Goal: Task Accomplishment & Management: Complete application form

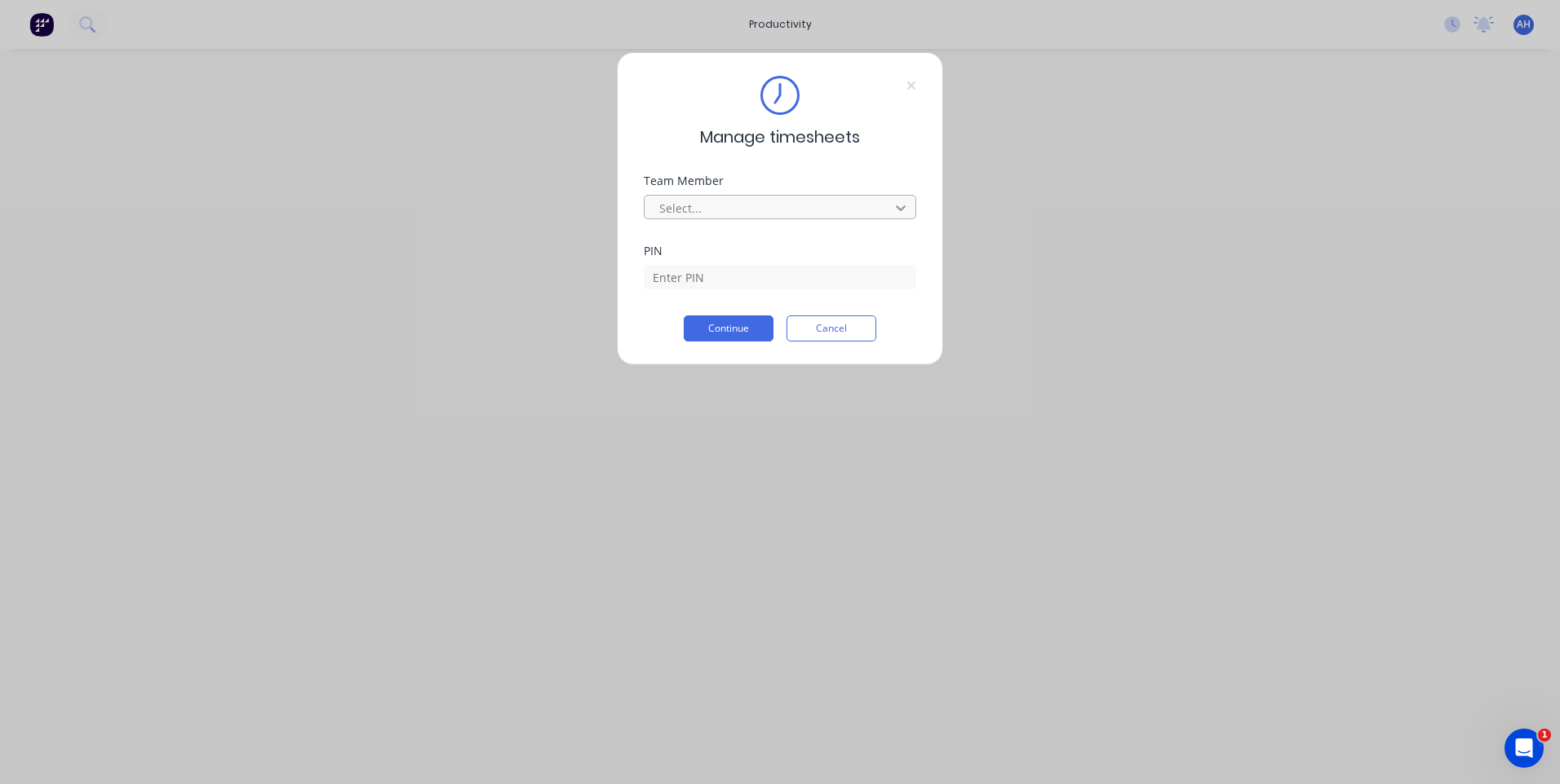
click at [910, 211] on div at bounding box center [901, 208] width 30 height 26
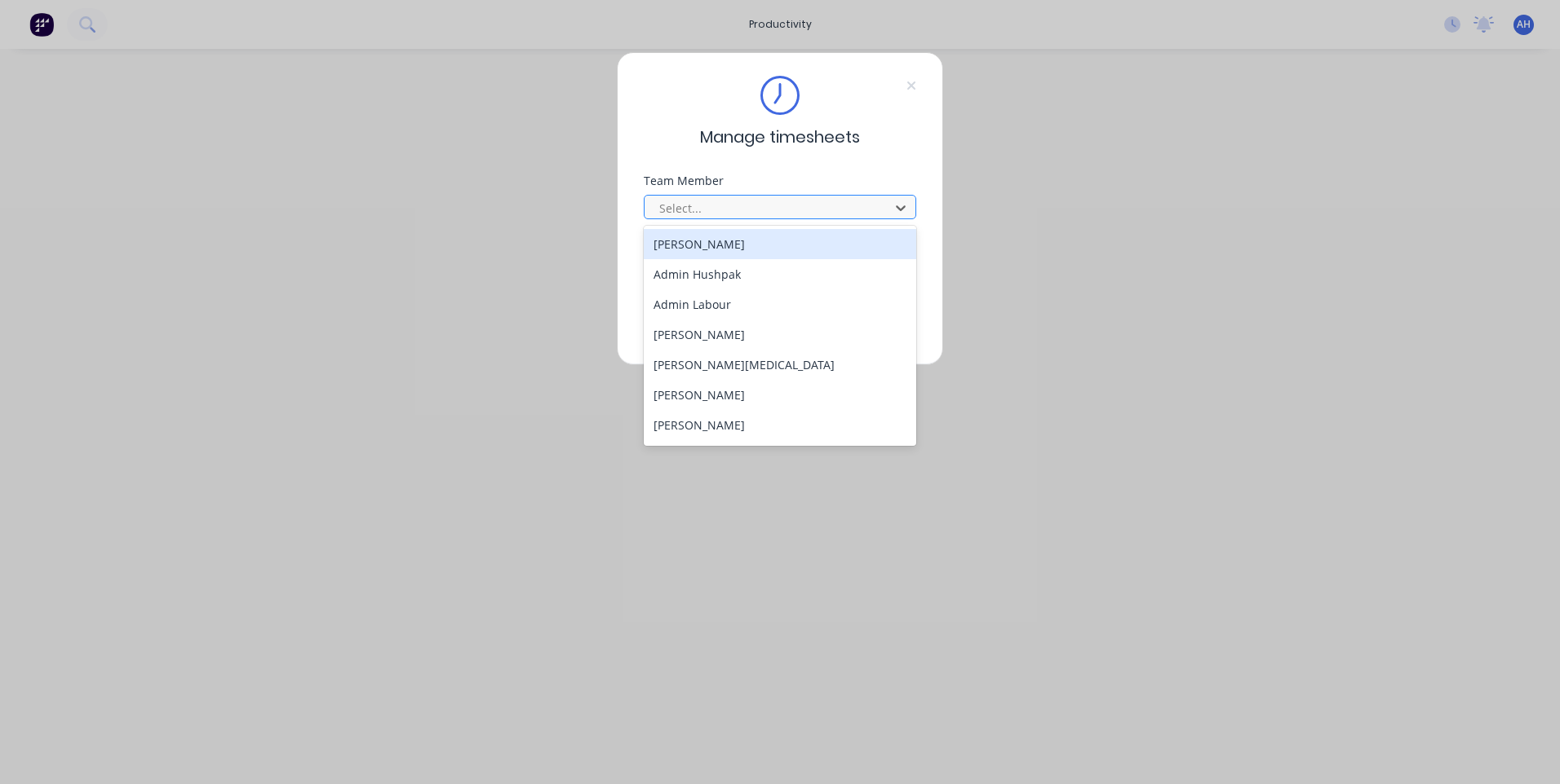
click at [882, 204] on div "Select..." at bounding box center [769, 208] width 234 height 25
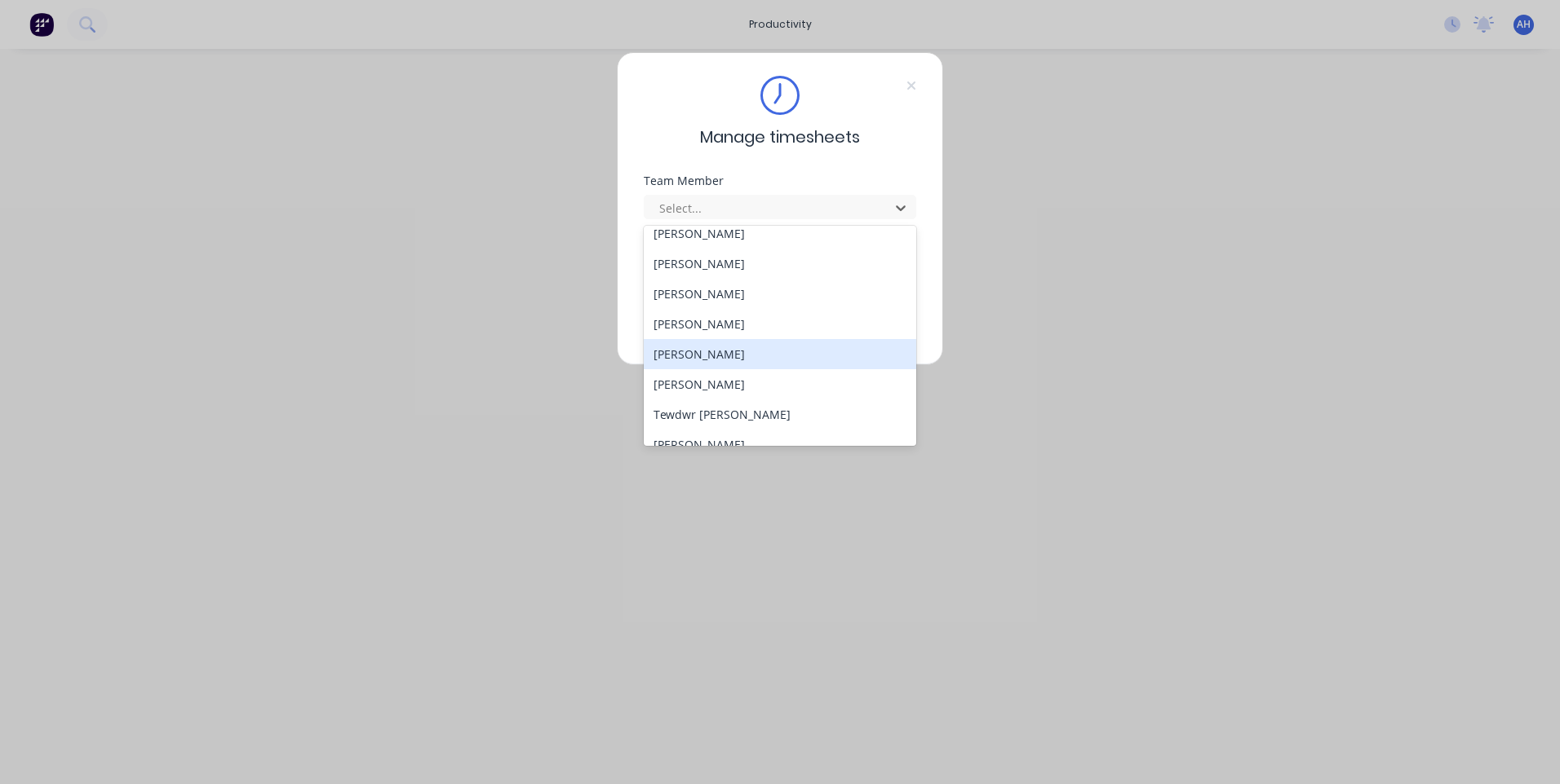
scroll to position [782, 0]
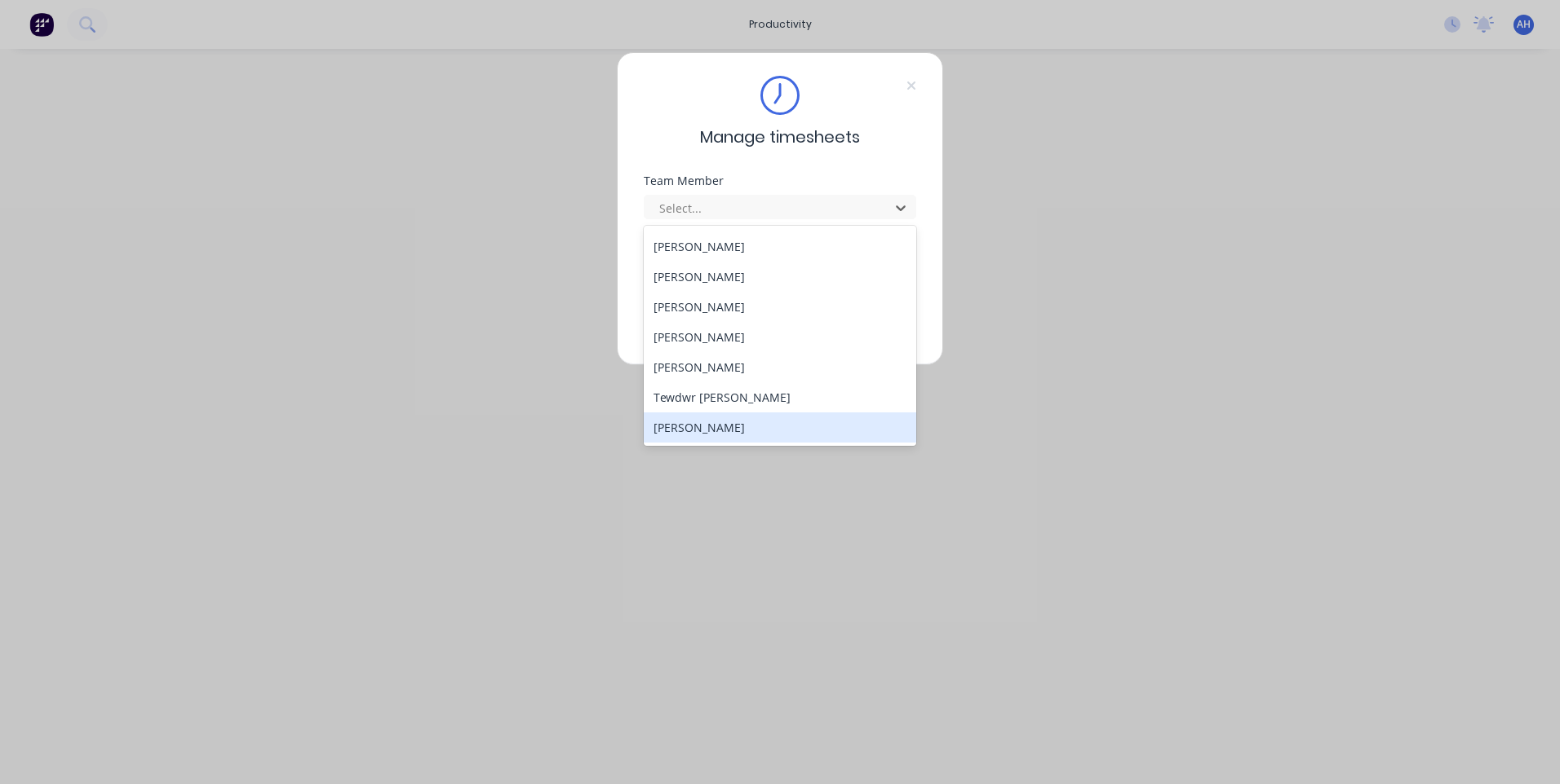
click at [783, 431] on div "[PERSON_NAME]" at bounding box center [780, 427] width 272 height 31
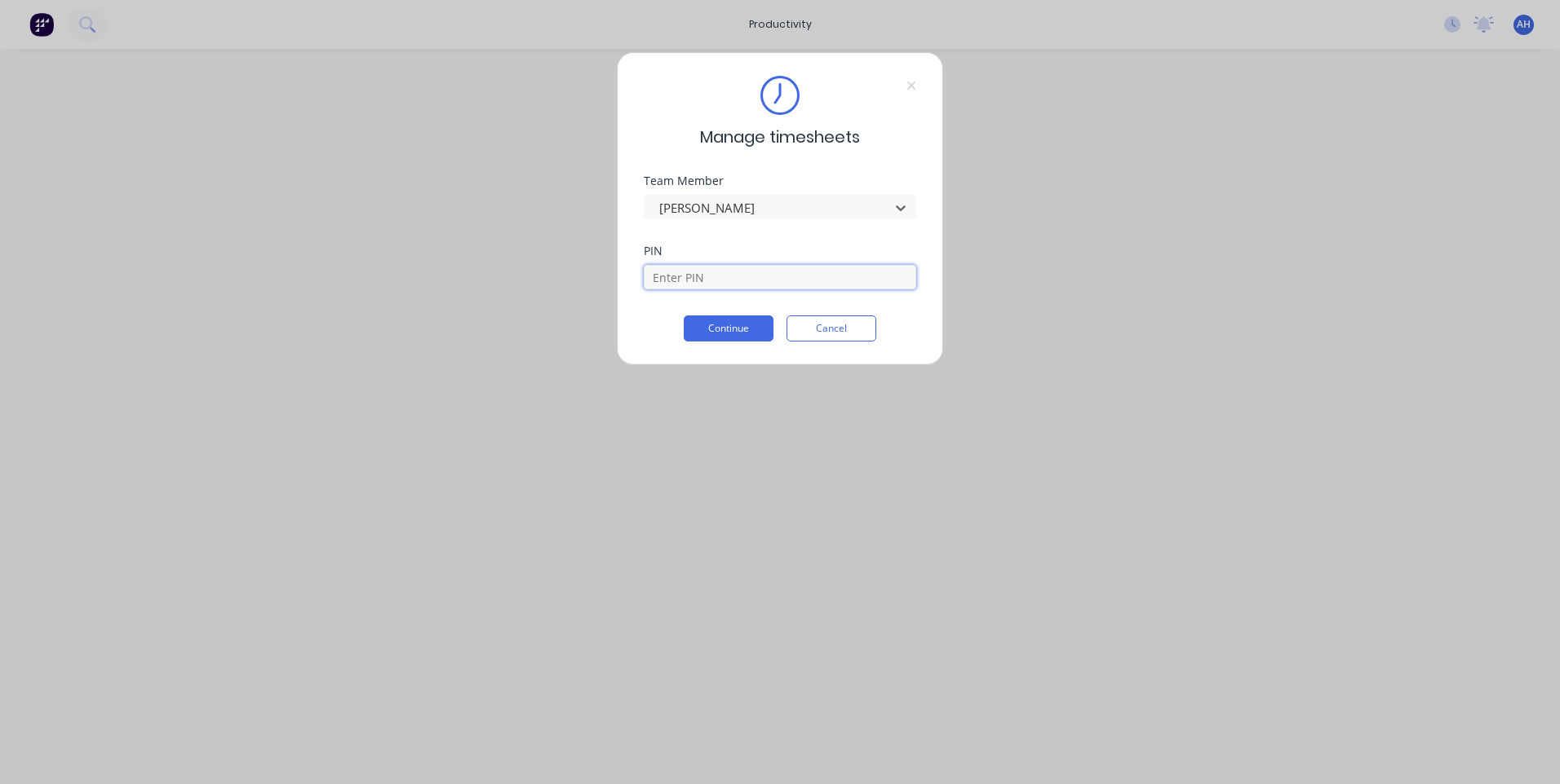
click at [809, 282] on input at bounding box center [780, 277] width 272 height 25
type input "9576"
click at [755, 331] on button "Continue" at bounding box center [728, 328] width 90 height 26
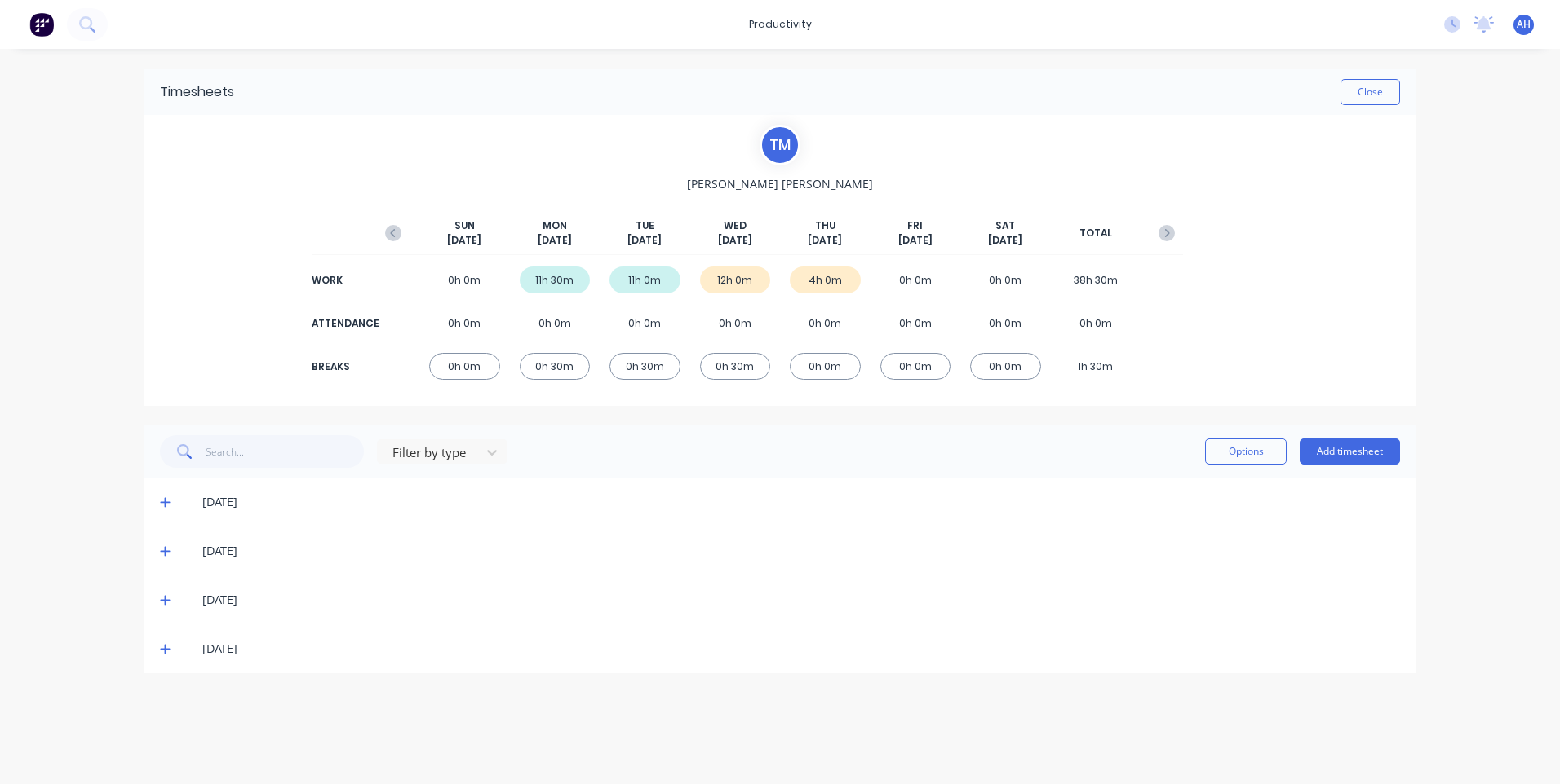
click at [169, 654] on icon at bounding box center [165, 649] width 11 height 12
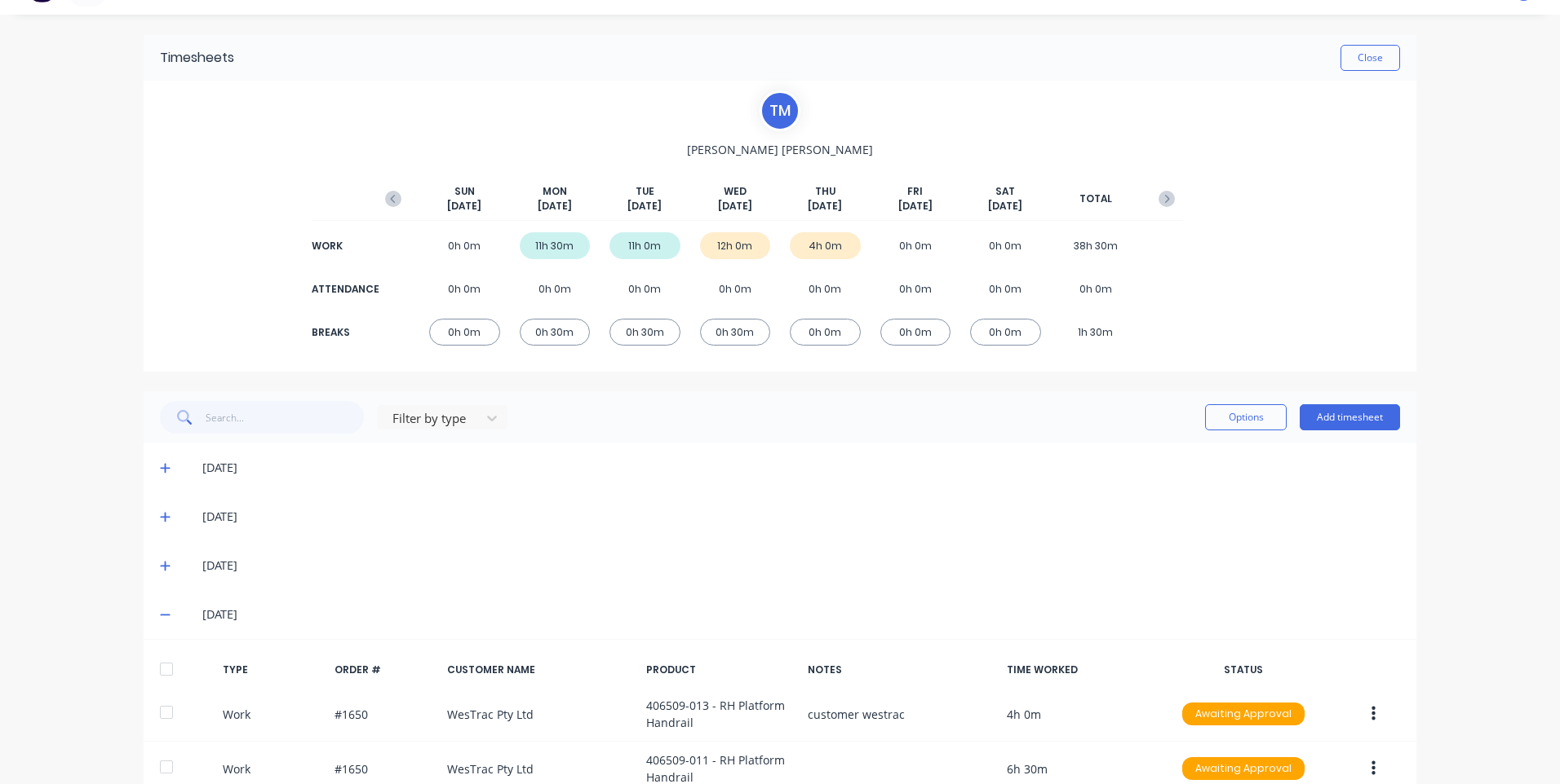
scroll to position [130, 0]
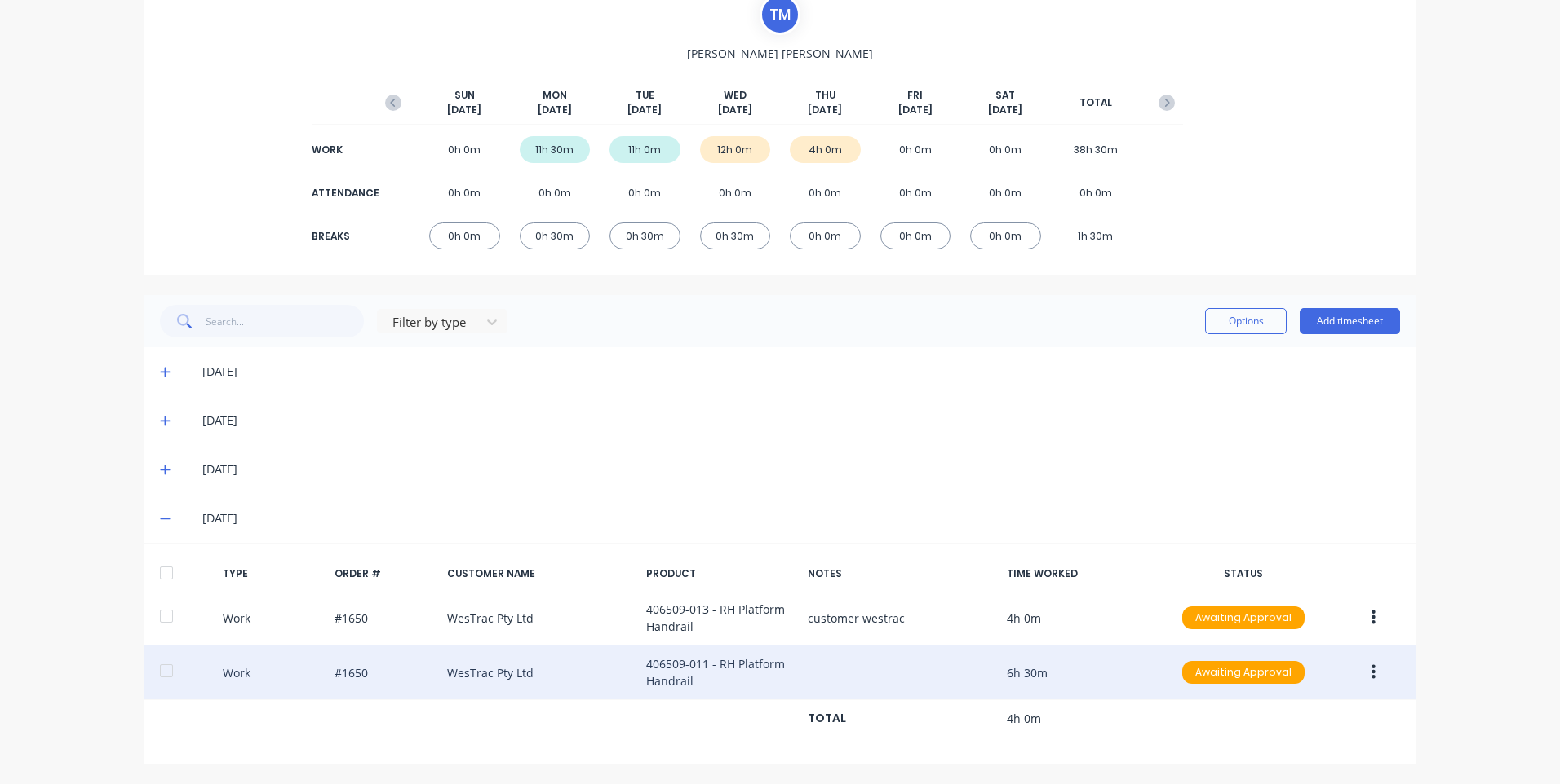
click at [1372, 672] on icon "button" at bounding box center [1374, 673] width 4 height 18
click at [1262, 636] on div "Edit" at bounding box center [1315, 644] width 125 height 24
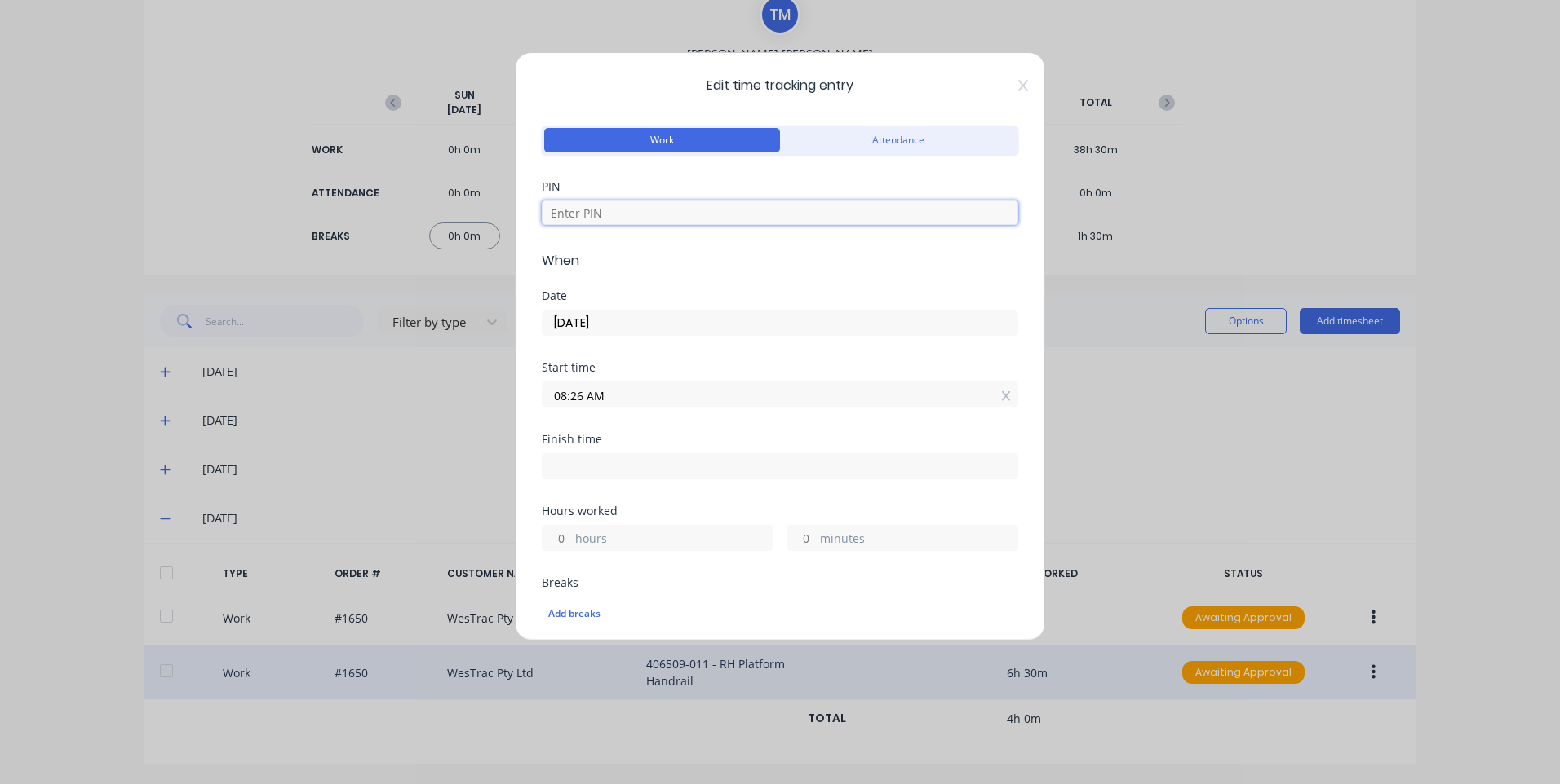
click at [621, 218] on input at bounding box center [780, 213] width 476 height 25
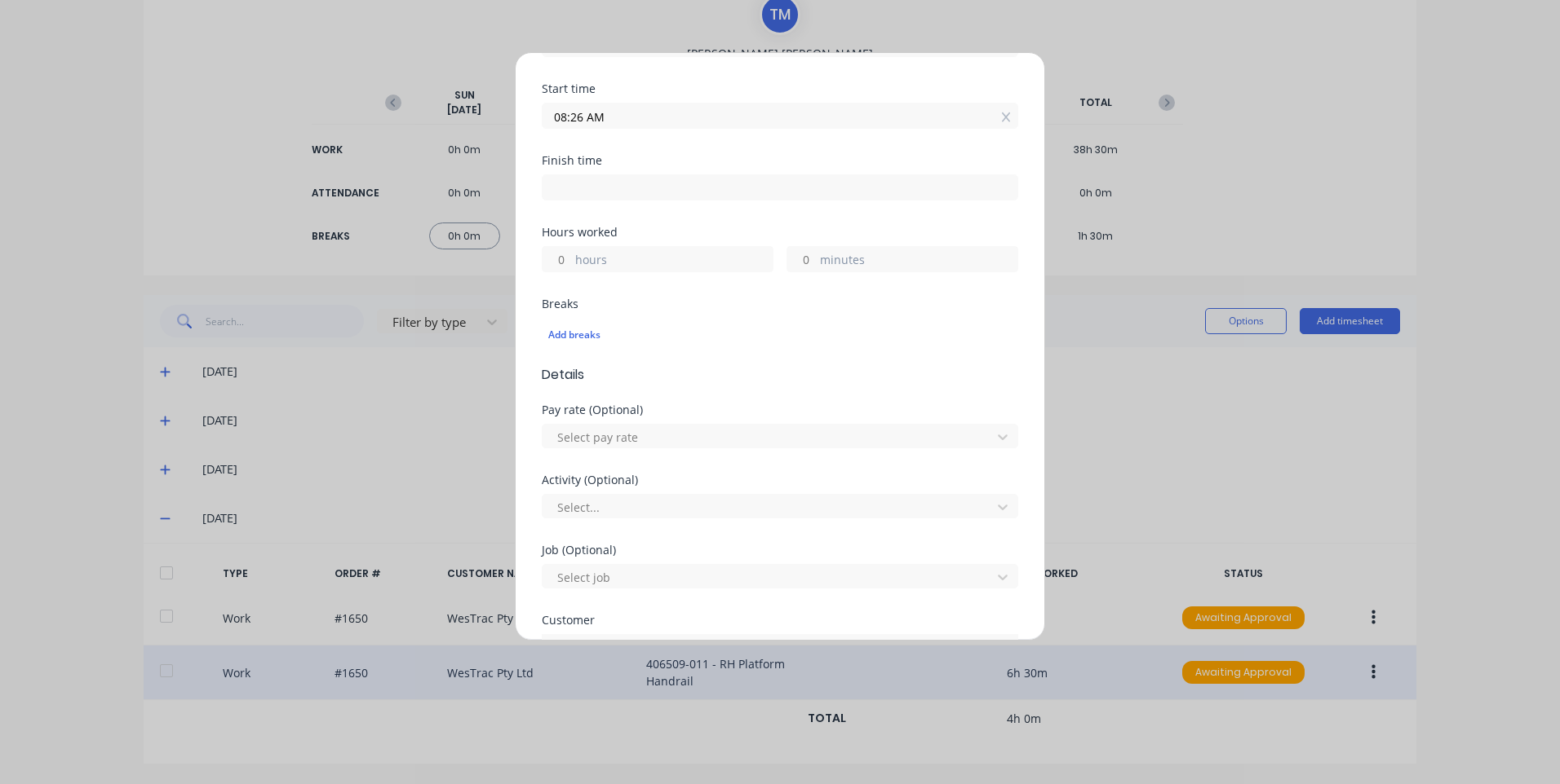
scroll to position [163, 0]
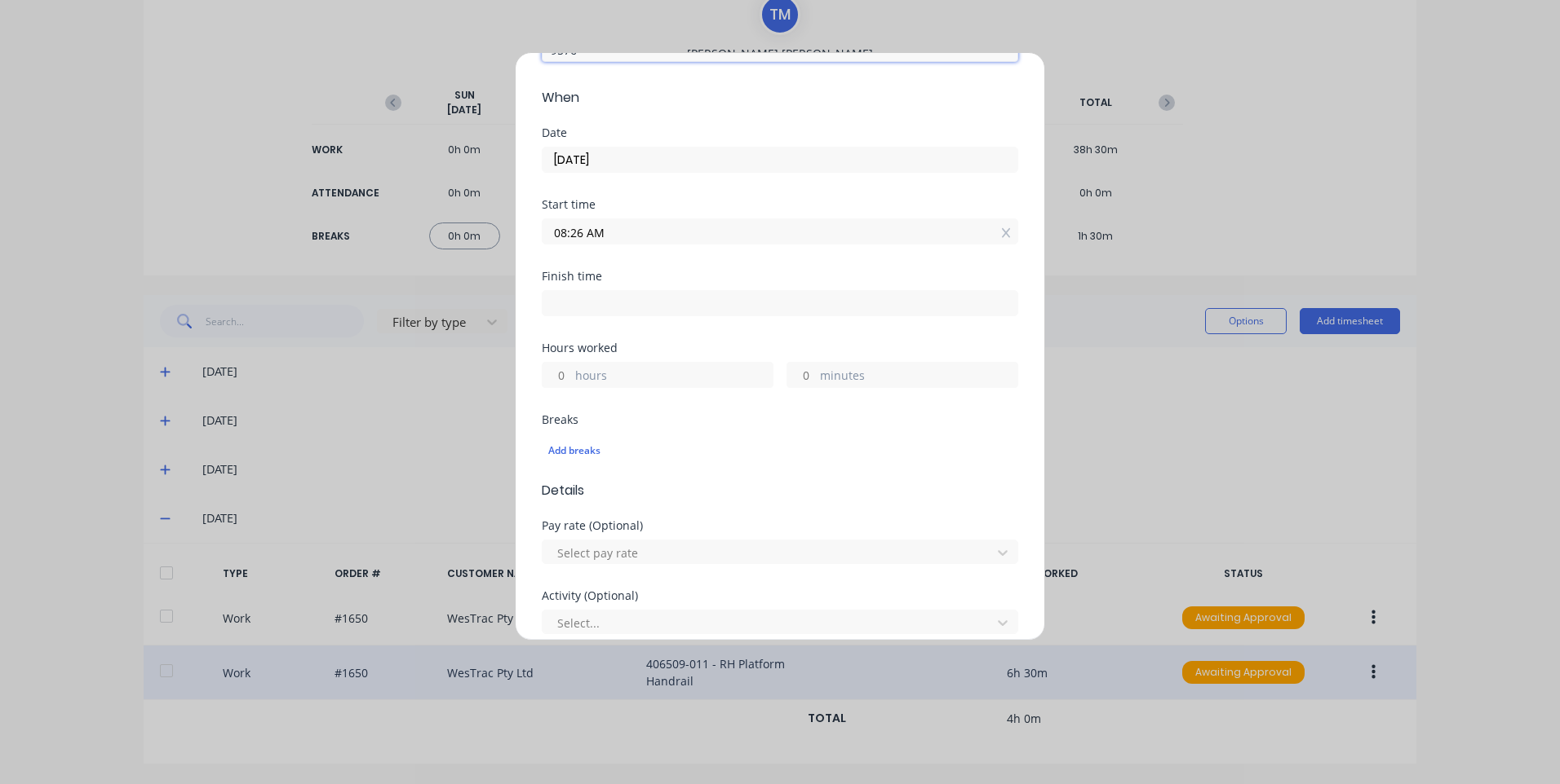
type input "9576"
click at [631, 239] on input "08:26 AM" at bounding box center [780, 231] width 475 height 25
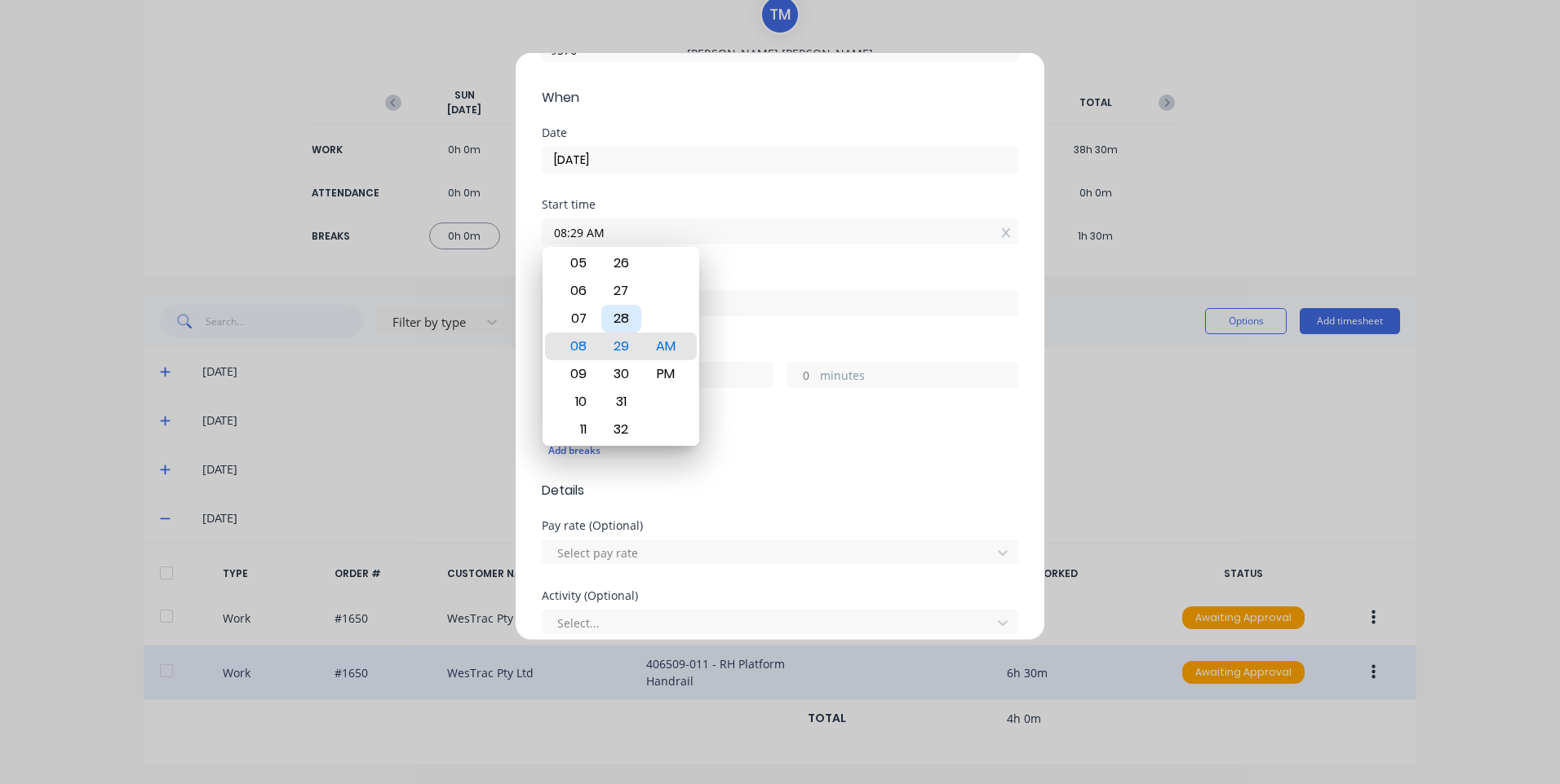
type input "08:30 AM"
click at [632, 348] on div "30" at bounding box center [621, 347] width 40 height 28
click at [898, 281] on div "Finish time" at bounding box center [780, 277] width 476 height 12
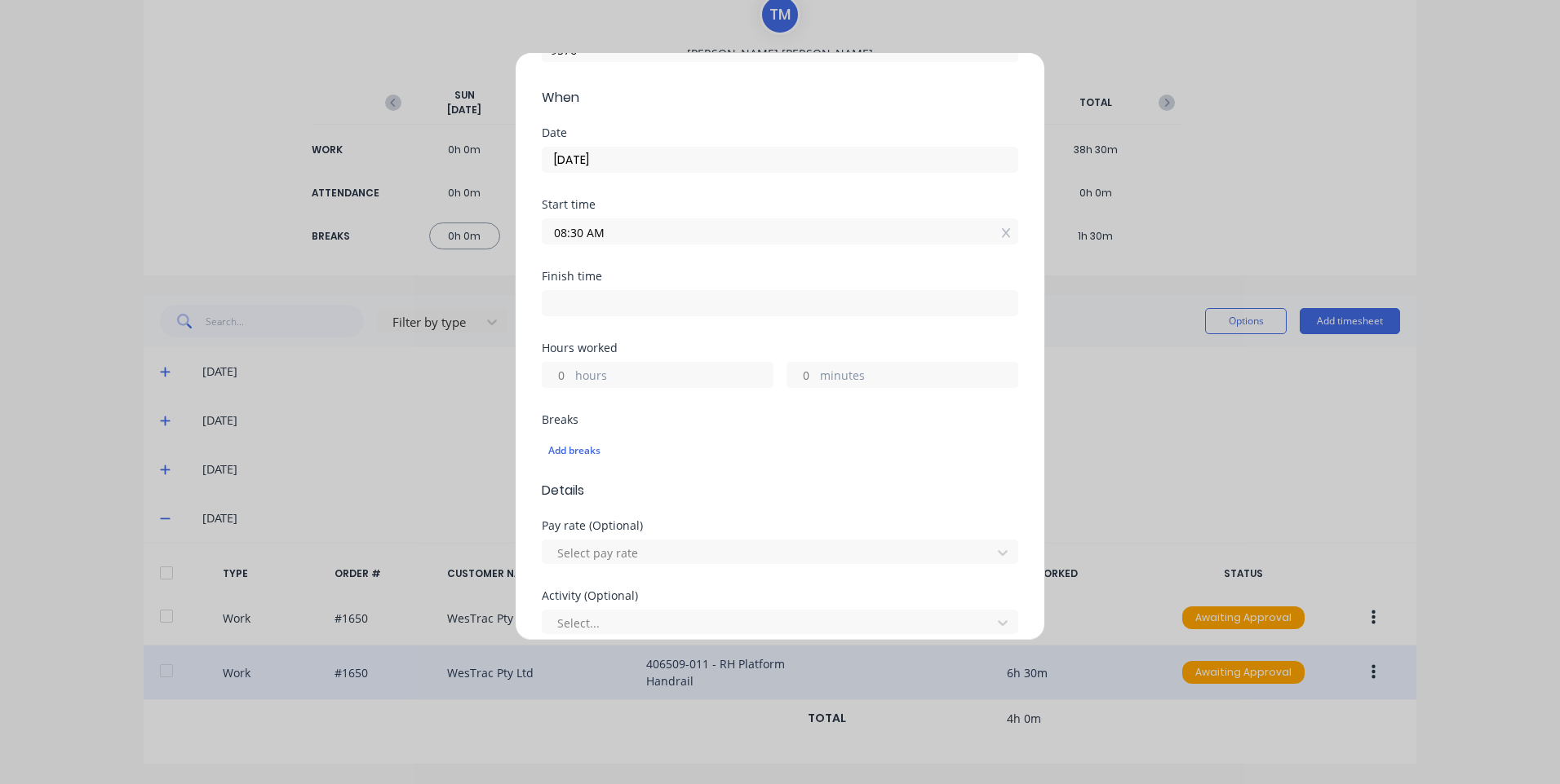
click at [780, 300] on input at bounding box center [780, 303] width 475 height 25
type input "02:57 PM"
type input "6"
type input "27"
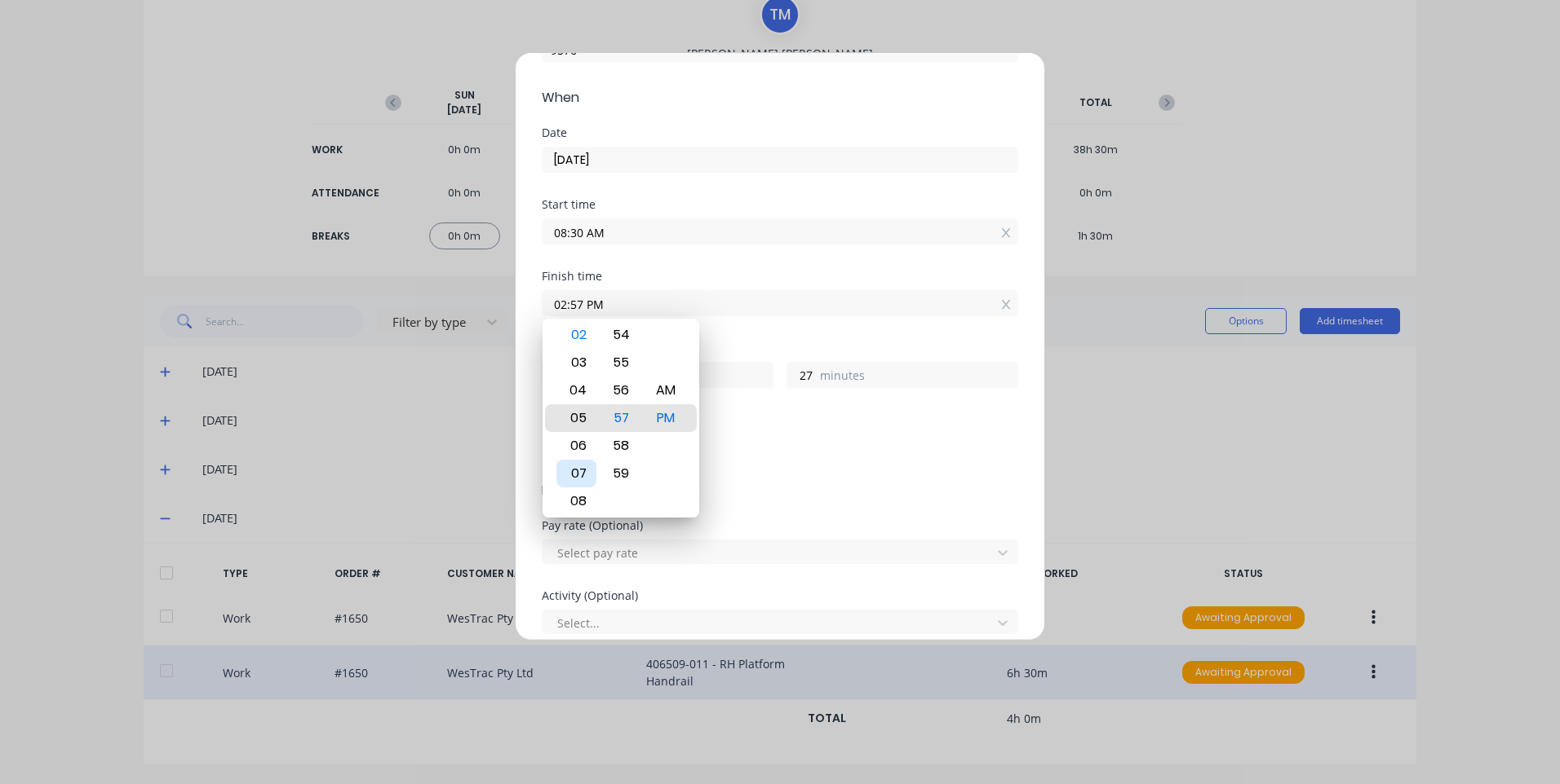
type input "05:57 PM"
type input "9"
type input "08:57 PM"
type input "12"
type input "09:57 PM"
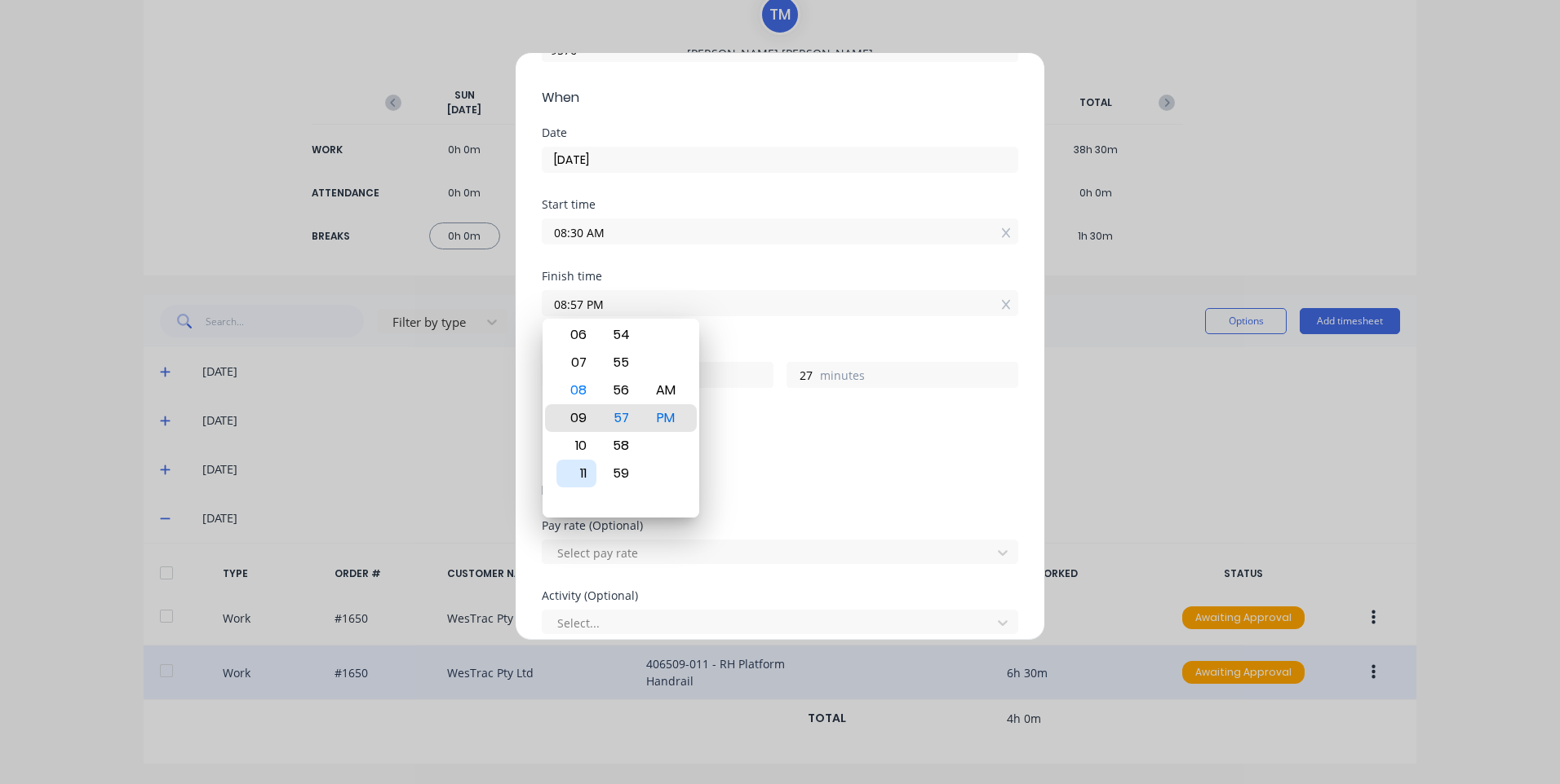
type input "13"
type input "09:54 PM"
type input "24"
type input "09:50 PM"
type input "20"
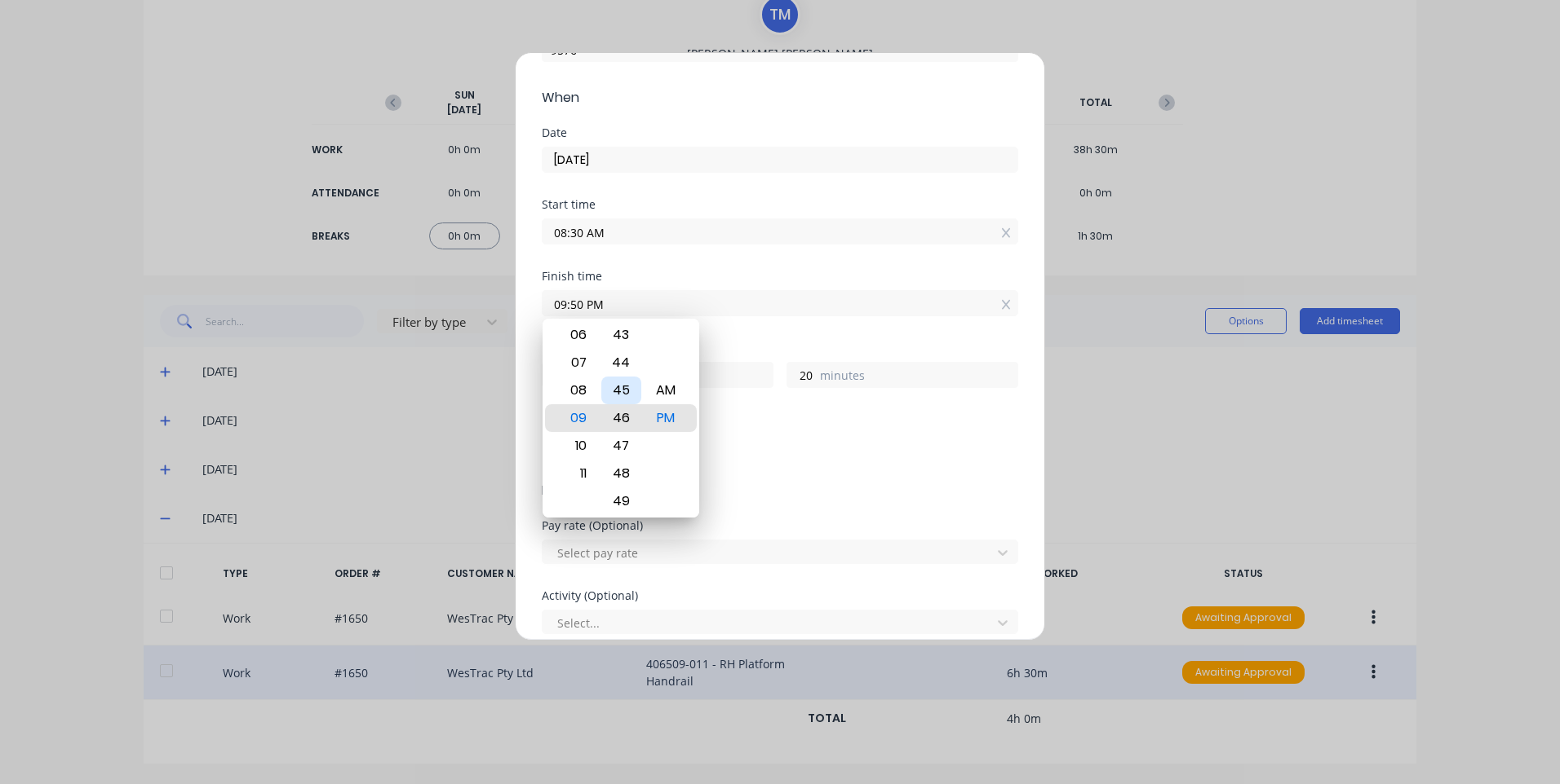
type input "09:46 PM"
type input "16"
type input "09:48 PM"
type input "18"
type input "09:45 PM"
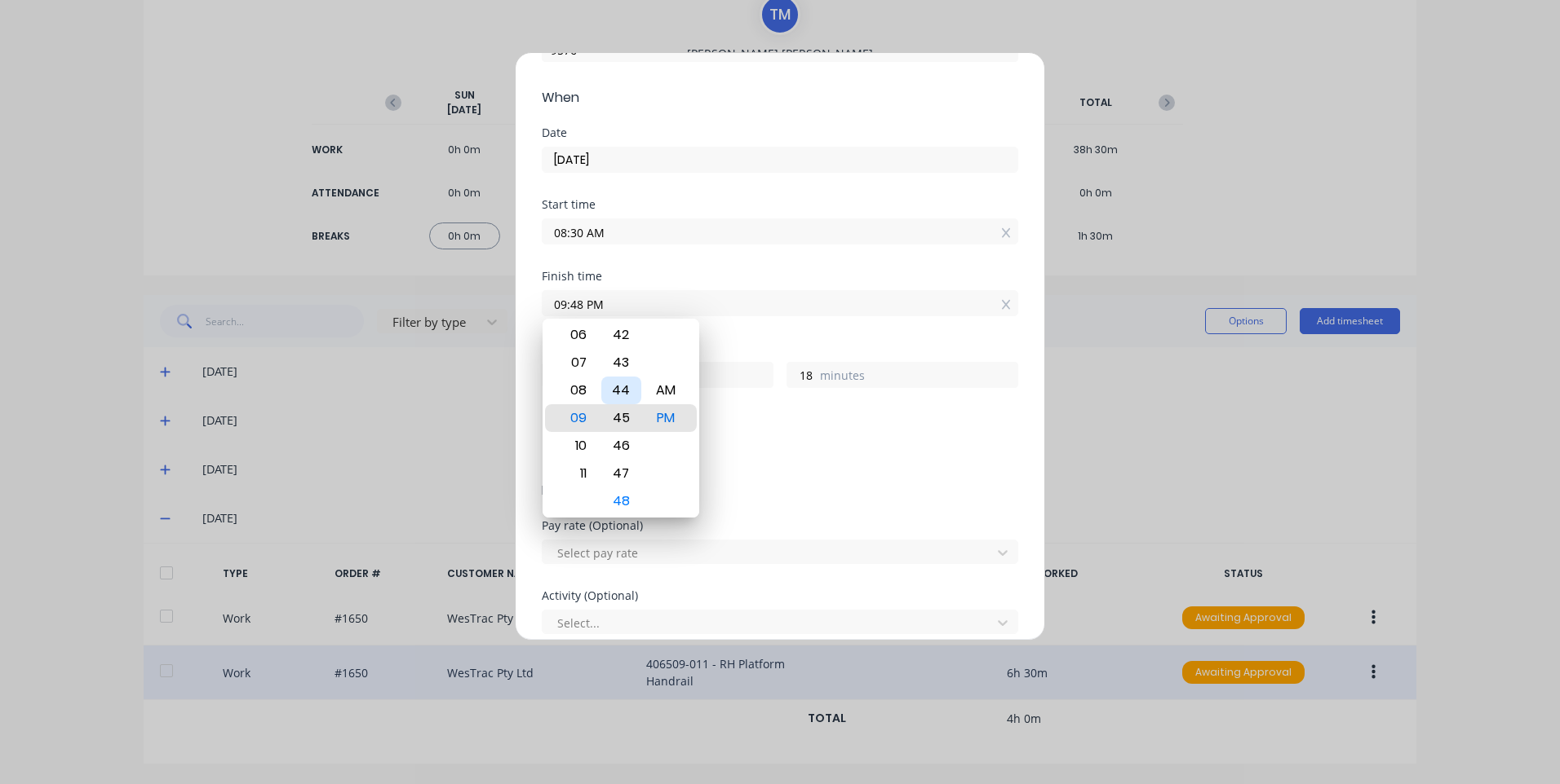
type input "15"
type input "09:44 PM"
type input "14"
type input "09:41 PM"
type input "11"
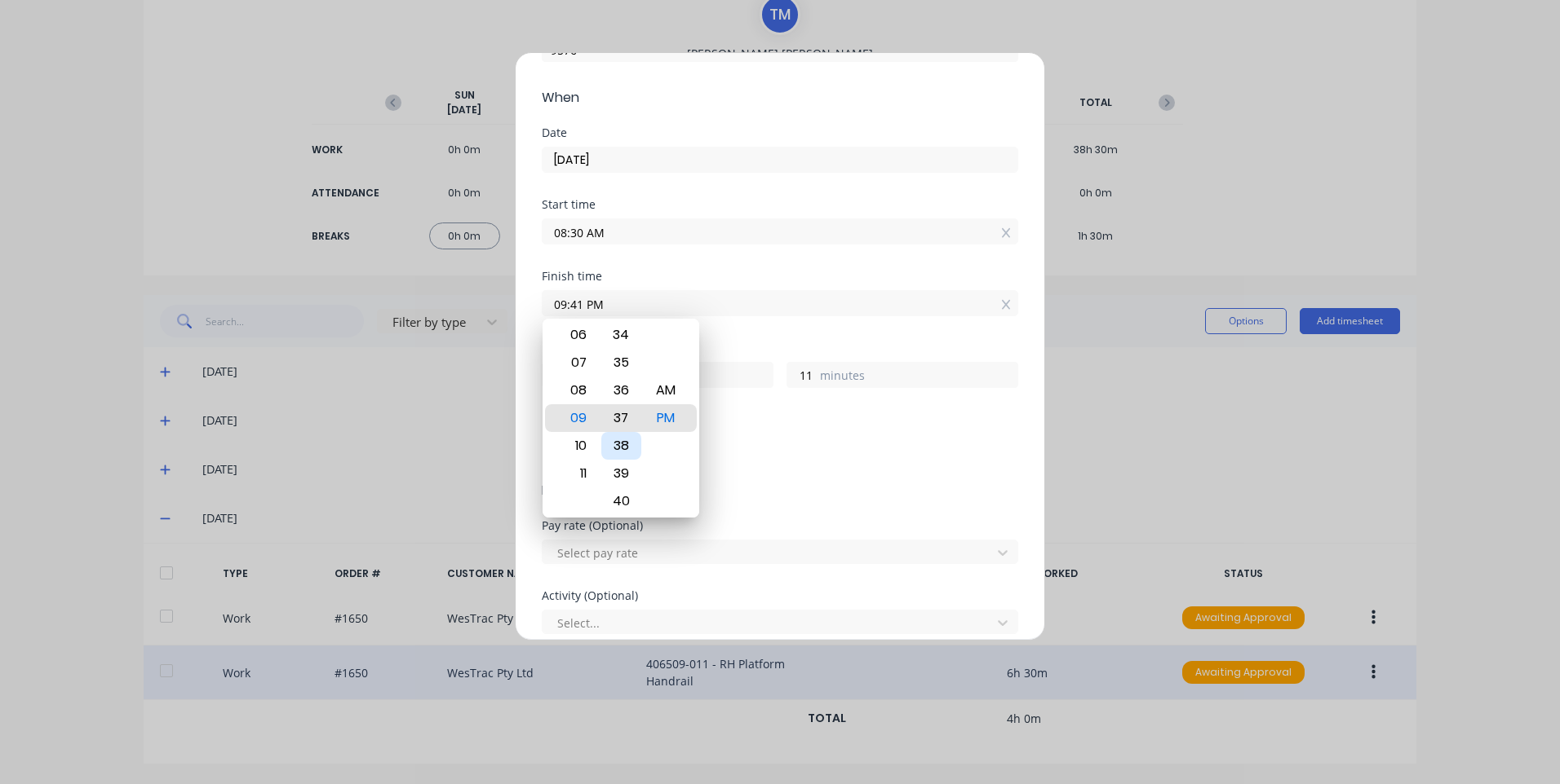
type input "09:36 PM"
type input "6"
type input "09:33 PM"
type input "3"
type input "09:30 PM"
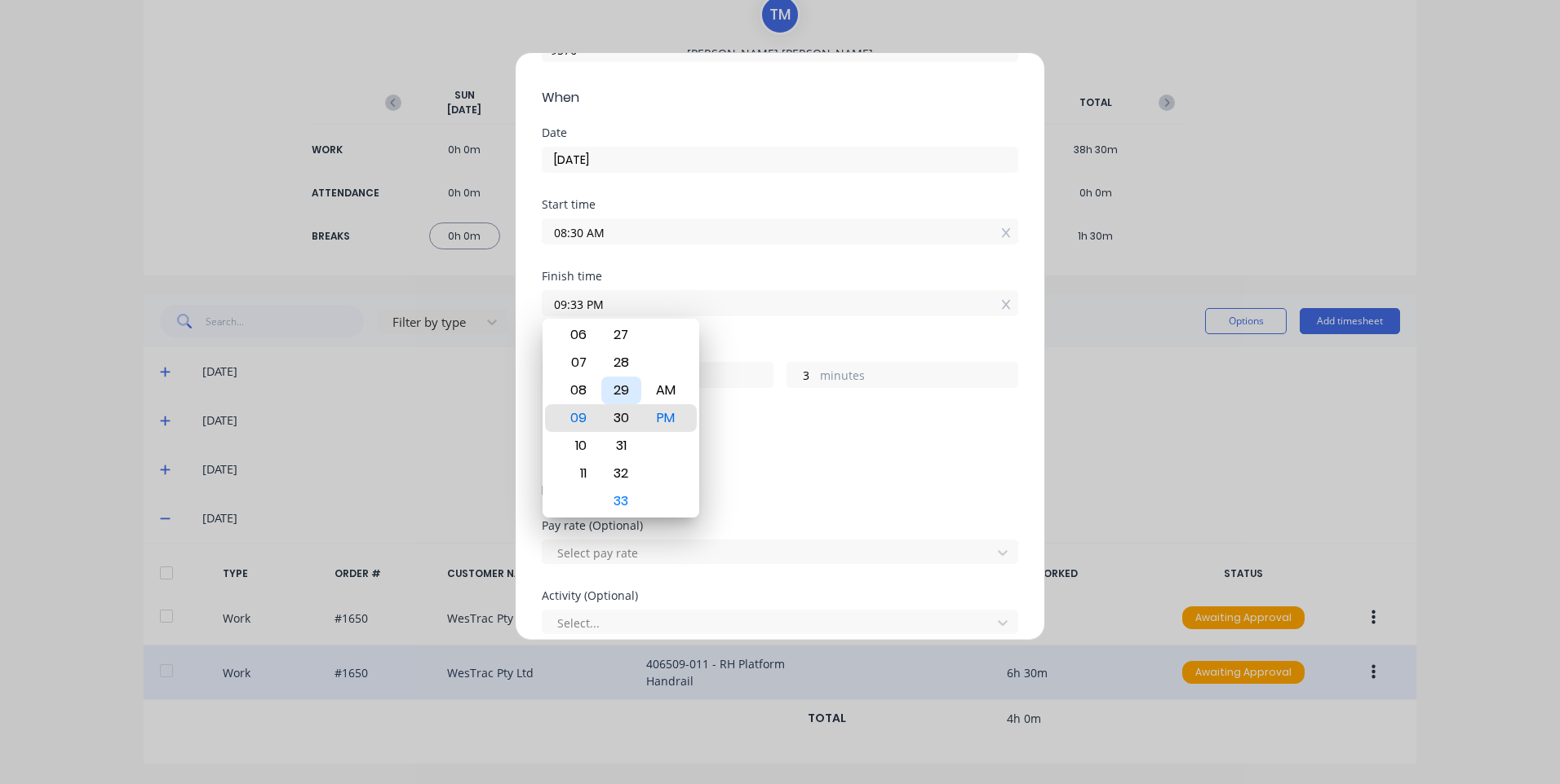
type input "0"
type input "09:27 PM"
type input "12"
type input "57"
type input "09:28 PM"
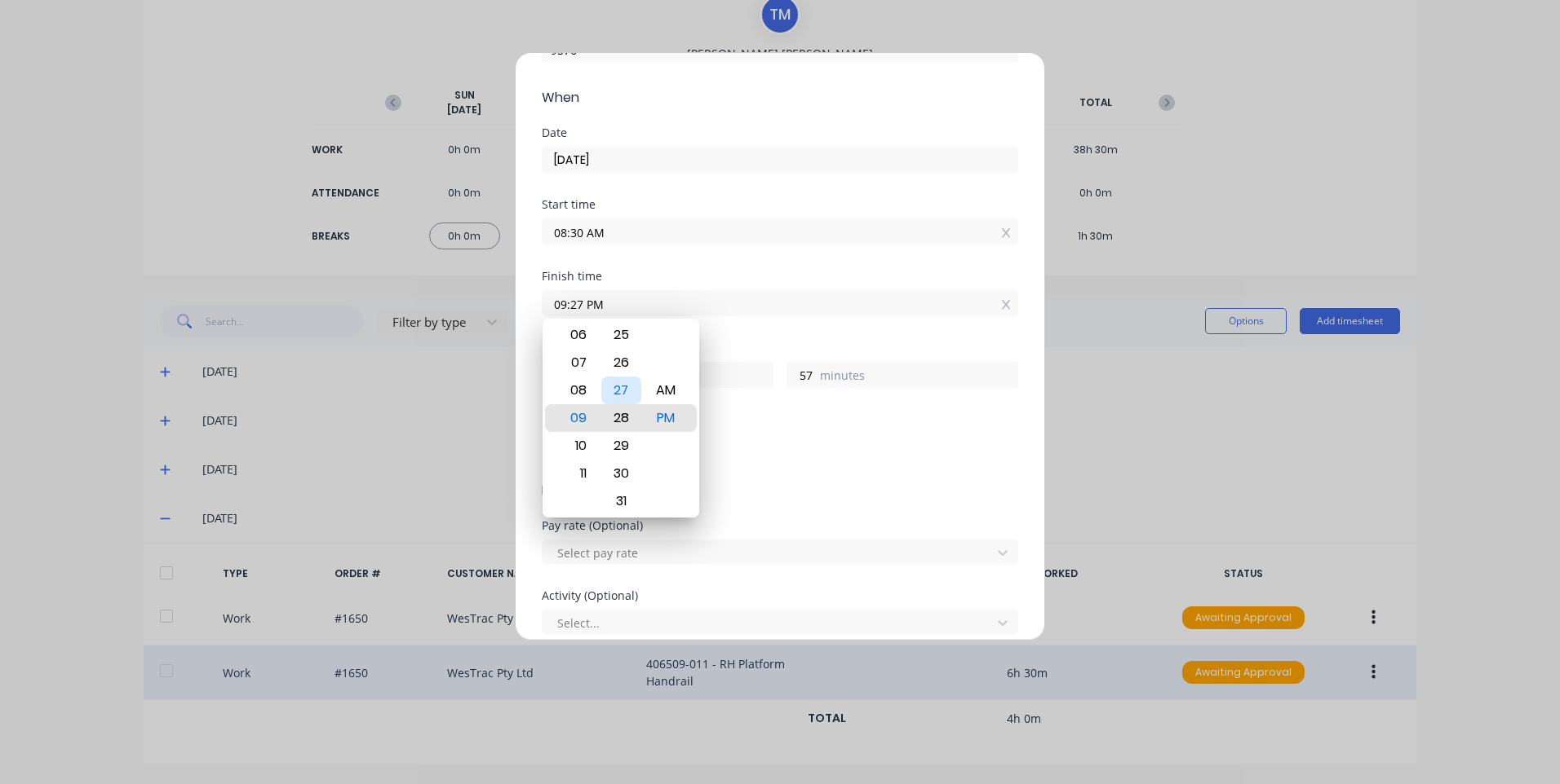
type input "58"
type input "09:29 PM"
type input "59"
type input "09:30 PM"
type input "13"
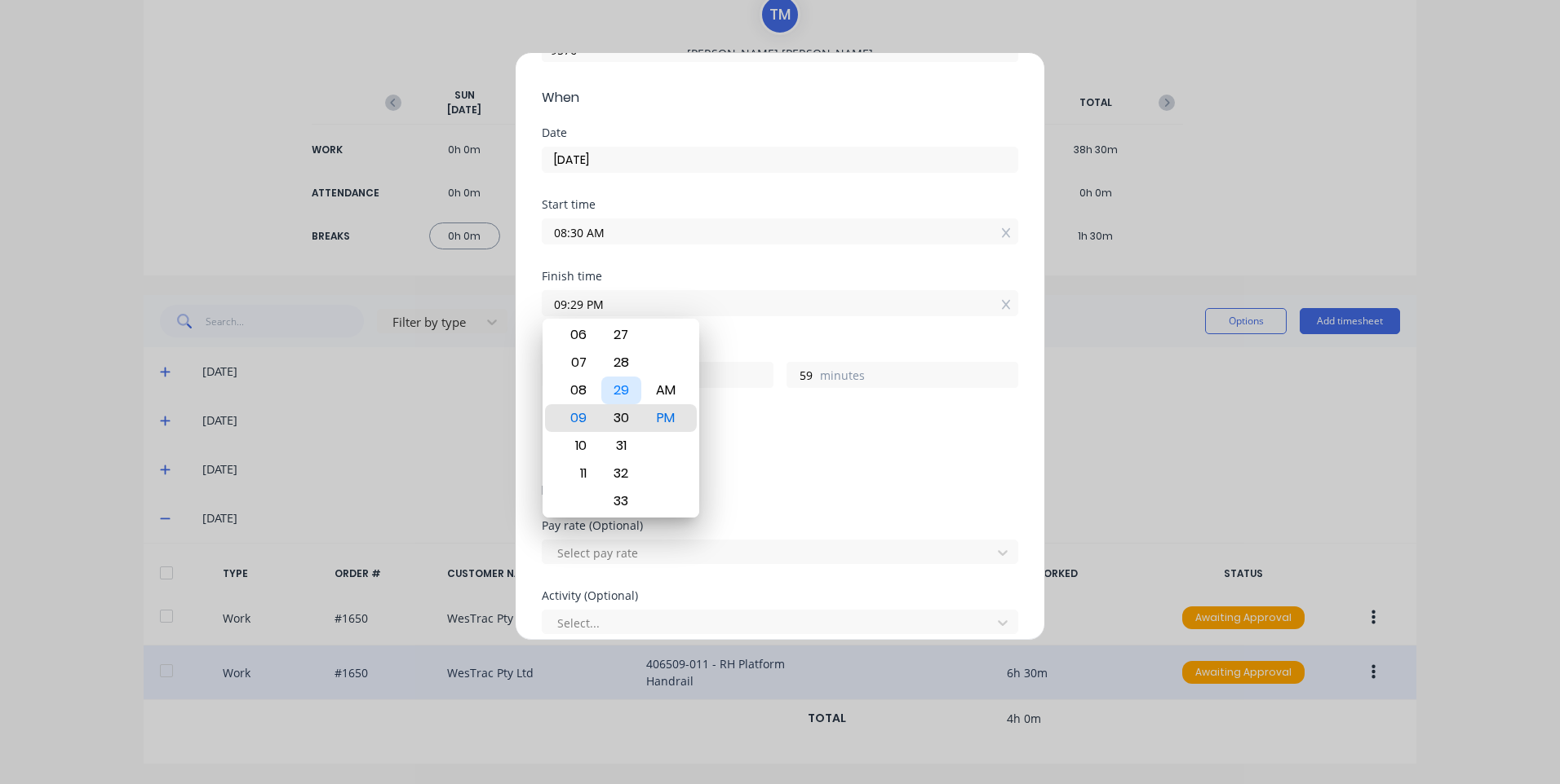
type input "0"
click at [663, 383] on div "AM" at bounding box center [666, 390] width 40 height 28
type input "09:30 AM"
type input "1"
click at [828, 395] on div "Hours worked 1 hours 0 minutes" at bounding box center [780, 378] width 476 height 72
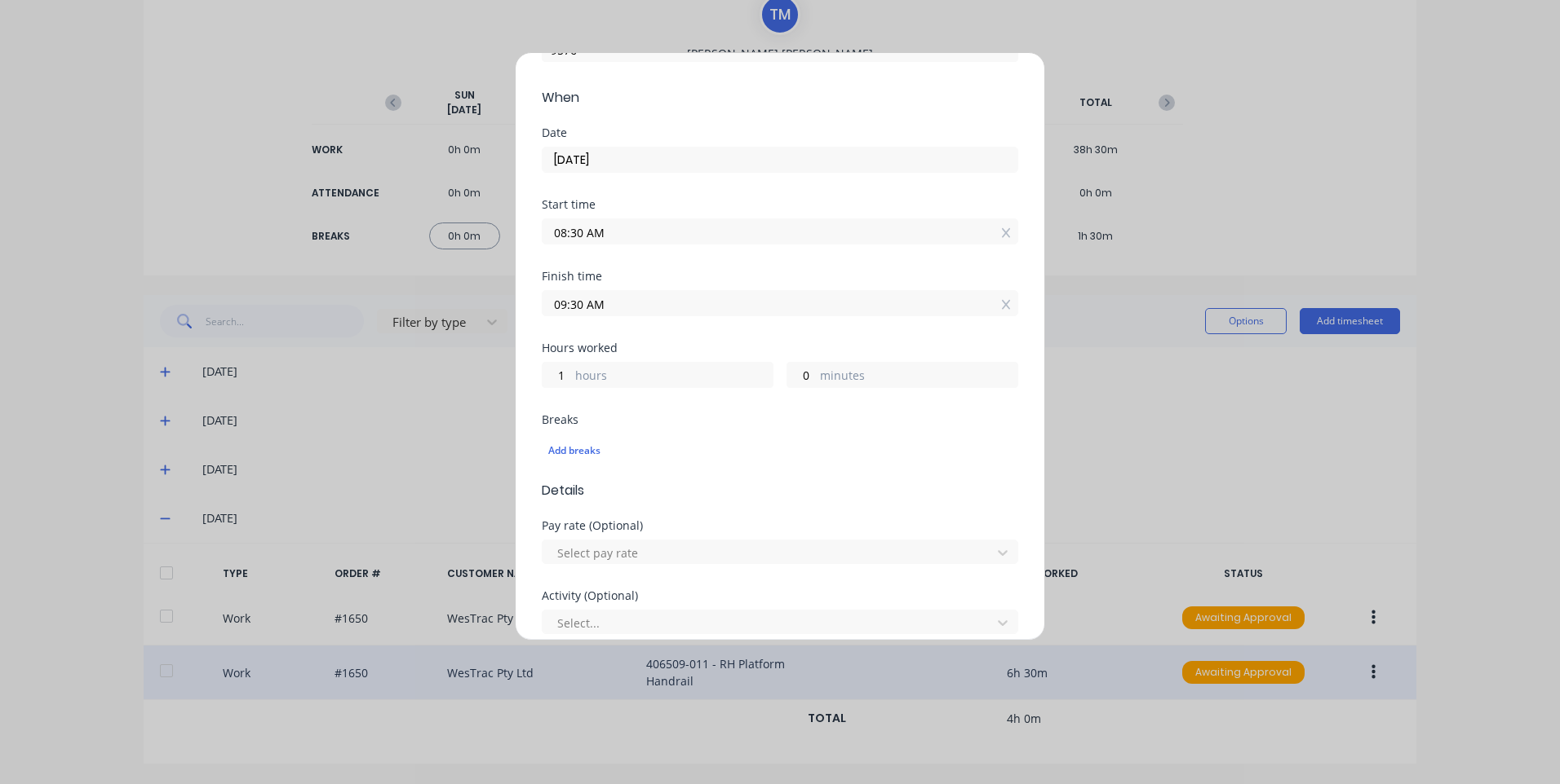
scroll to position [326, 0]
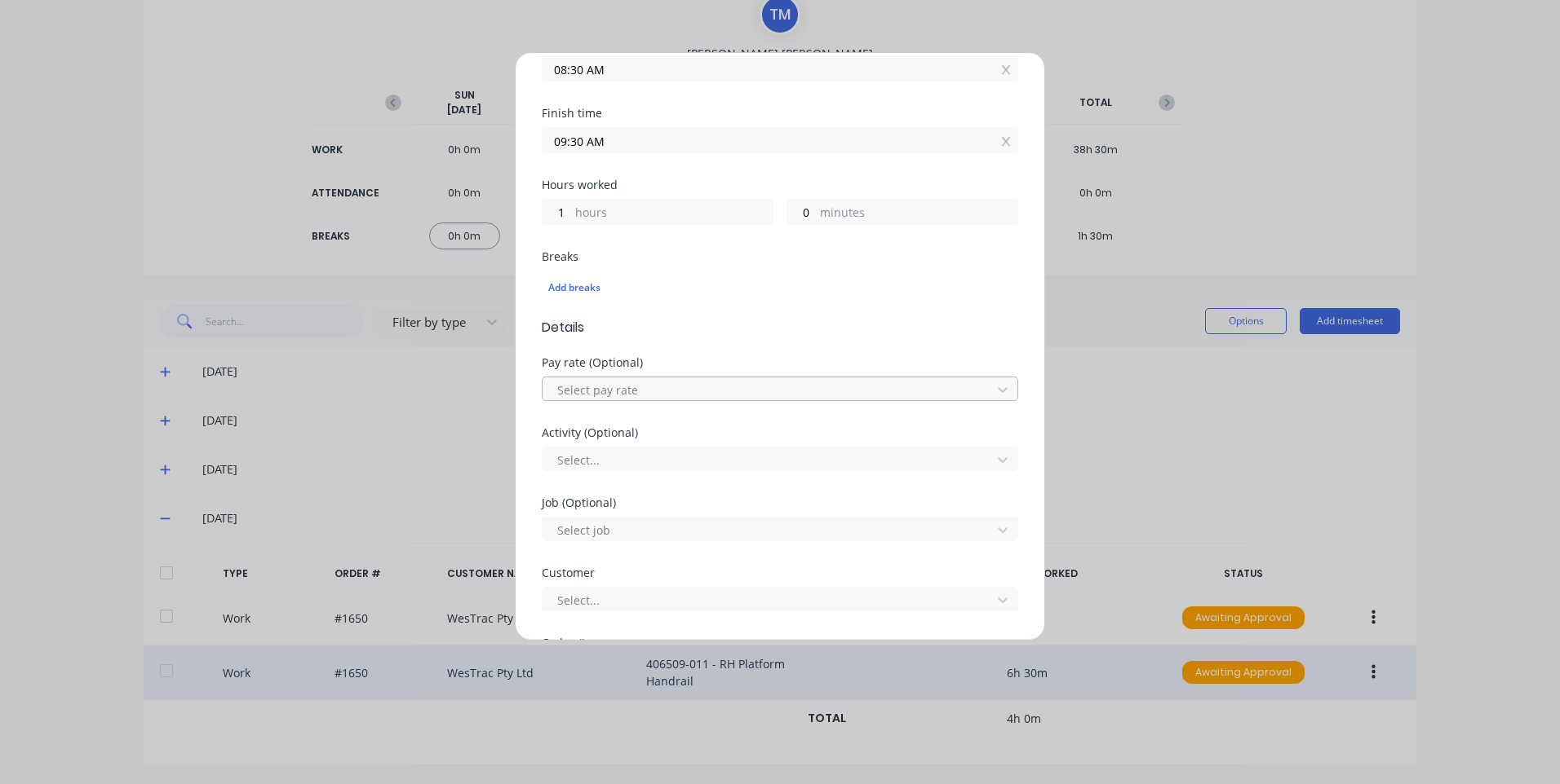
click at [658, 391] on div at bounding box center [770, 390] width 428 height 21
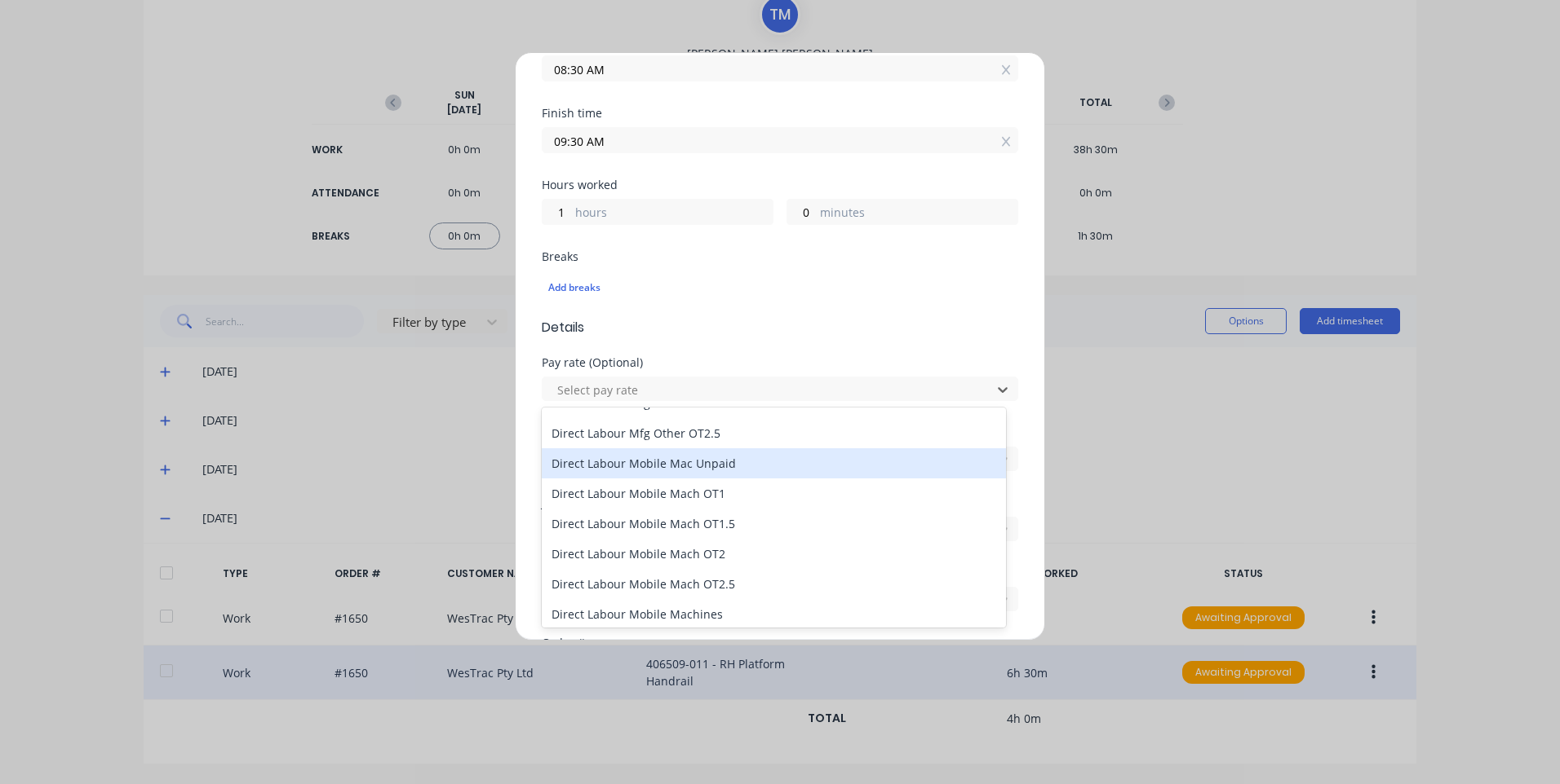
scroll to position [1142, 0]
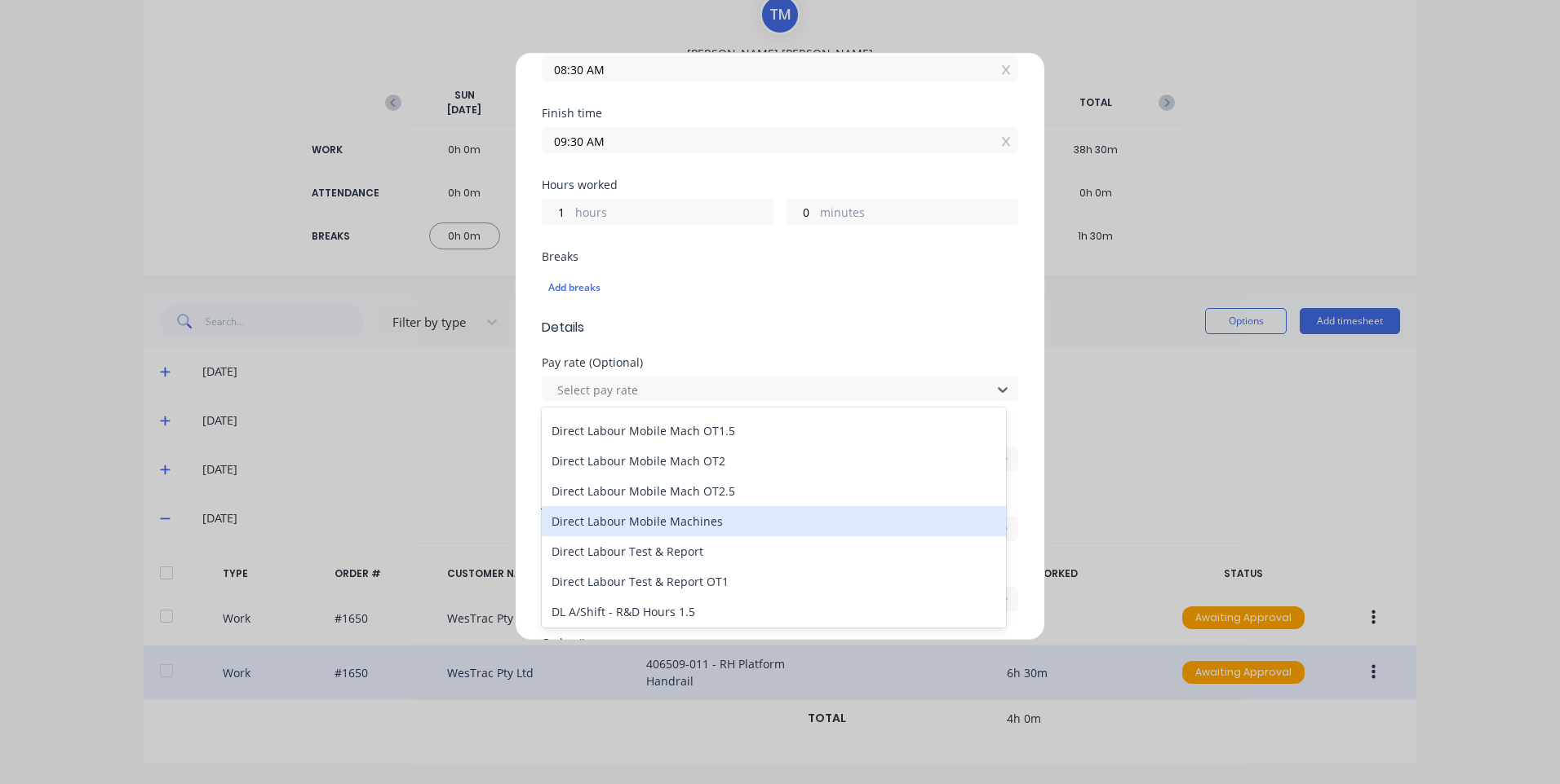
click at [720, 508] on div "Direct Labour Mobile Machines" at bounding box center [774, 521] width 464 height 31
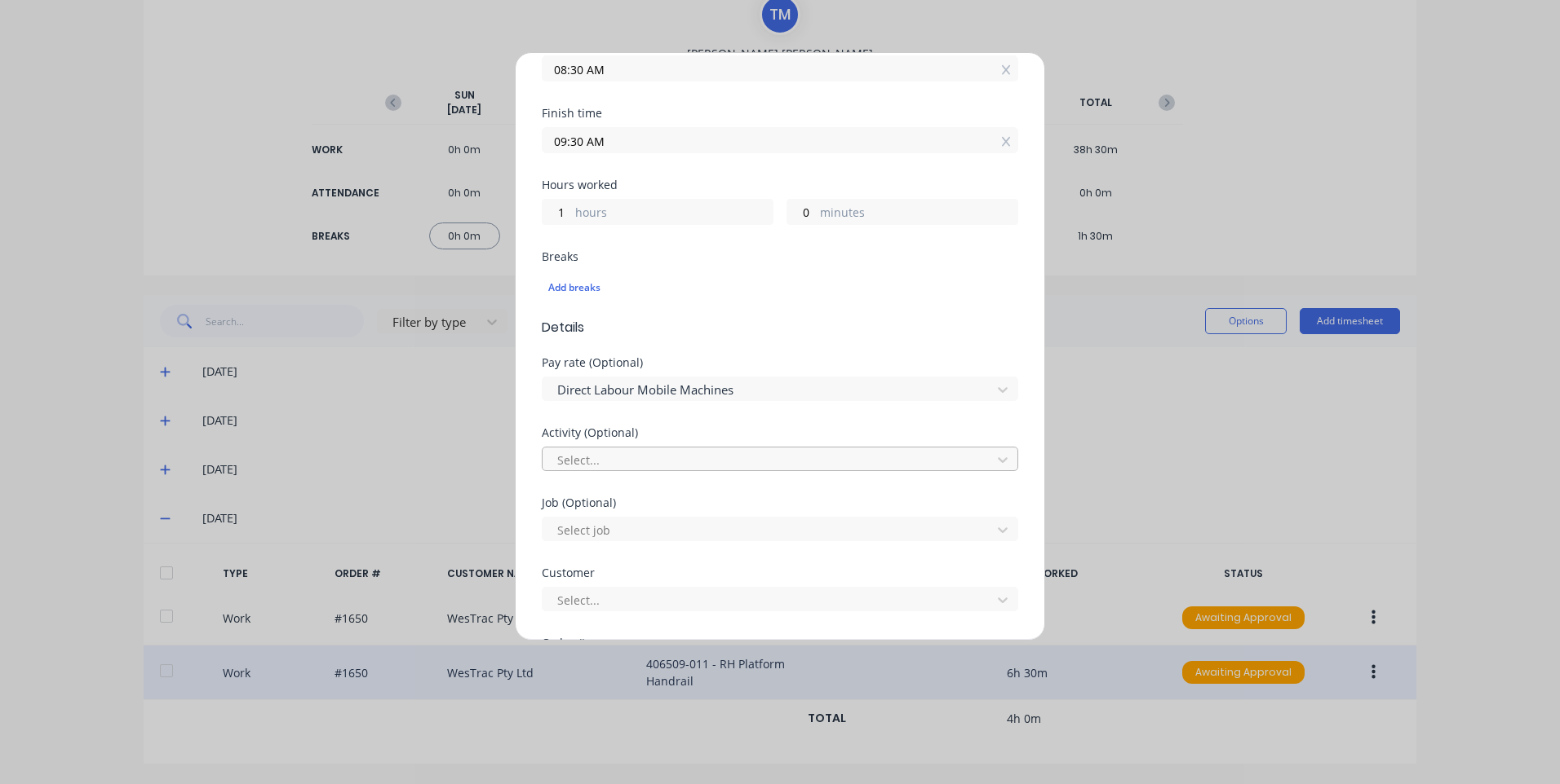
click at [641, 459] on div at bounding box center [770, 460] width 428 height 21
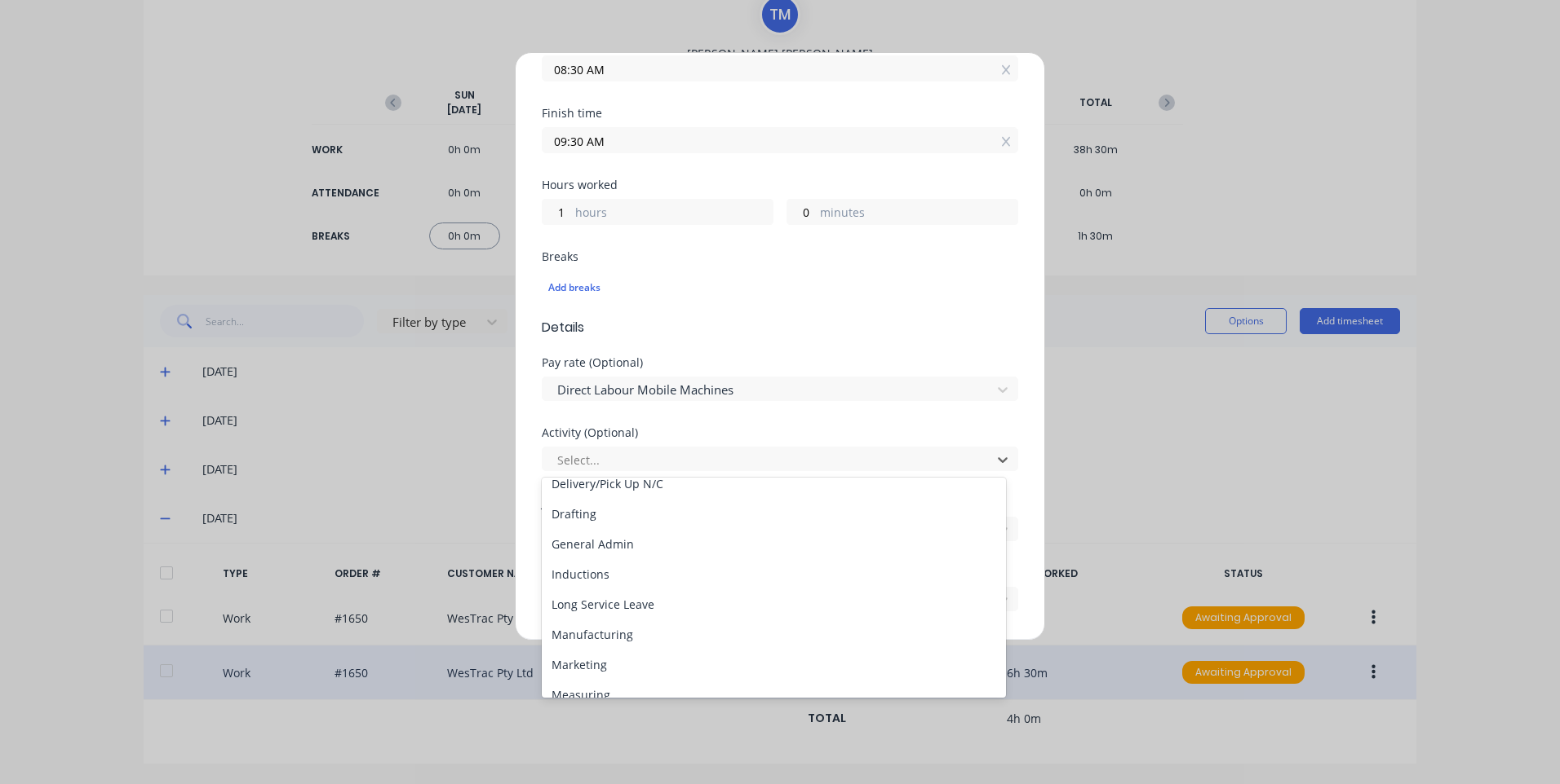
scroll to position [244, 0]
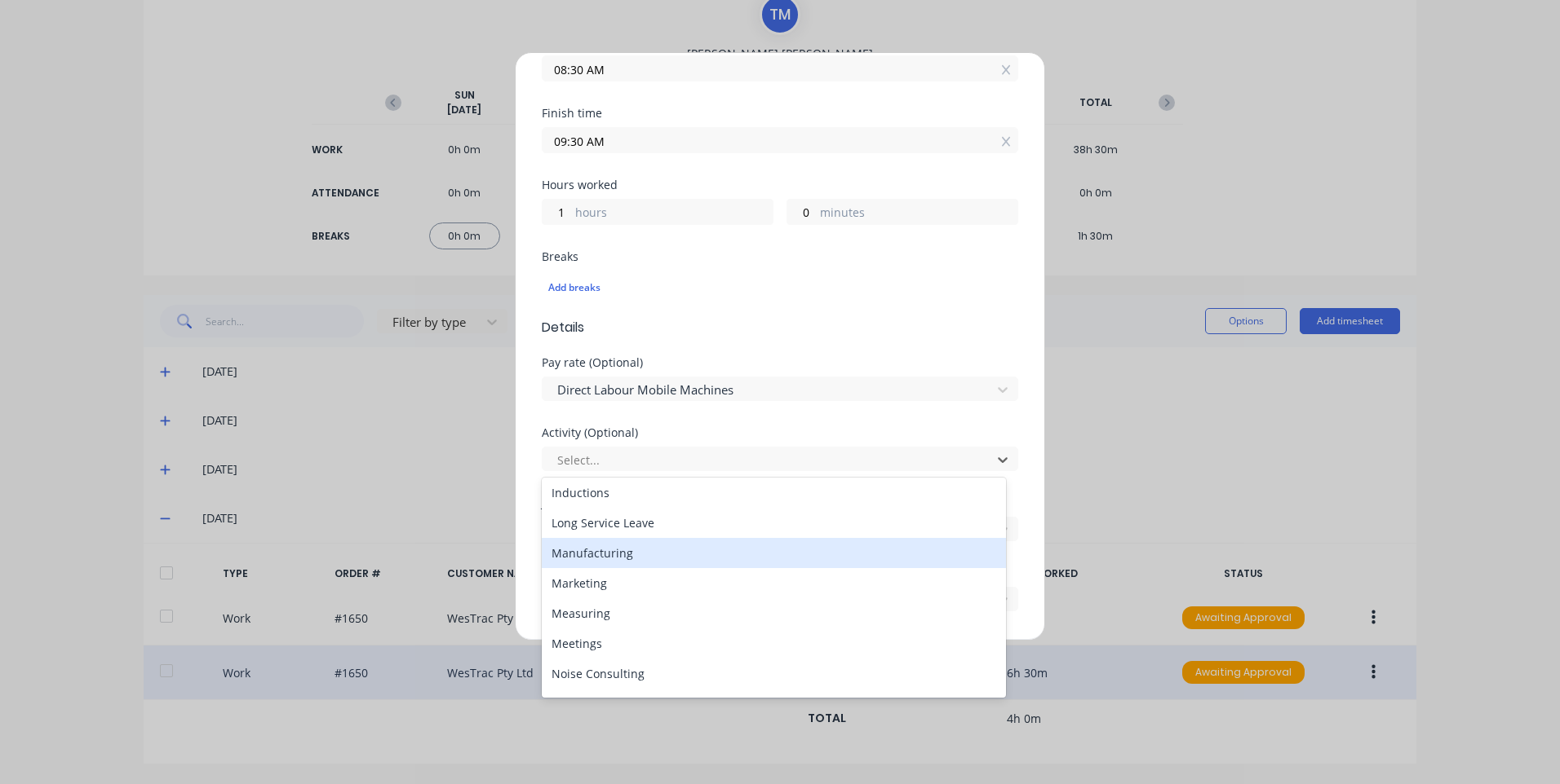
click at [638, 567] on div "Manufacturing" at bounding box center [774, 553] width 464 height 31
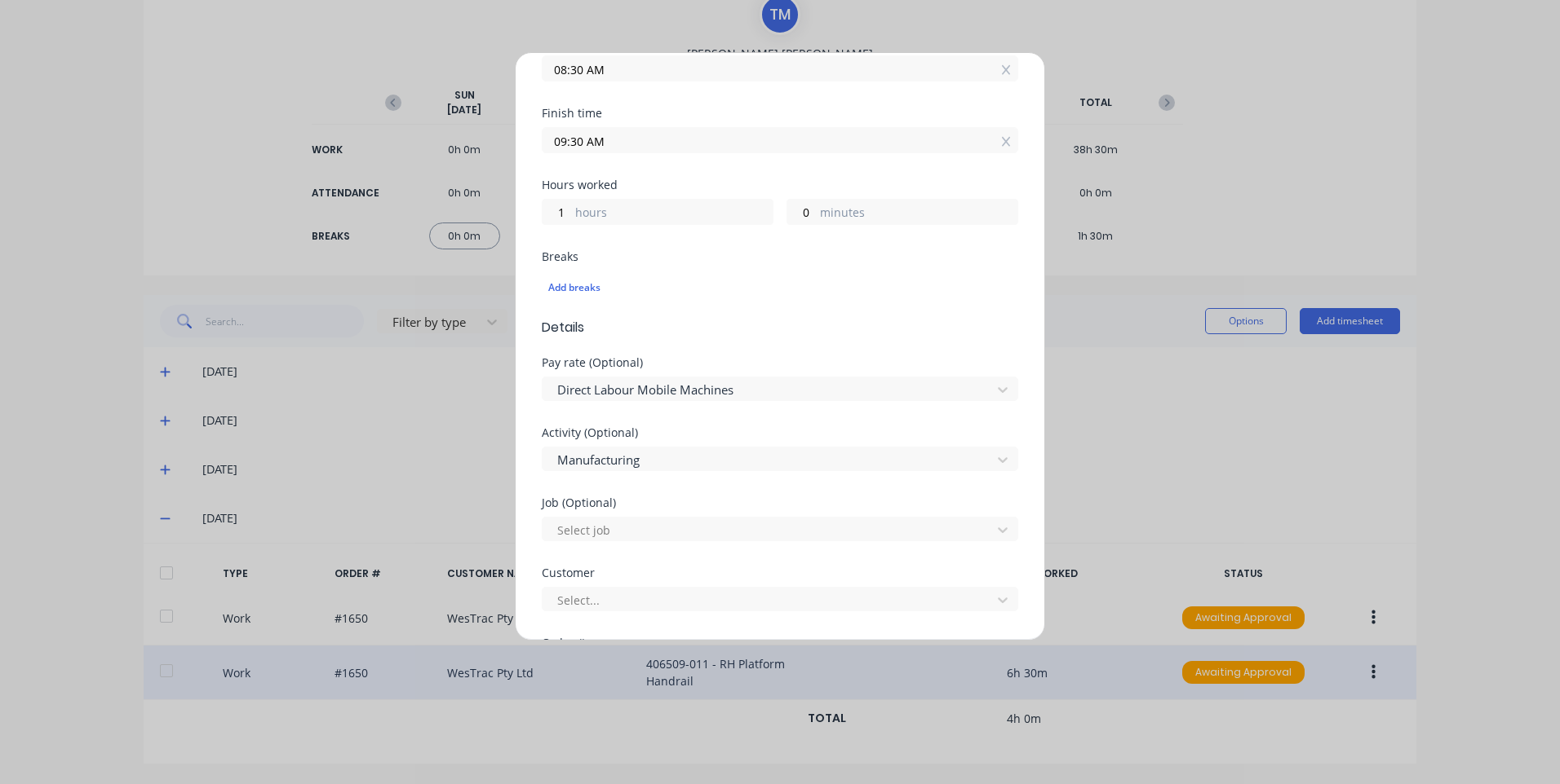
scroll to position [408, 0]
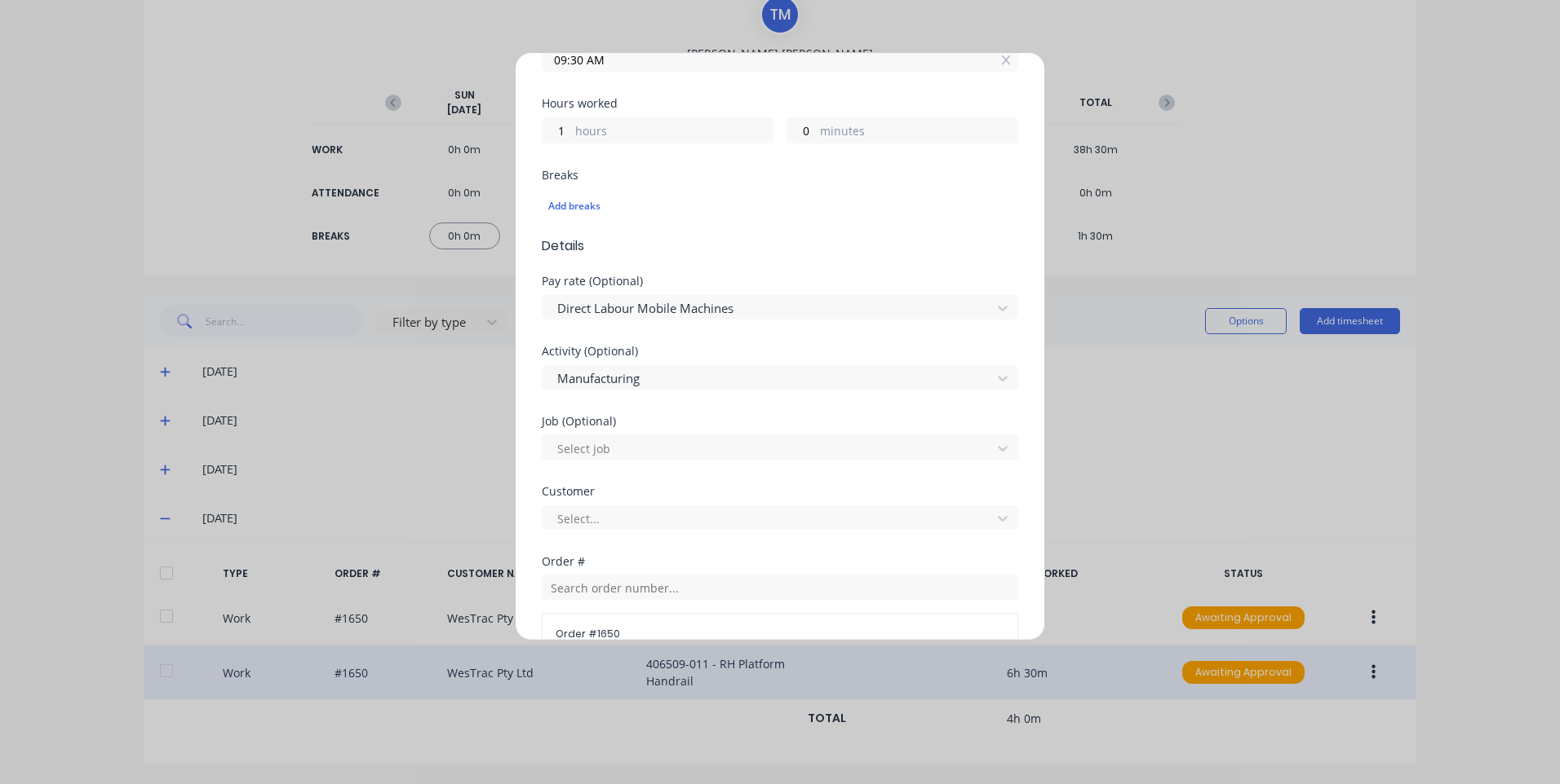
click at [634, 471] on div "Job (Optional) Select job" at bounding box center [780, 450] width 476 height 70
click at [646, 457] on div at bounding box center [770, 448] width 428 height 21
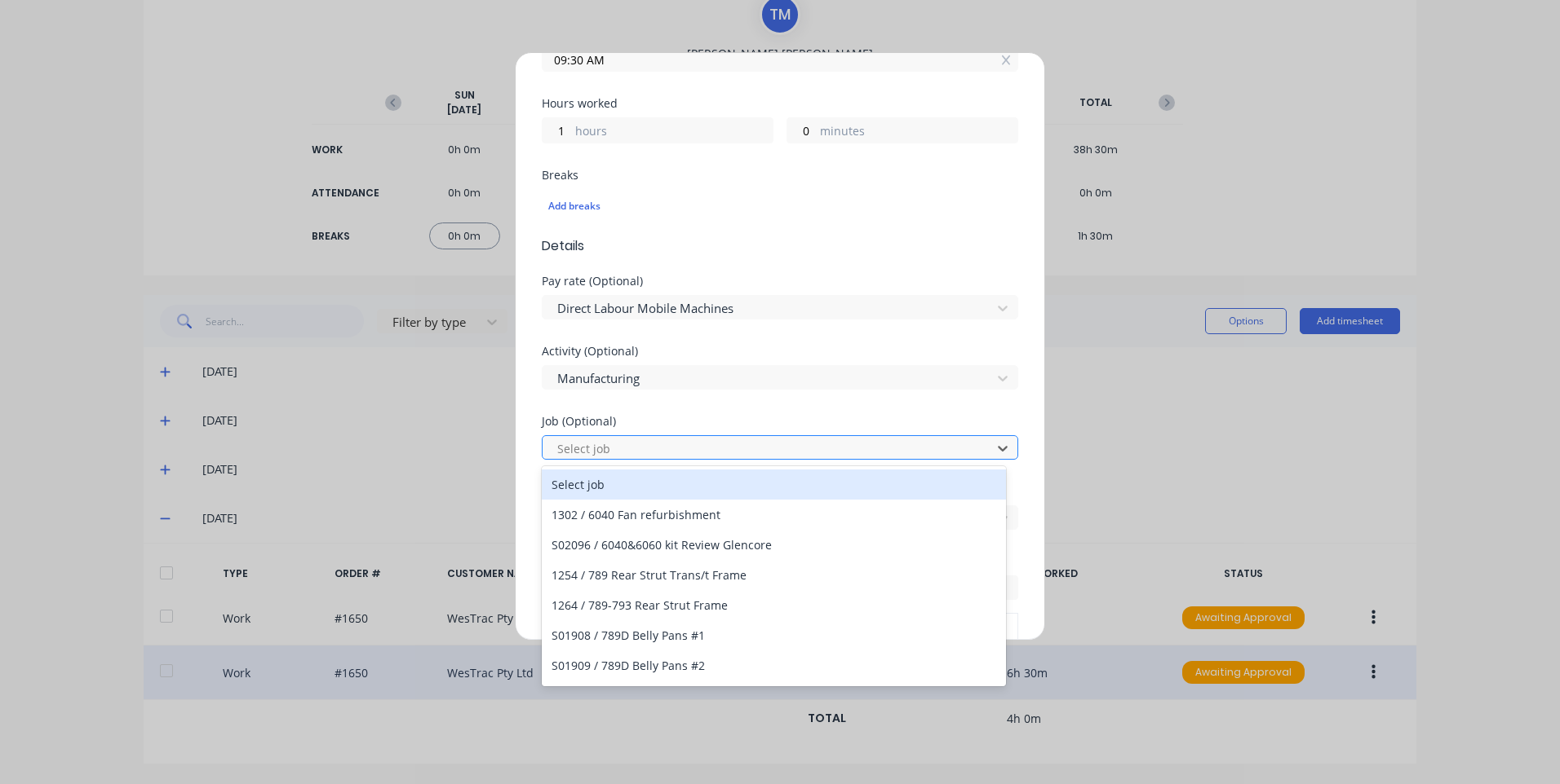
click at [653, 448] on div at bounding box center [770, 448] width 428 height 21
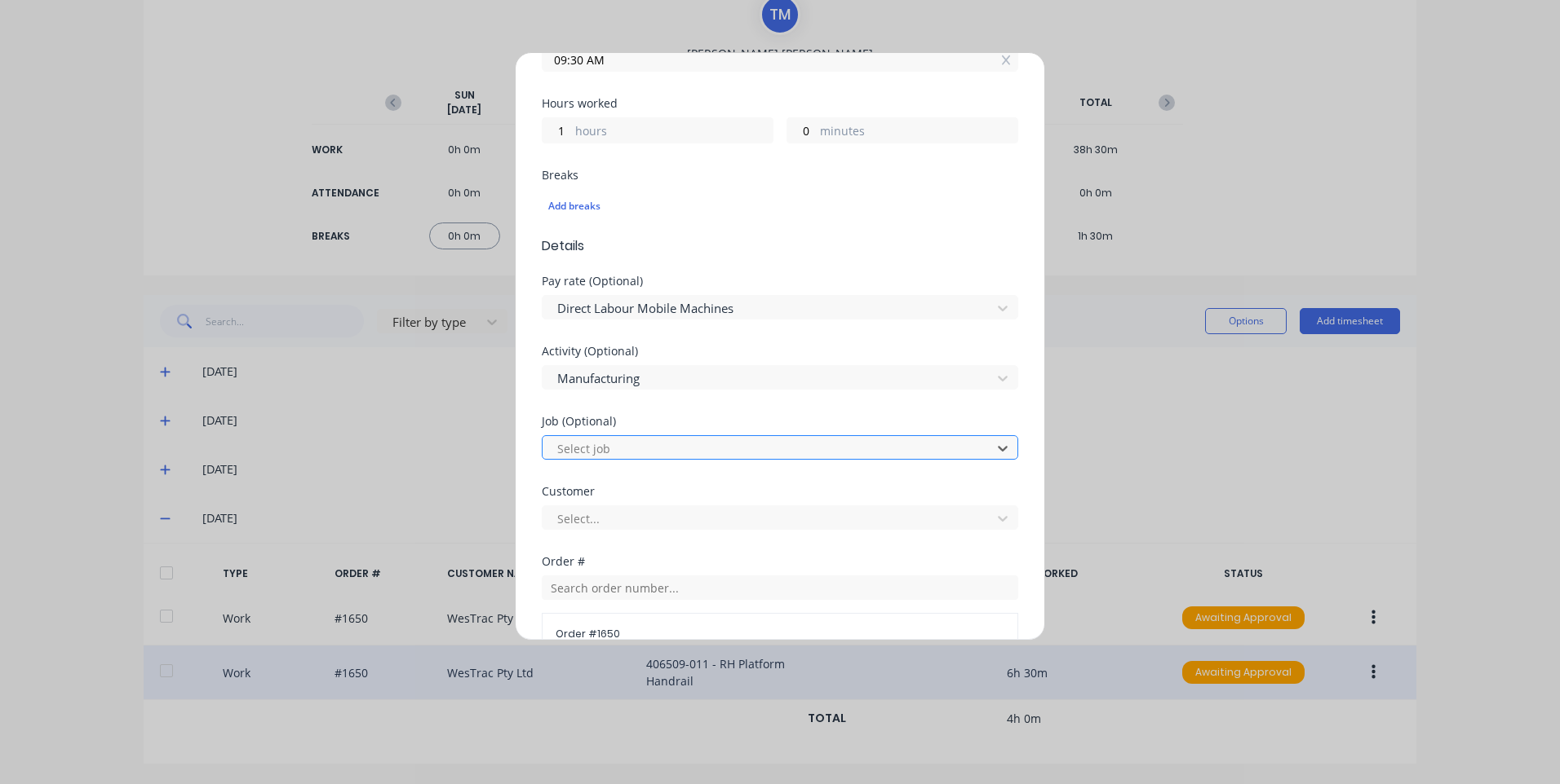
click at [655, 445] on div at bounding box center [770, 448] width 428 height 21
type input "1796"
click at [670, 438] on div at bounding box center [770, 448] width 428 height 21
click at [672, 438] on div at bounding box center [770, 448] width 428 height 21
click at [672, 446] on div at bounding box center [770, 448] width 428 height 21
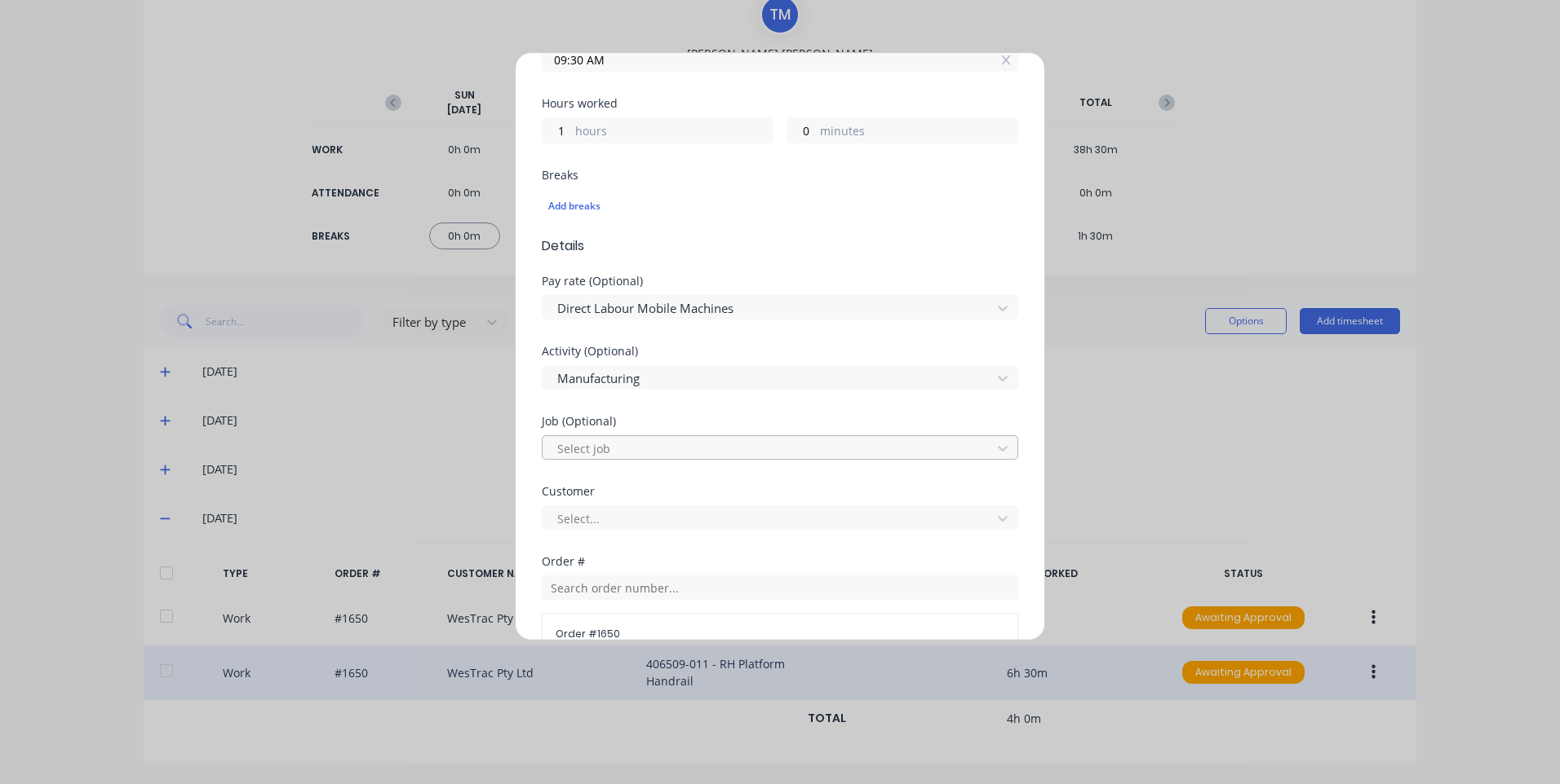
click at [672, 446] on div at bounding box center [770, 448] width 428 height 21
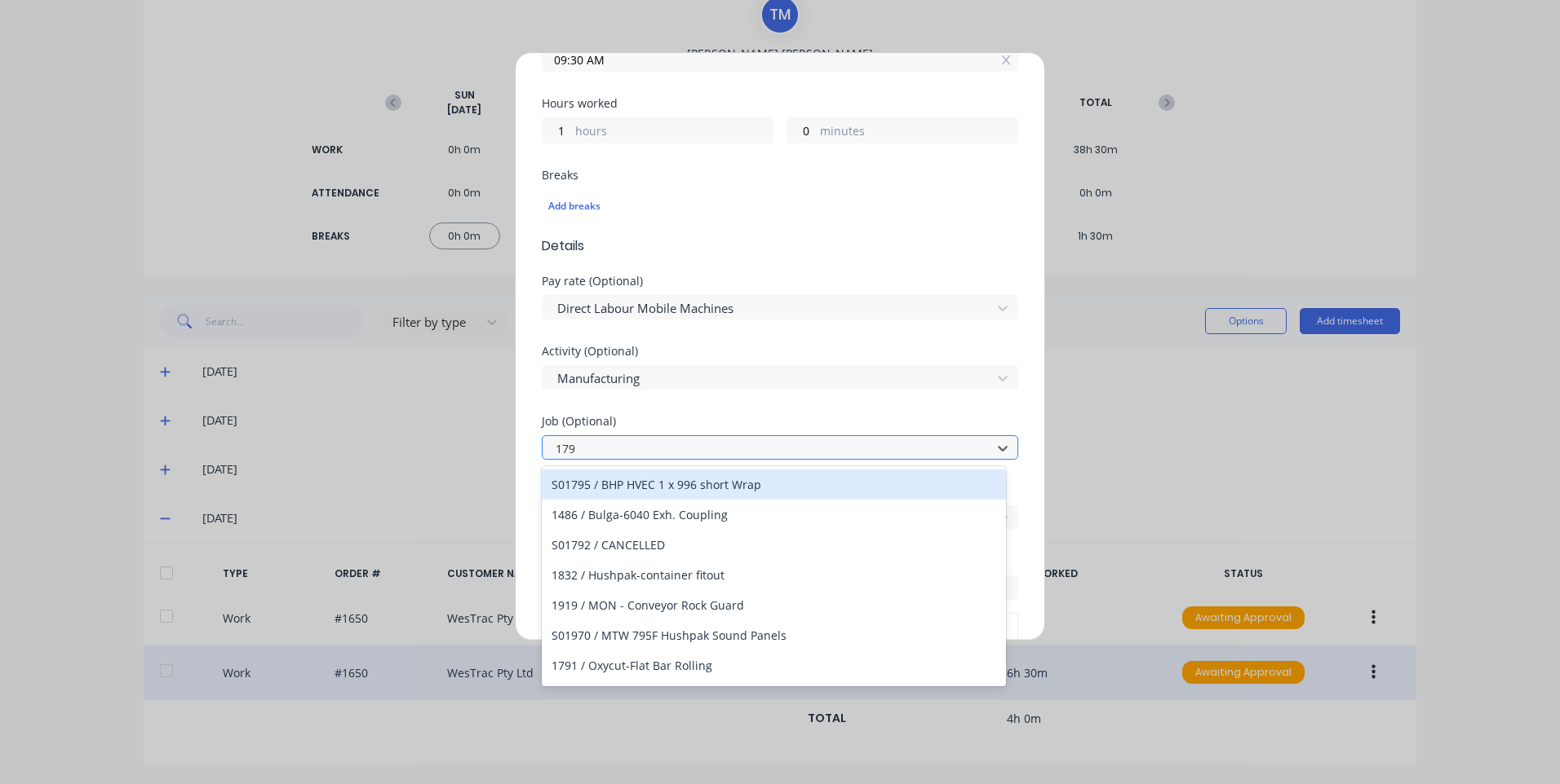
type input "1797"
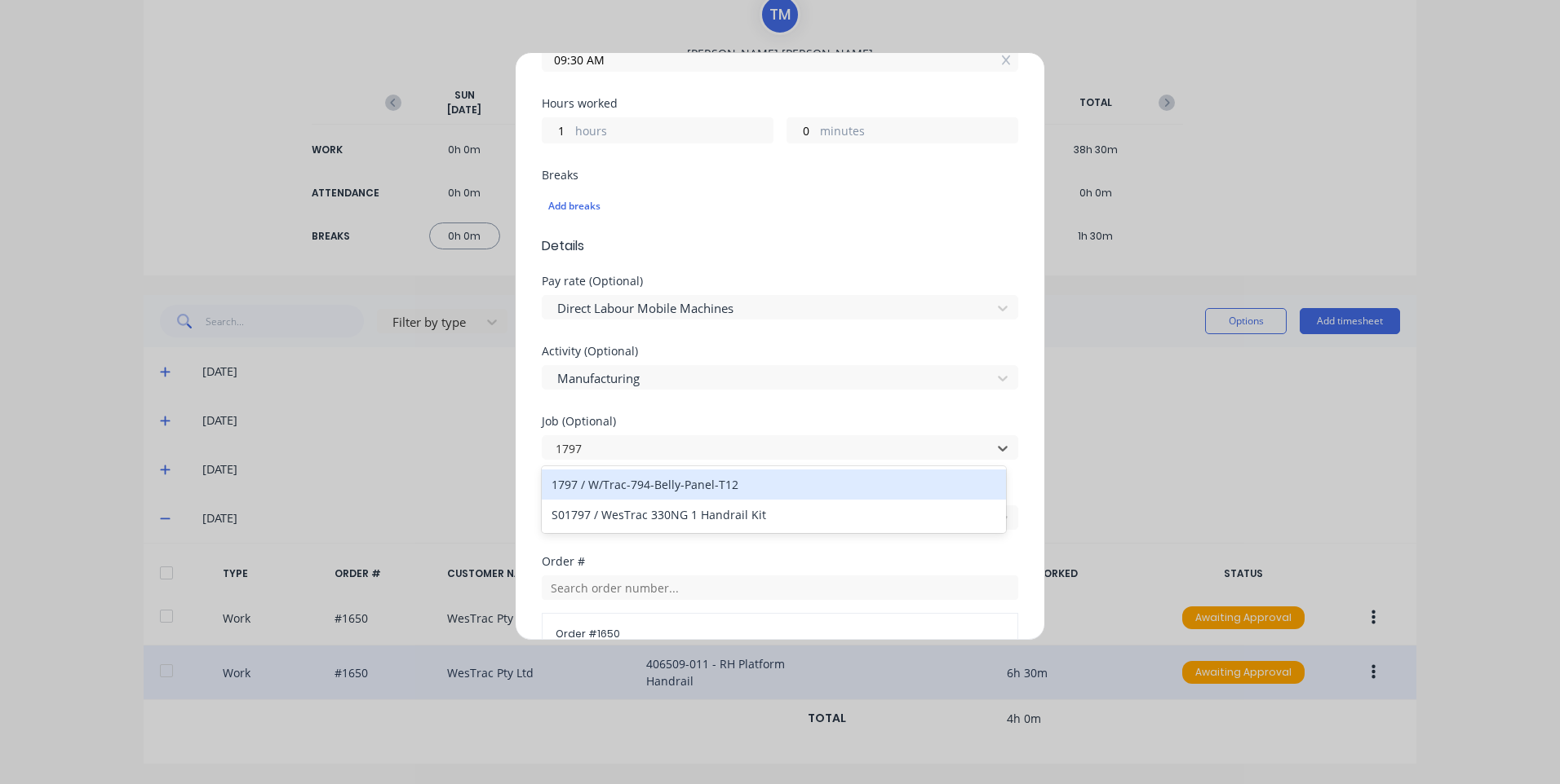
click at [661, 486] on div "1797 / W/Trac-794-Belly-Panel-T12" at bounding box center [774, 485] width 464 height 31
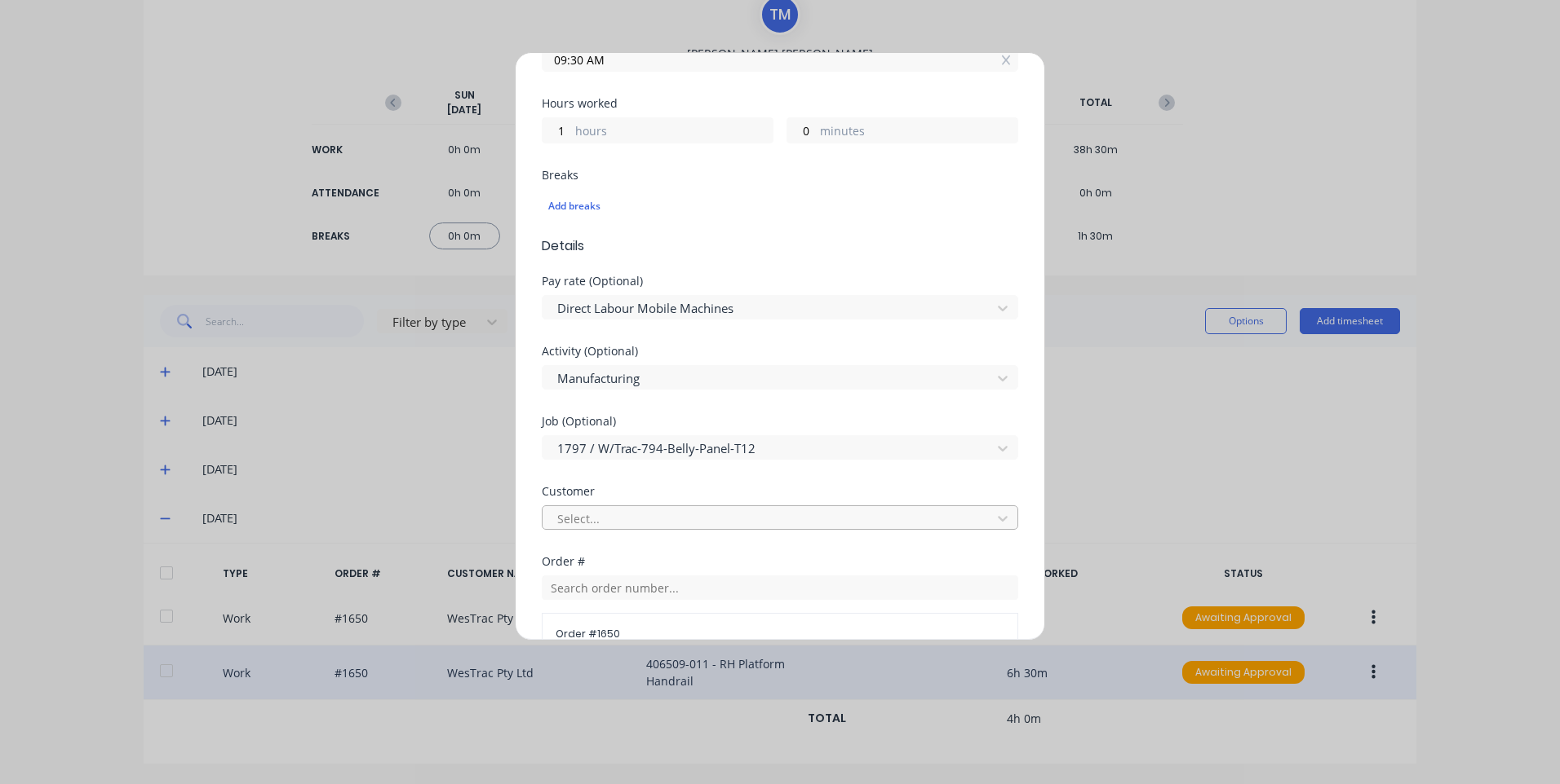
click at [640, 514] on div at bounding box center [770, 519] width 428 height 21
click at [640, 548] on div "Select customer" at bounding box center [774, 555] width 464 height 31
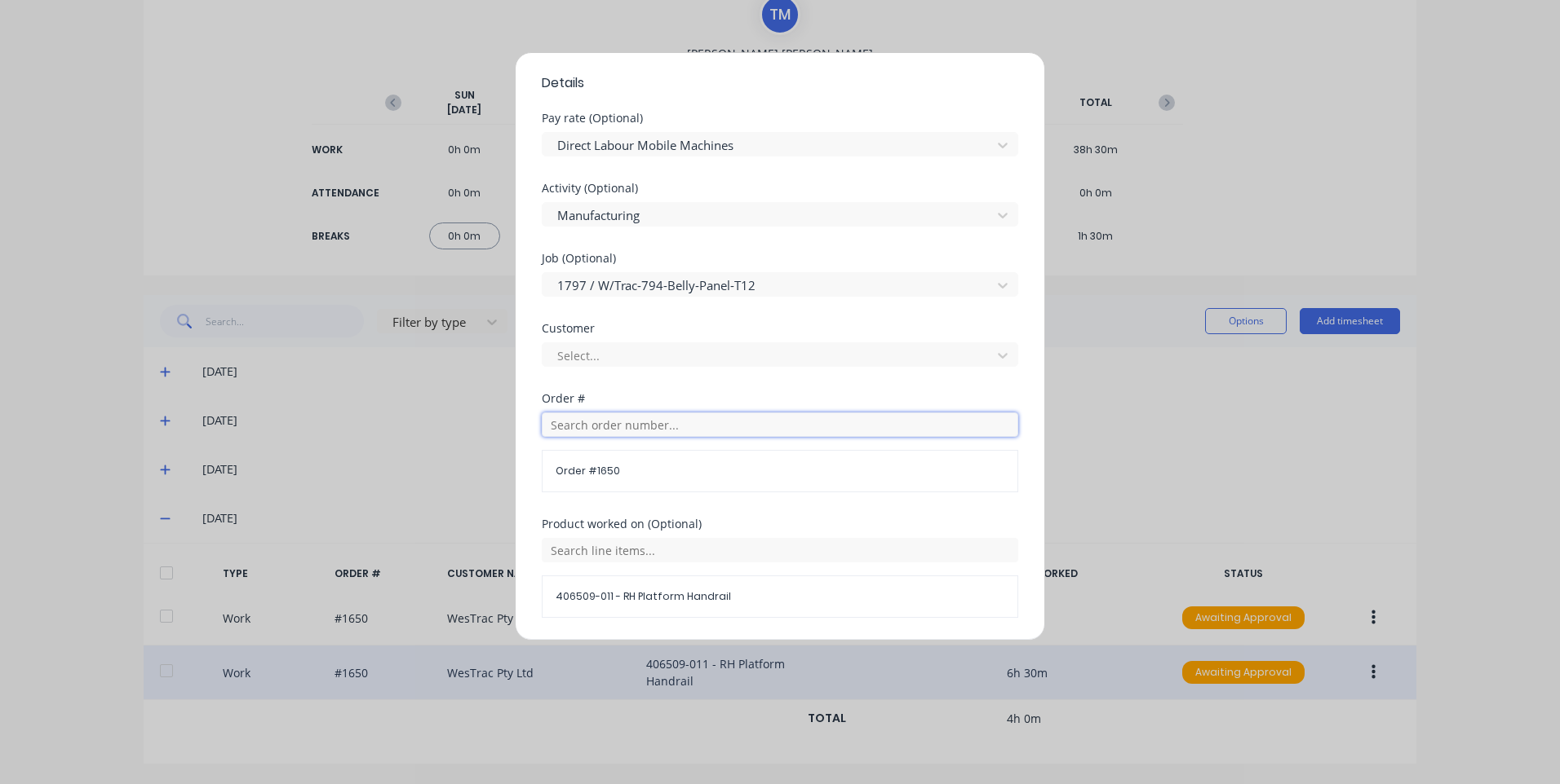
click at [629, 428] on input "text" at bounding box center [780, 425] width 476 height 25
type input "1797"
click at [644, 500] on span "WesTrac Pty Ltd" at bounding box center [780, 499] width 450 height 15
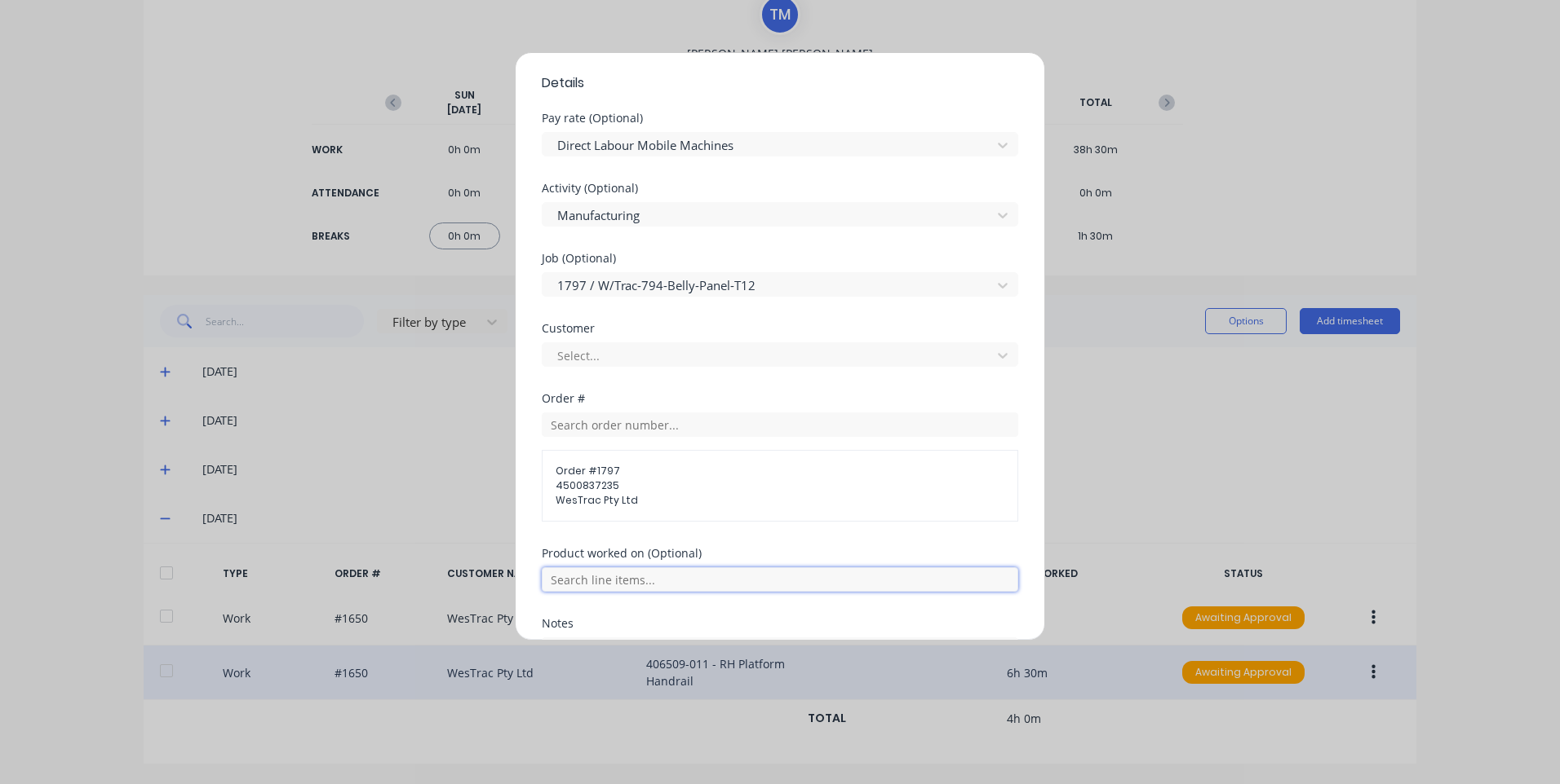
click at [662, 568] on input "text" at bounding box center [780, 579] width 476 height 25
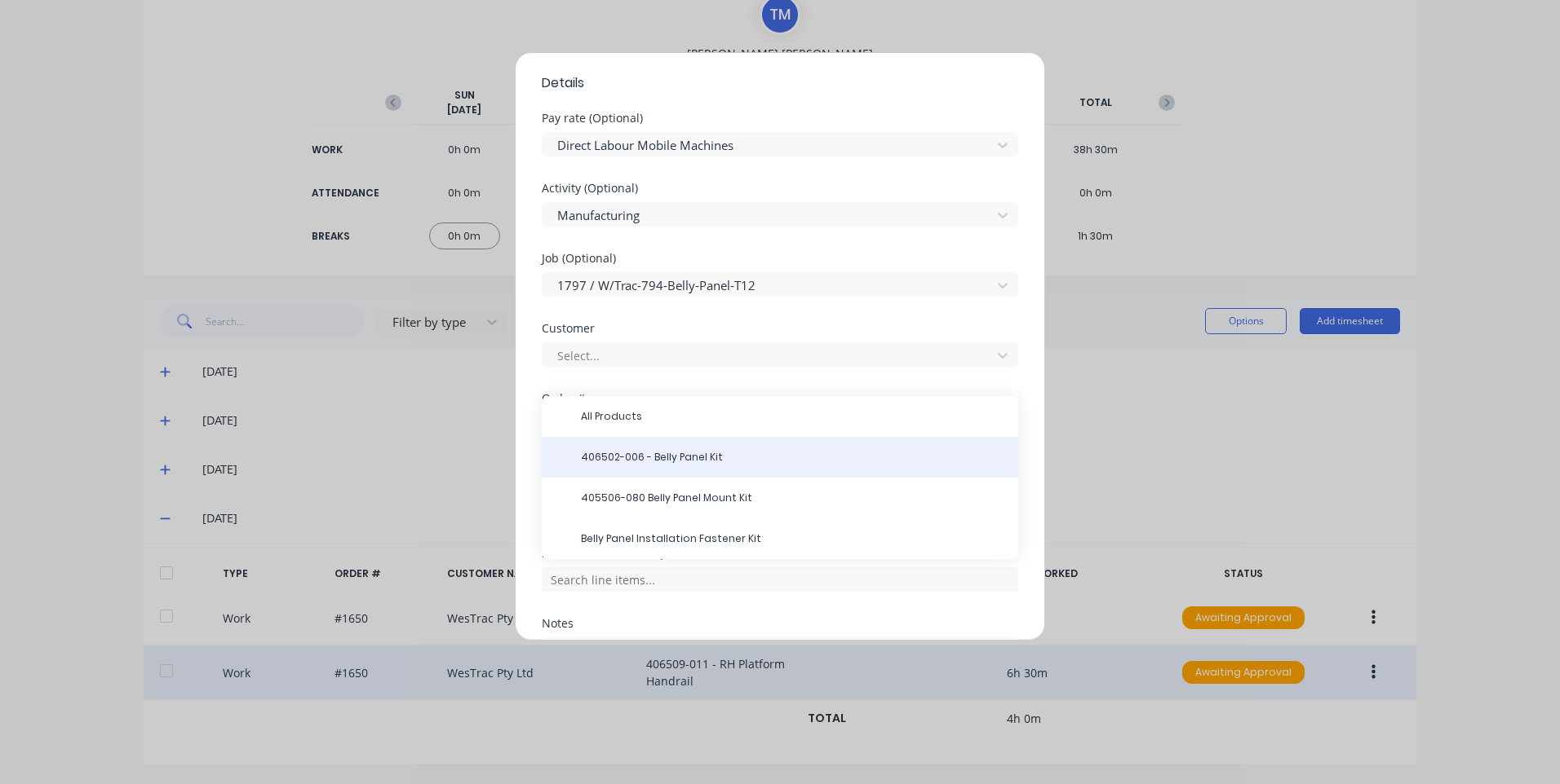
click at [699, 458] on span "406502-006 - Belly Panel Kit" at bounding box center [792, 457] width 424 height 15
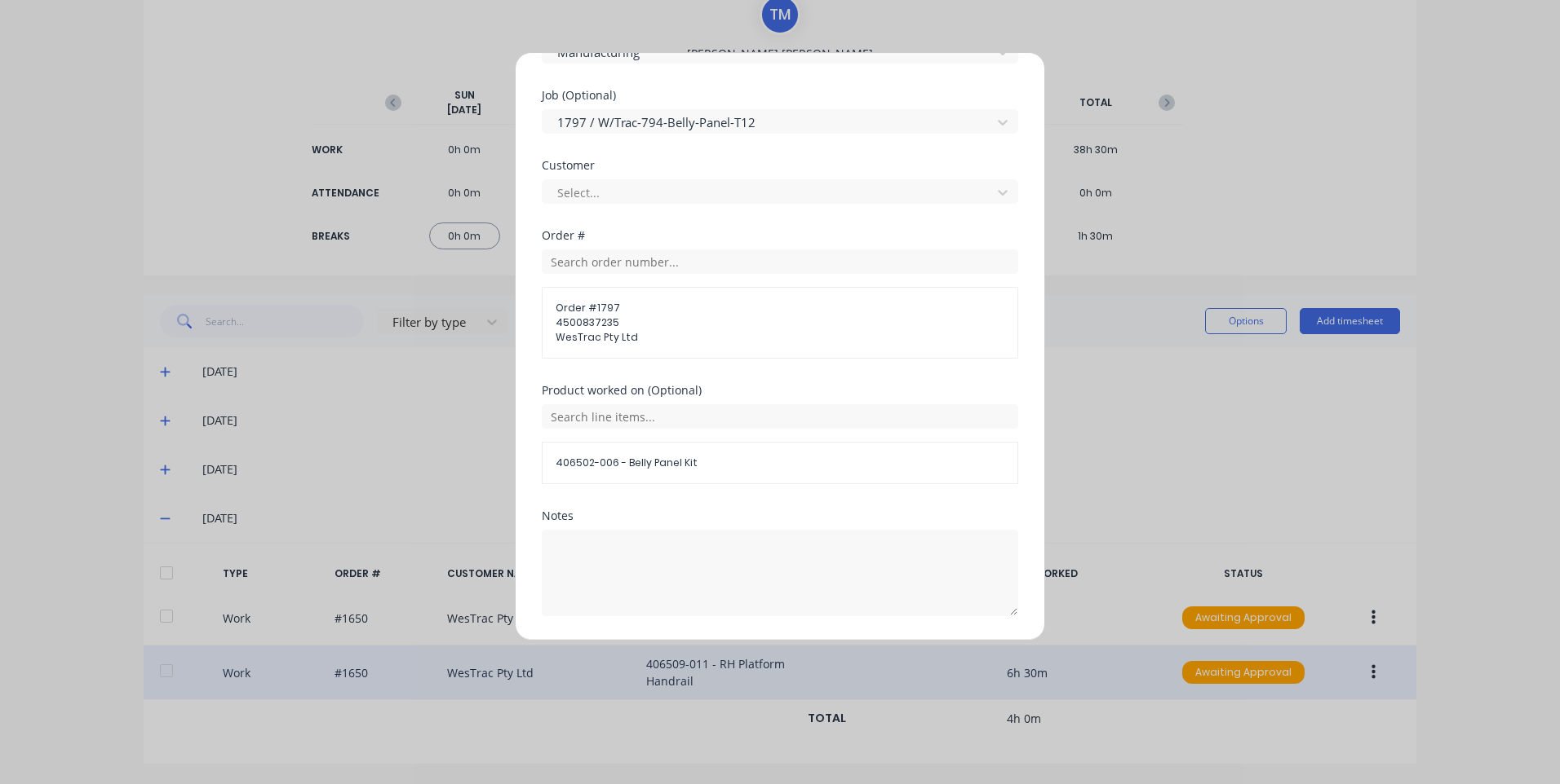
scroll to position [785, 0]
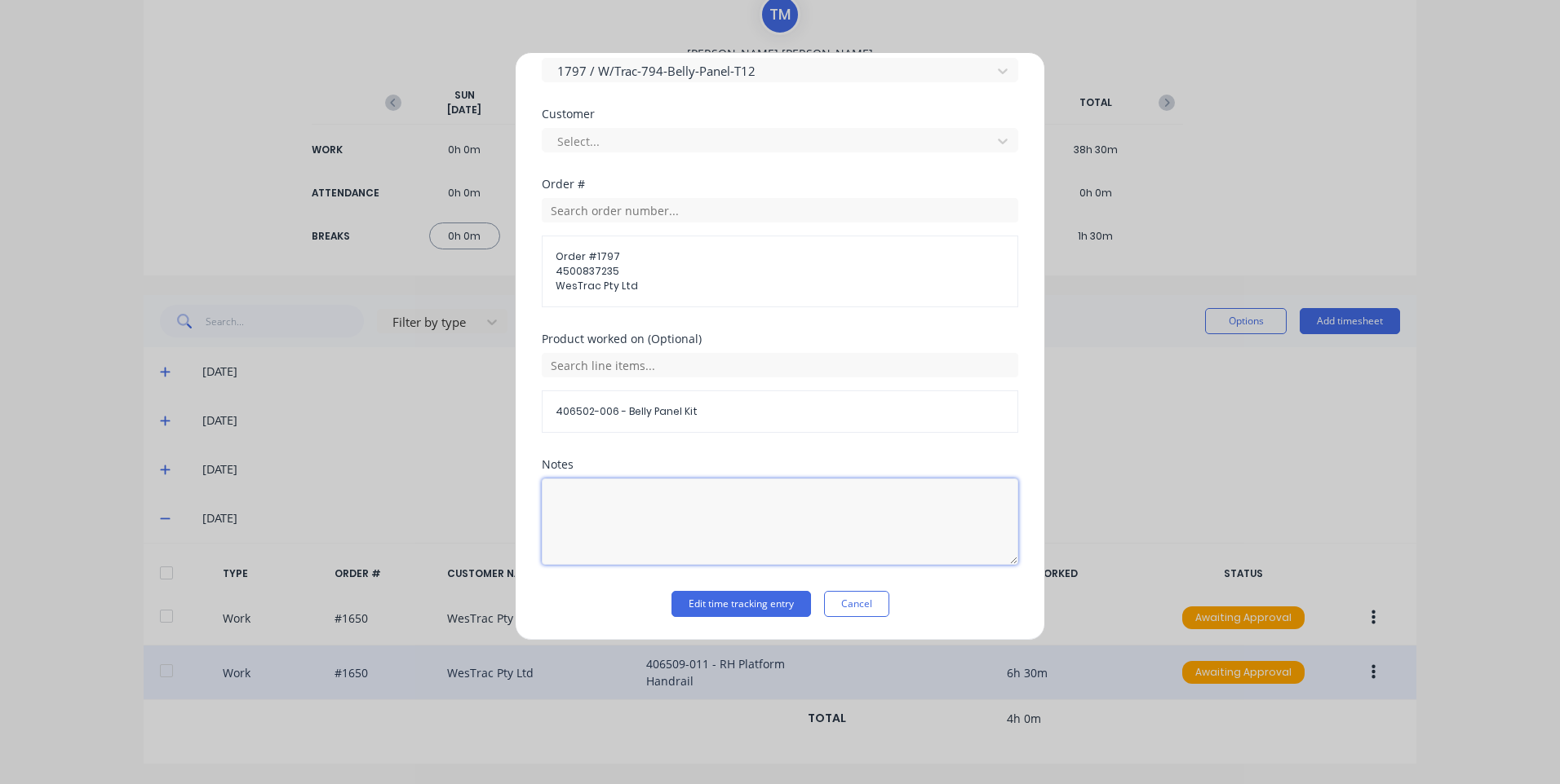
click at [690, 541] on textarea at bounding box center [780, 522] width 476 height 87
type textarea "customer westrac"
click at [739, 604] on button "Edit time tracking entry" at bounding box center [741, 604] width 140 height 26
click at [744, 610] on button "Edit time tracking entry" at bounding box center [741, 604] width 140 height 26
click at [750, 603] on button "Edit time tracking entry" at bounding box center [741, 604] width 140 height 26
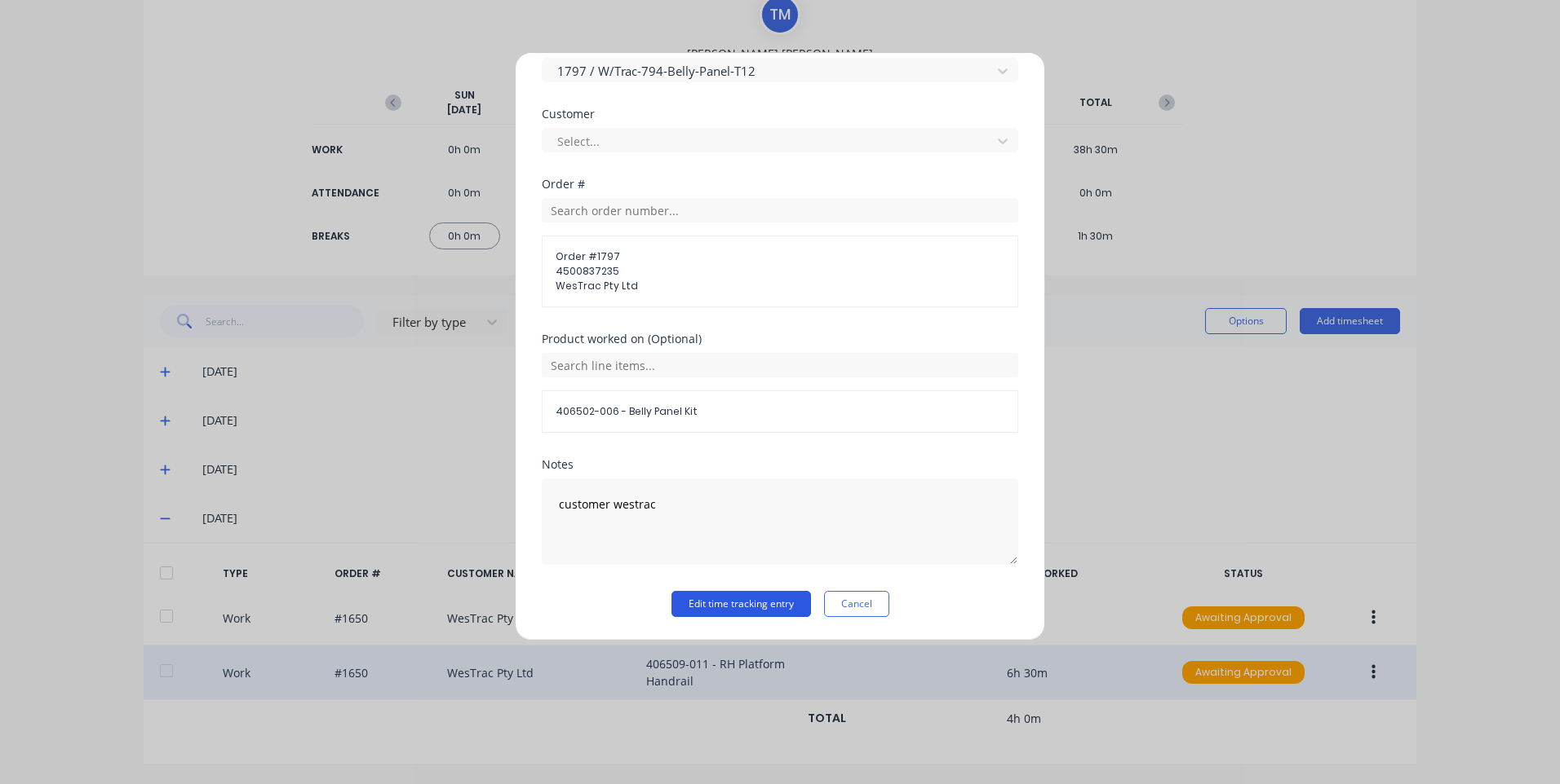
click at [750, 603] on button "Edit time tracking entry" at bounding box center [741, 604] width 140 height 26
click at [751, 603] on button "Edit time tracking entry" at bounding box center [741, 604] width 140 height 26
click at [716, 600] on button "Edit time tracking entry" at bounding box center [741, 604] width 140 height 26
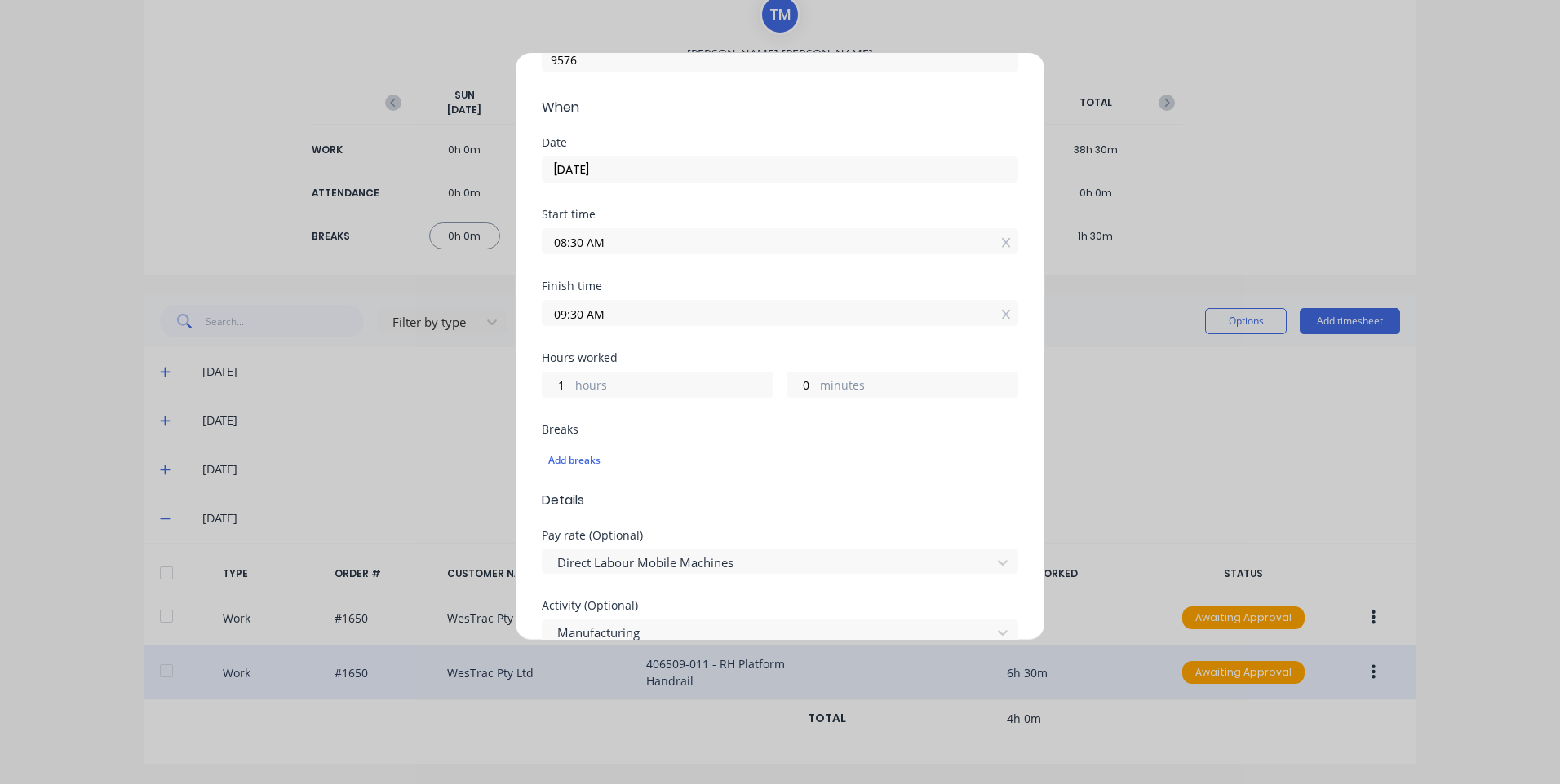
scroll to position [0, 0]
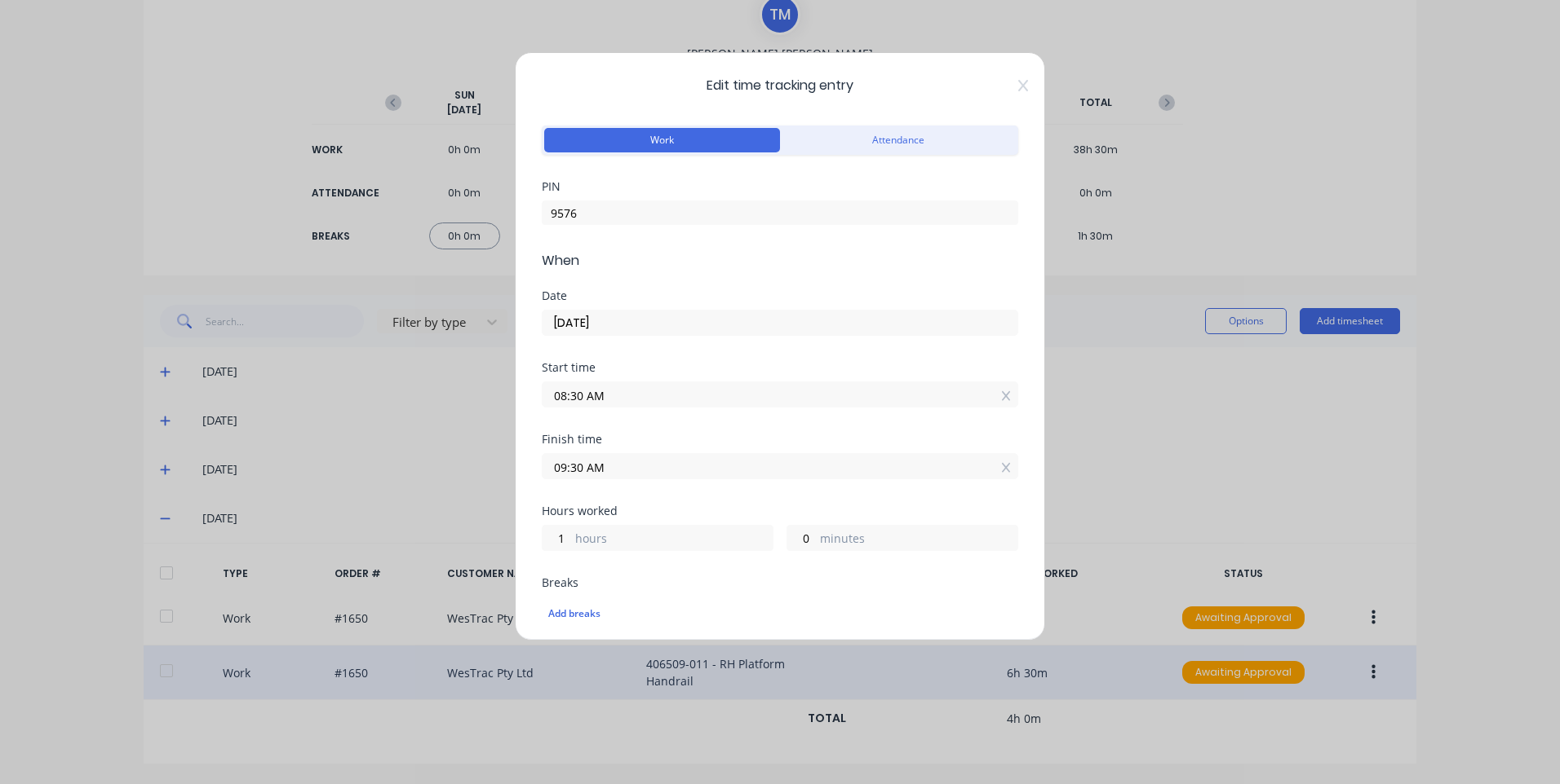
click at [1014, 70] on div "Edit time tracking entry Work Attendance PIN 9576 When Date [DATE] Start time 0…" at bounding box center [780, 347] width 530 height 589
click at [1018, 80] on icon at bounding box center [1023, 86] width 10 height 12
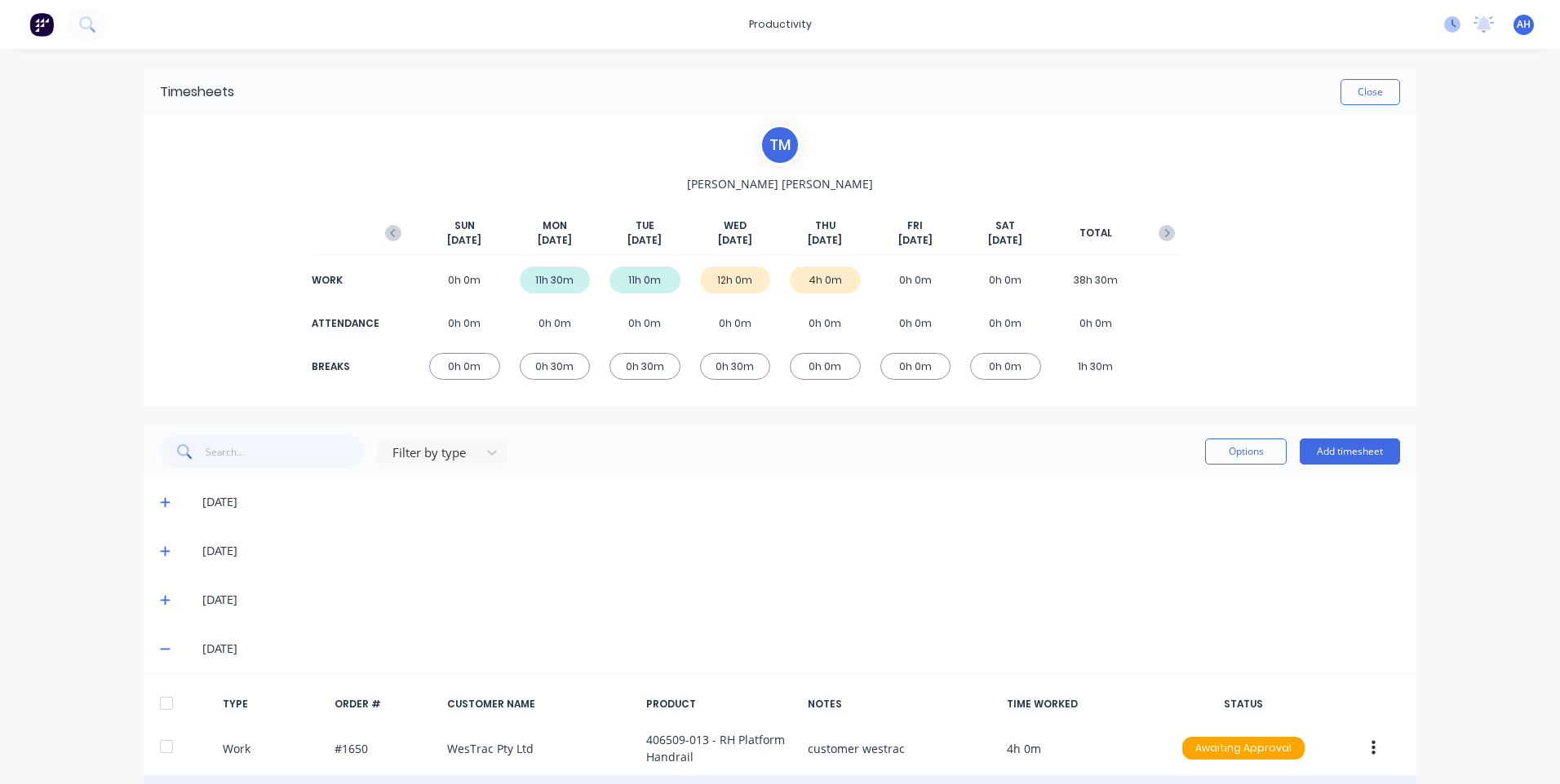
click at [1444, 26] on icon at bounding box center [1452, 25] width 17 height 17
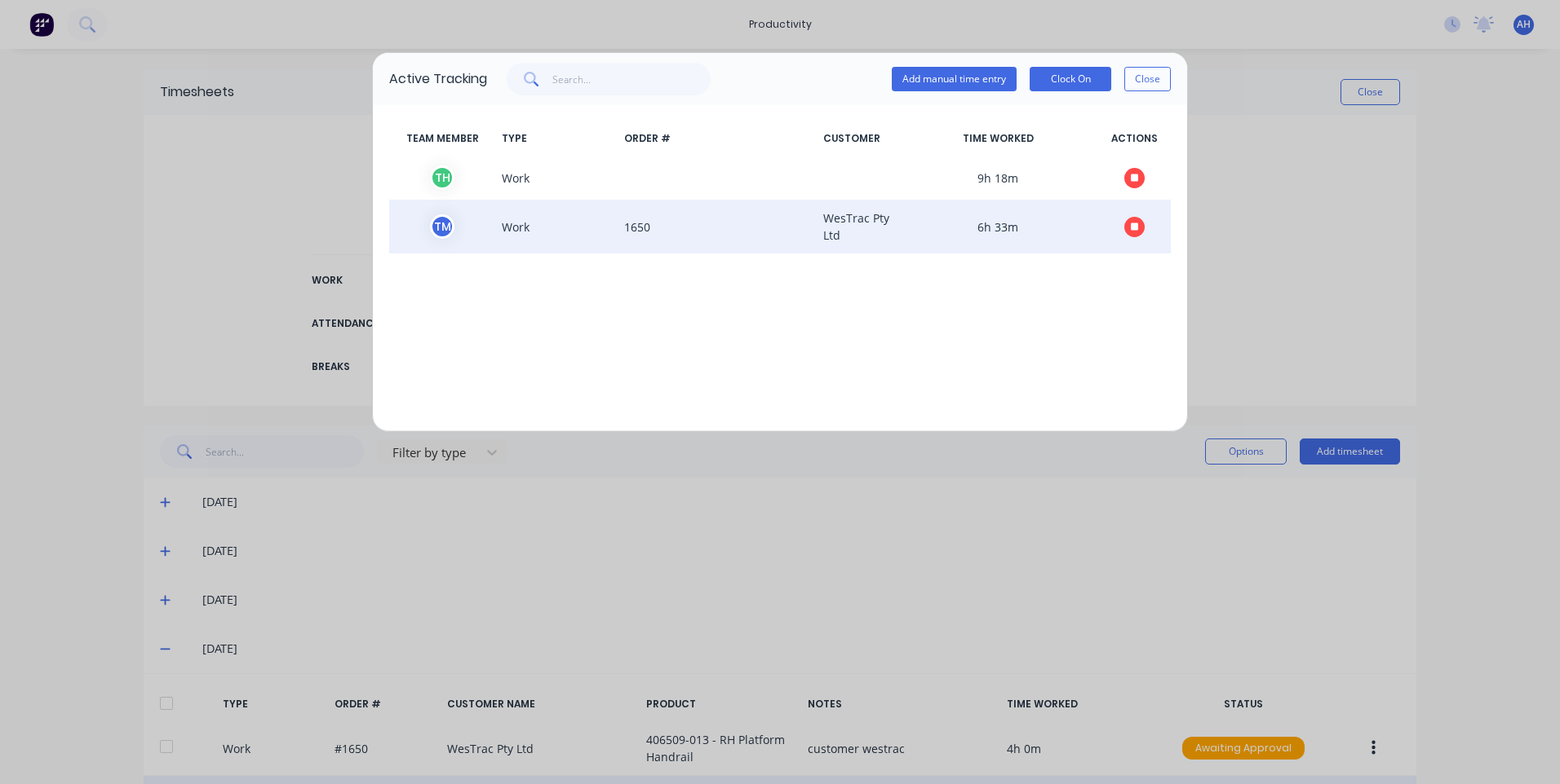
click at [1133, 226] on icon "button" at bounding box center [1134, 227] width 8 height 8
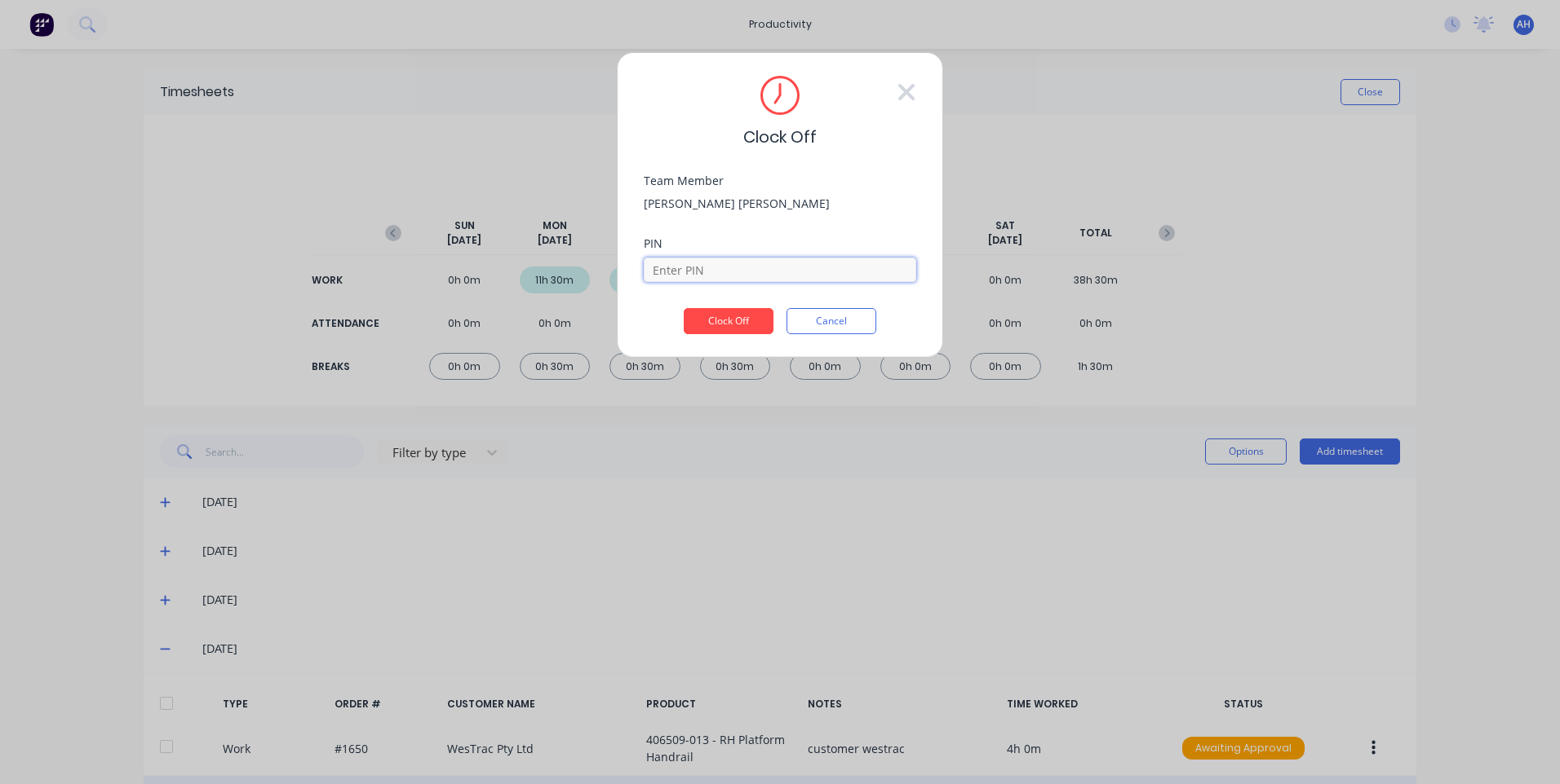
click at [736, 277] on input at bounding box center [780, 270] width 272 height 25
type input "9576"
click at [744, 317] on button "Clock Off" at bounding box center [728, 321] width 90 height 26
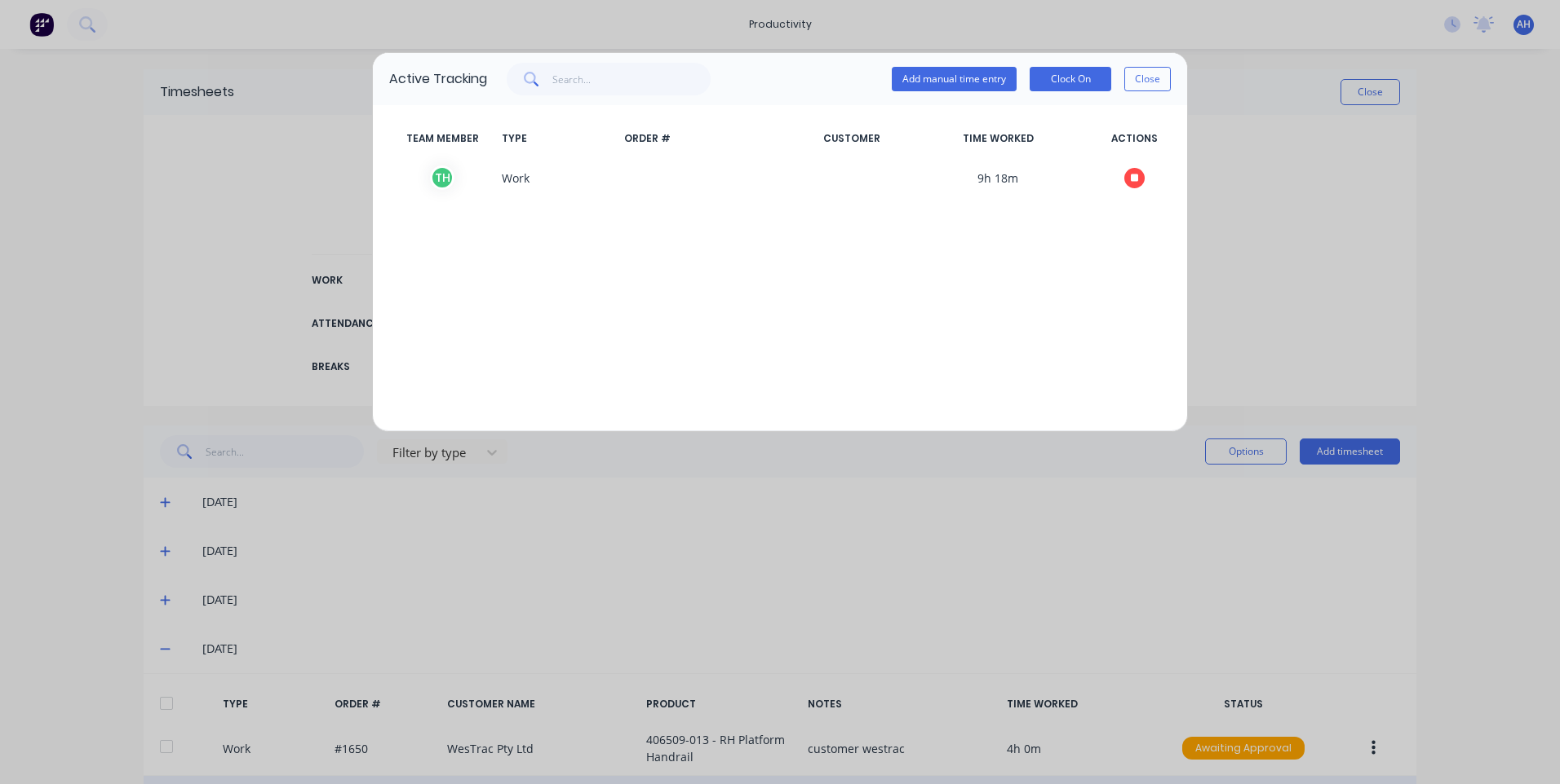
drag, startPoint x: 1372, startPoint y: 247, endPoint x: 1350, endPoint y: 240, distance: 23.1
click at [1373, 247] on div "Active Tracking Add manual time entry Clock On Close TEAM MEMBER TYPE ORDER # C…" at bounding box center [780, 392] width 1560 height 784
click at [1155, 70] on button "Close" at bounding box center [1147, 79] width 46 height 25
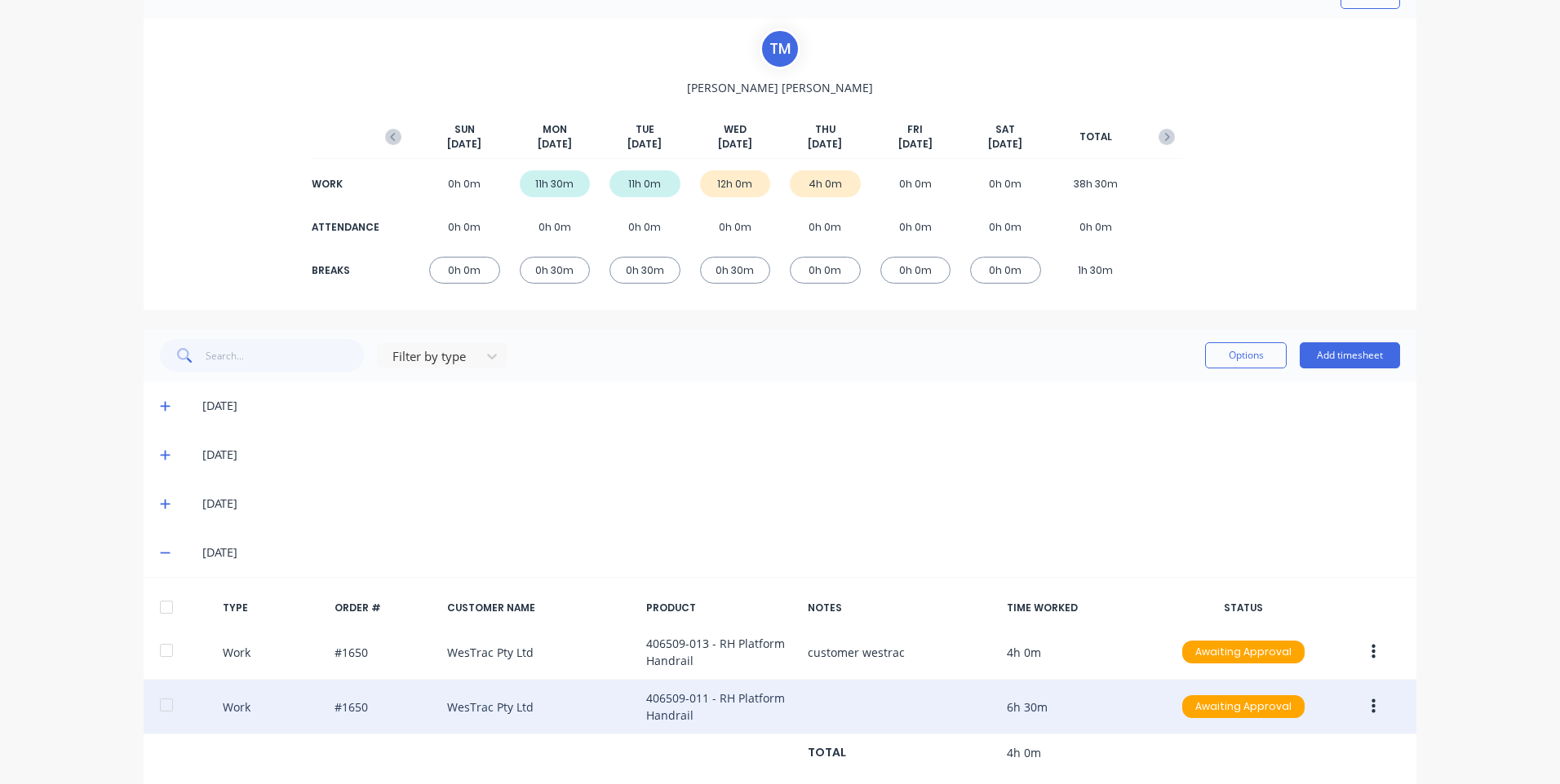
scroll to position [130, 0]
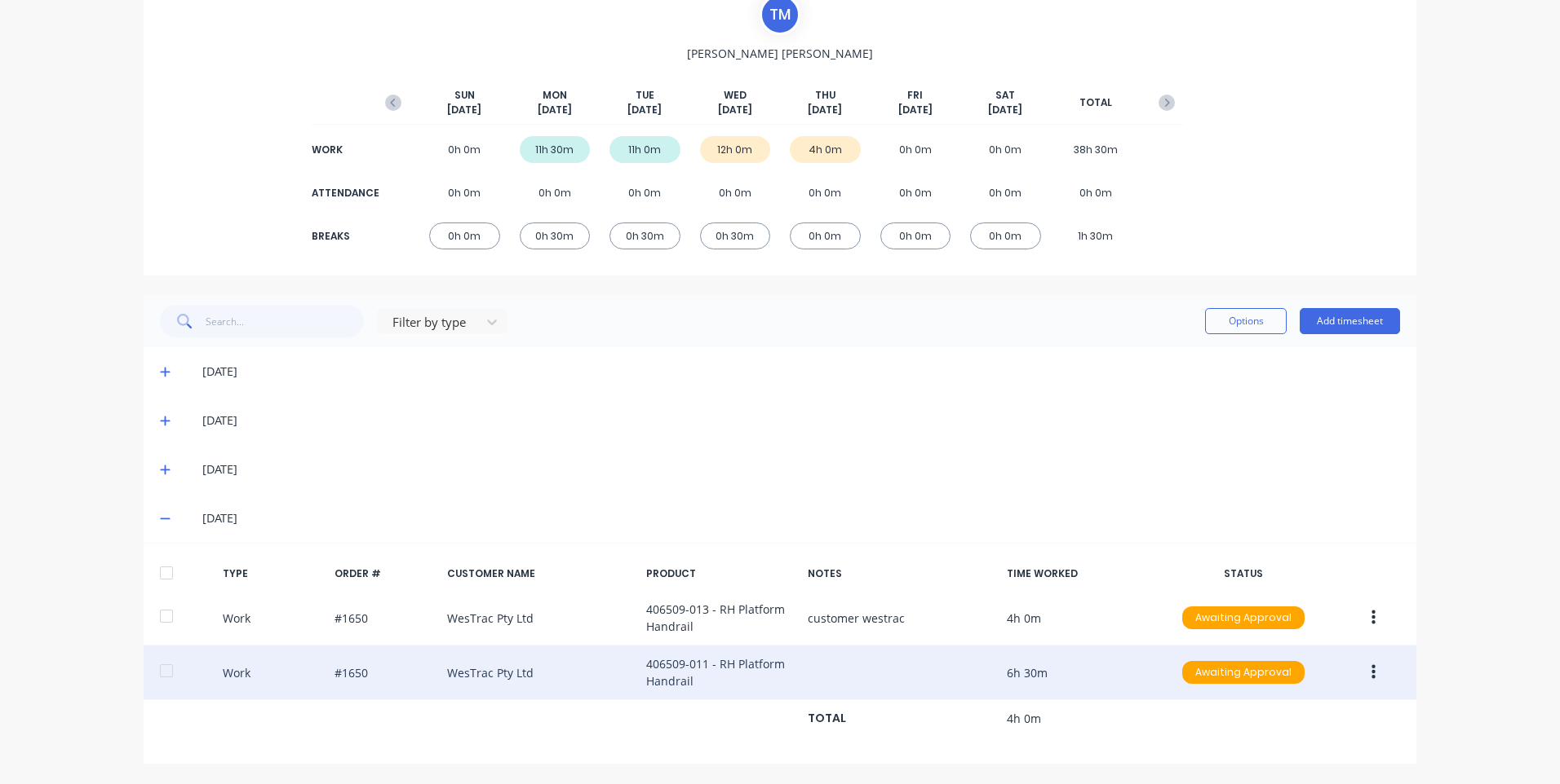
click at [1390, 694] on div "Work #1650 WesTrac Pty Ltd 406509-011 - RH Platform Handrail 6h 30m Awaiting Ap…" at bounding box center [780, 673] width 1272 height 54
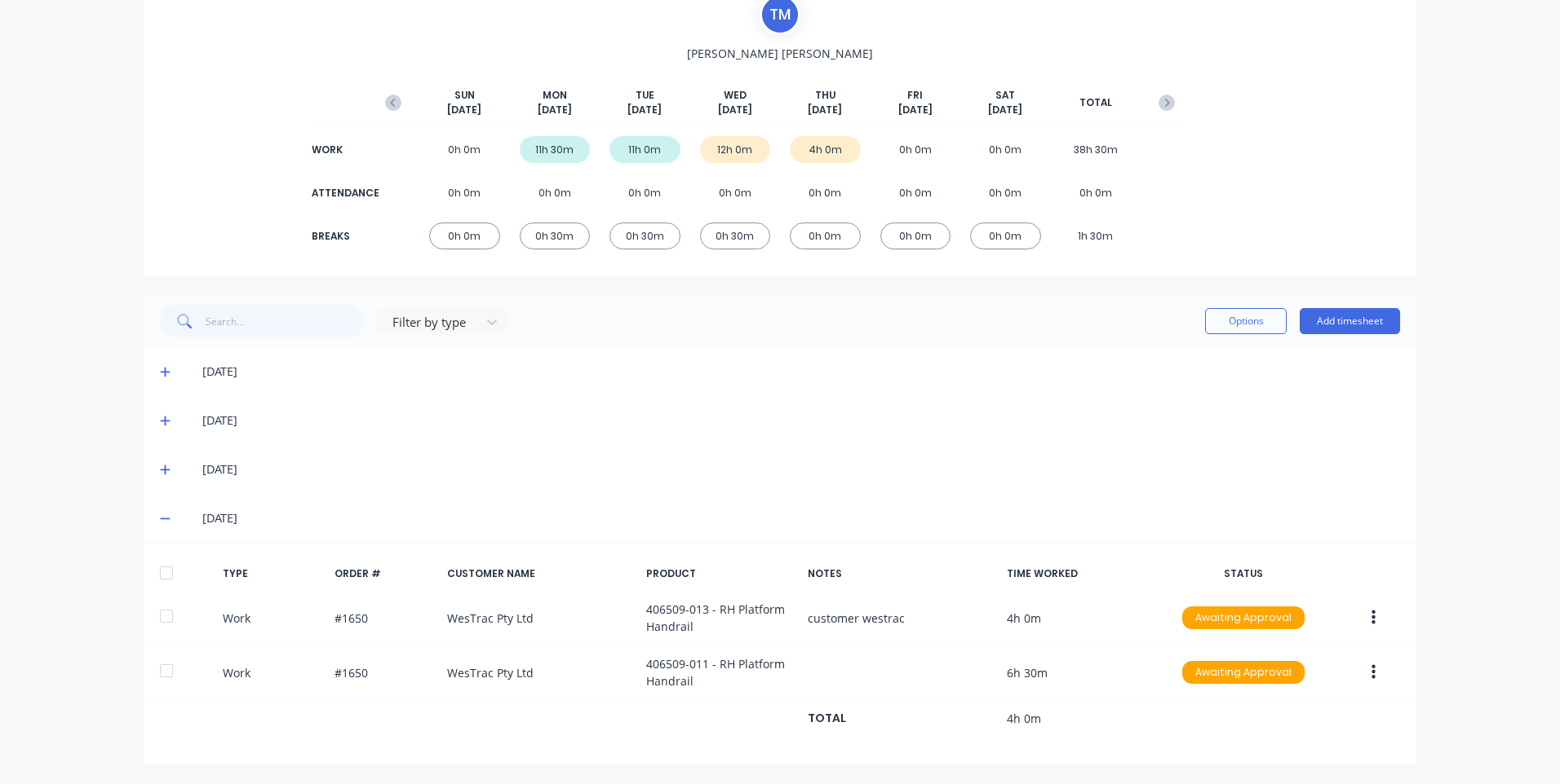
click at [1357, 670] on button "button" at bounding box center [1373, 673] width 38 height 30
click at [1303, 632] on div "Edit" at bounding box center [1315, 644] width 125 height 24
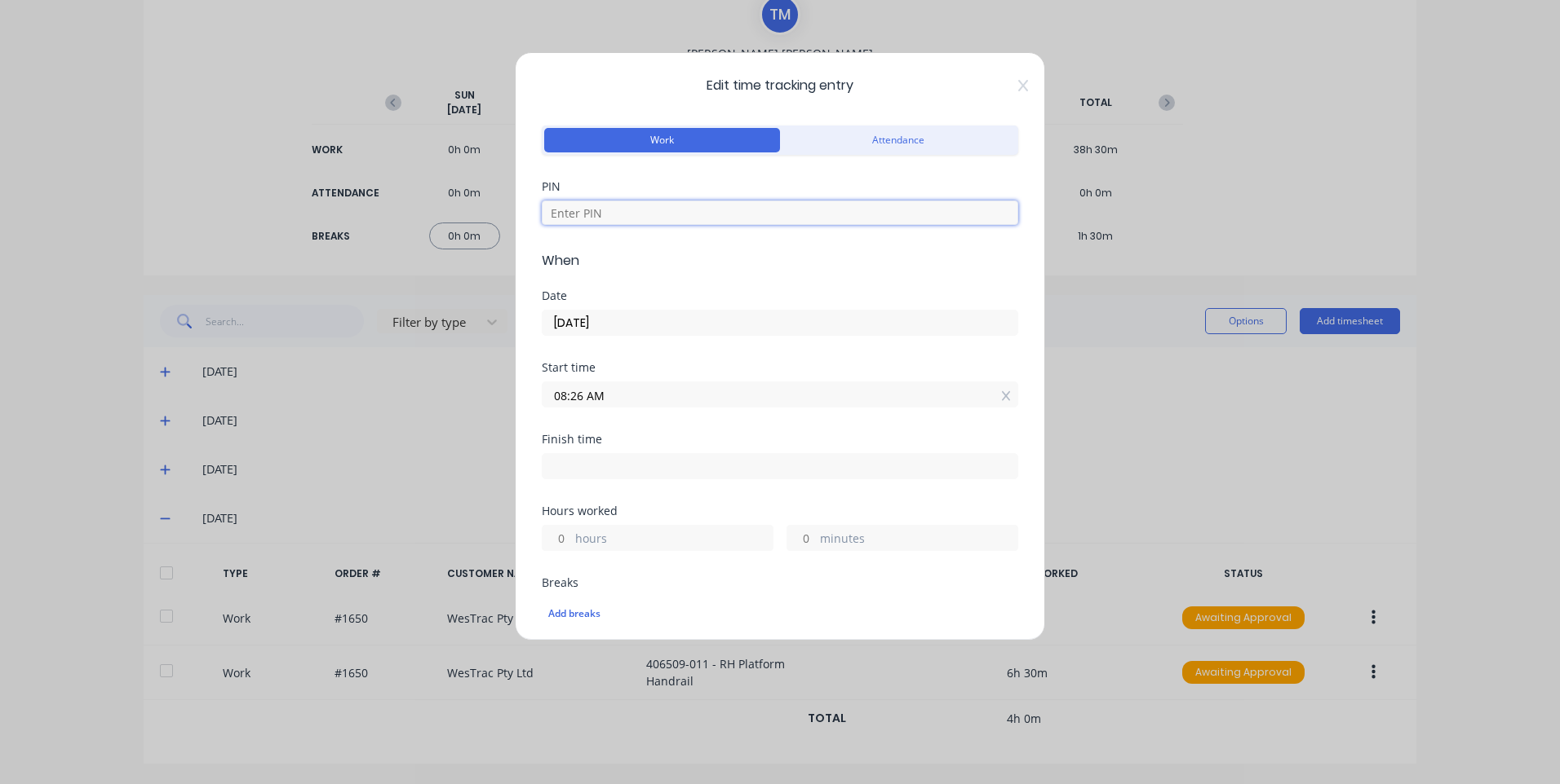
click at [645, 206] on input at bounding box center [780, 213] width 476 height 25
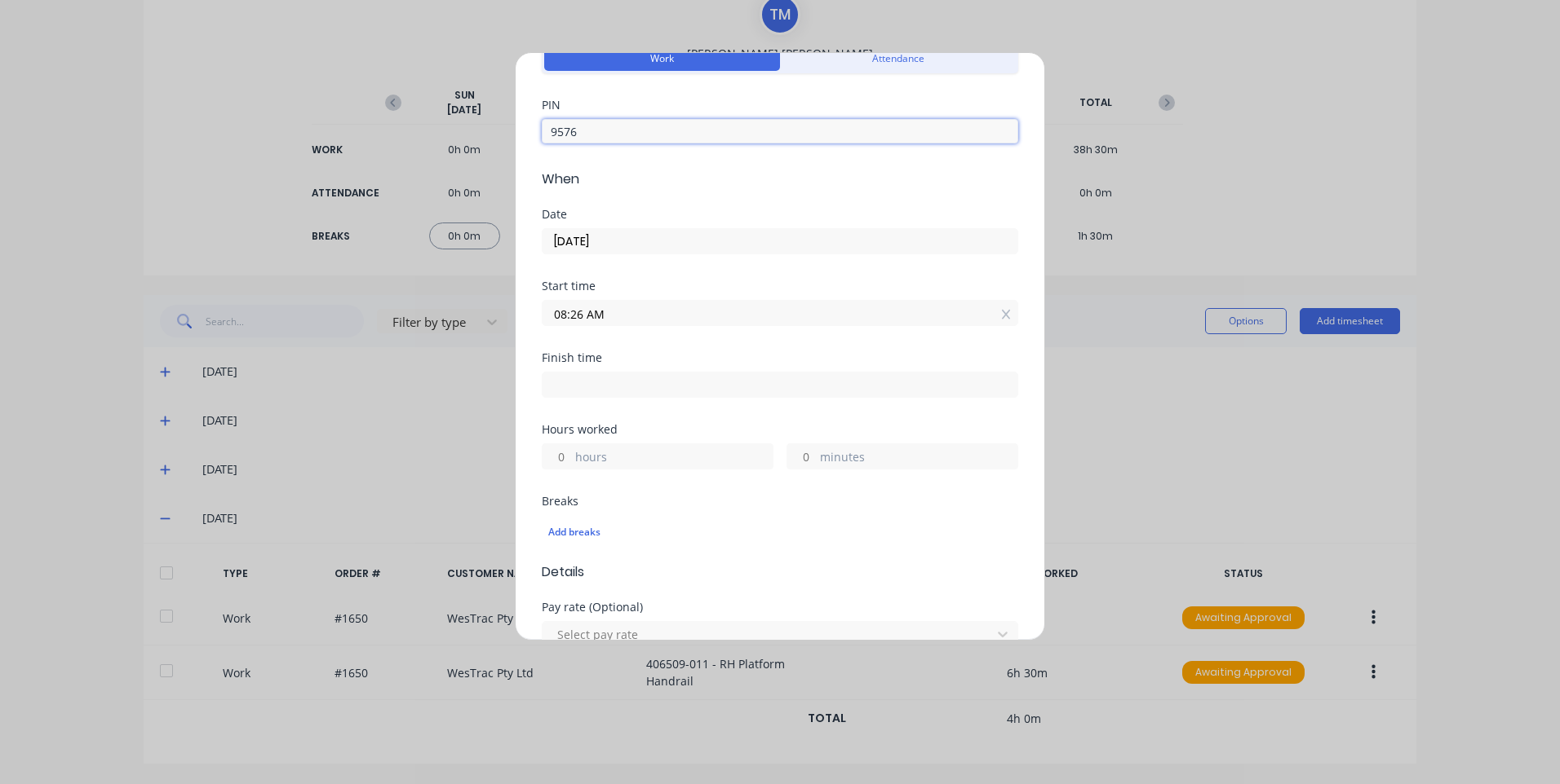
type input "9576"
click at [656, 296] on div "08:26 AM" at bounding box center [780, 310] width 476 height 31
click at [656, 310] on input "08:26 AM" at bounding box center [780, 312] width 475 height 25
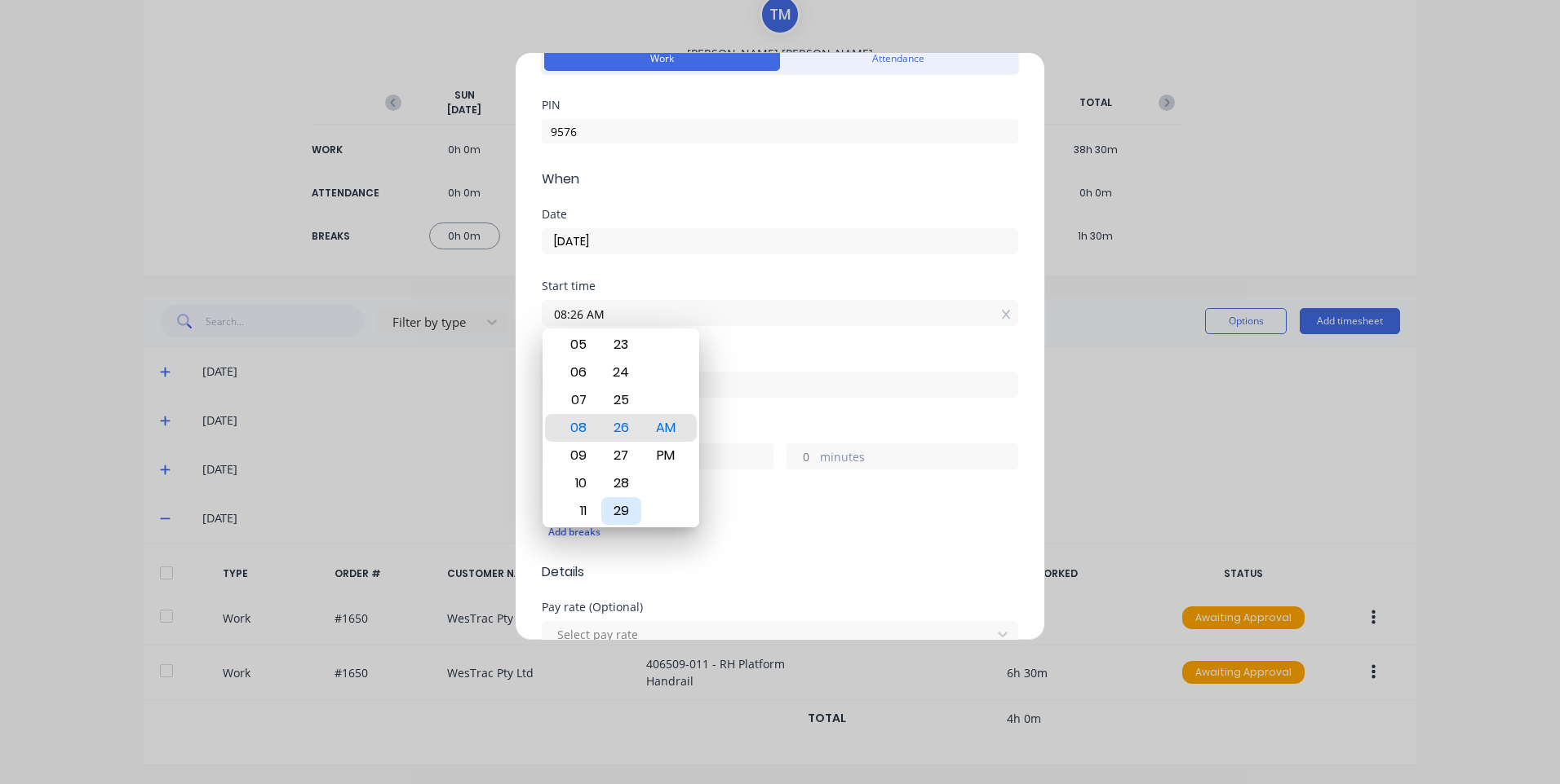
click at [625, 501] on div "29" at bounding box center [621, 511] width 40 height 28
drag, startPoint x: 625, startPoint y: 501, endPoint x: 623, endPoint y: 483, distance: 18.1
click at [625, 497] on div "31" at bounding box center [621, 484] width 40 height 28
click at [629, 412] on div "30" at bounding box center [621, 400] width 40 height 28
type input "08:30 AM"
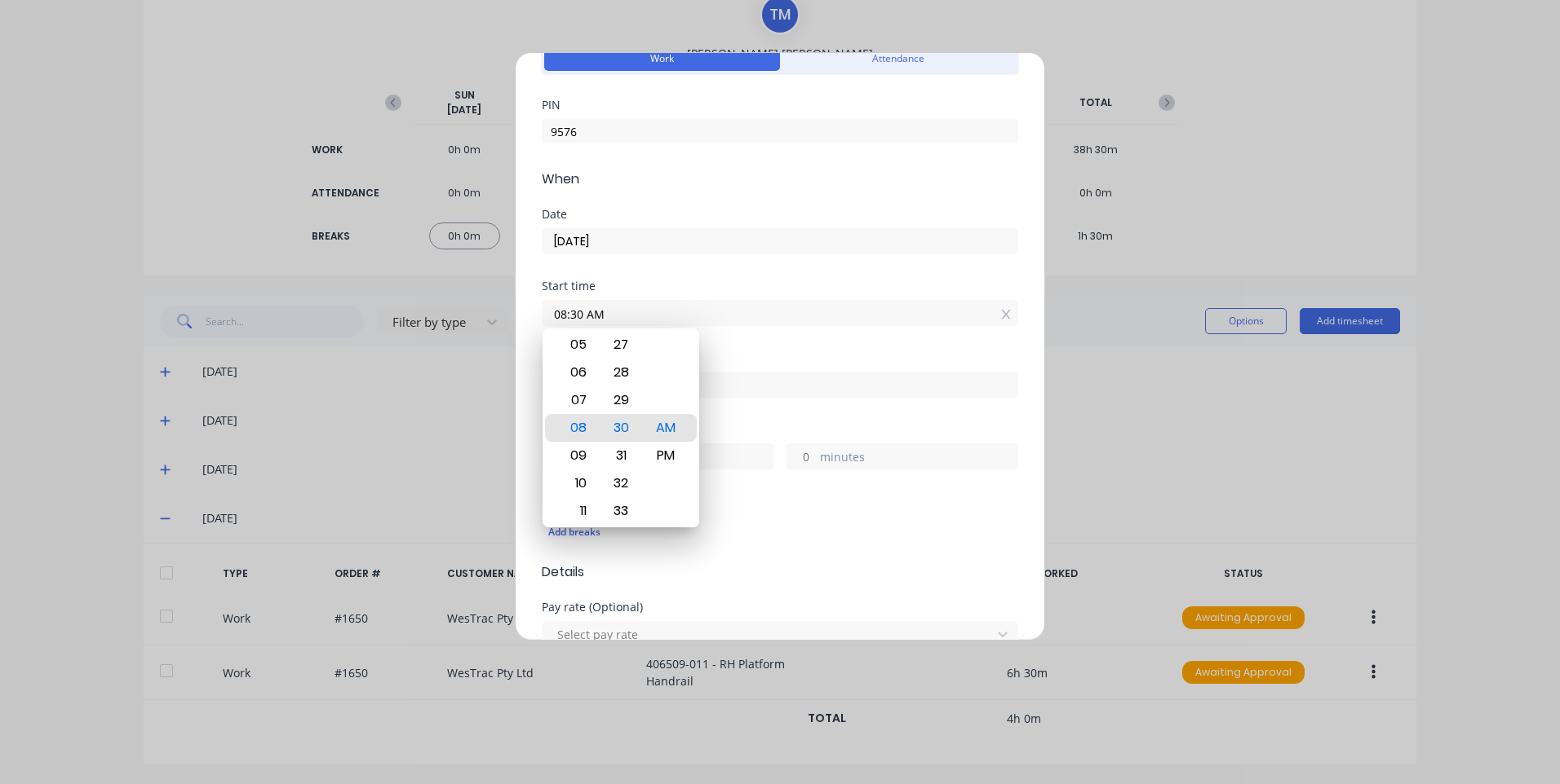
drag, startPoint x: 891, startPoint y: 353, endPoint x: 884, endPoint y: 348, distance: 8.6
click at [891, 351] on form "Work Attendance PIN 9576 When Date [DATE] Start time 08:30 AM Finish time Hours…" at bounding box center [780, 666] width 476 height 1252
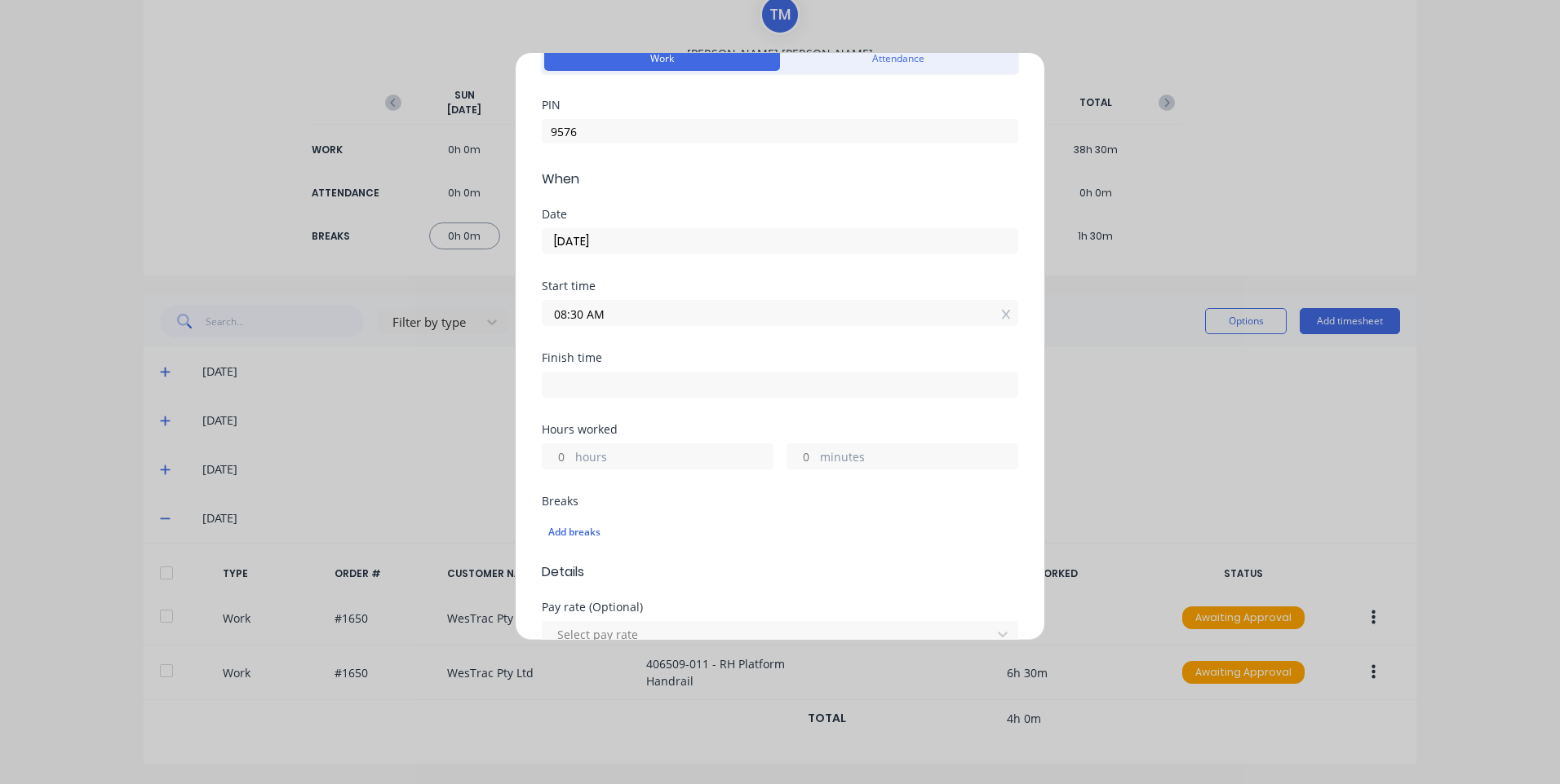
click at [712, 412] on div "Finish time" at bounding box center [780, 388] width 476 height 72
click at [722, 389] on input at bounding box center [780, 384] width 475 height 25
type input "02:59 PM"
type input "6"
type input "29"
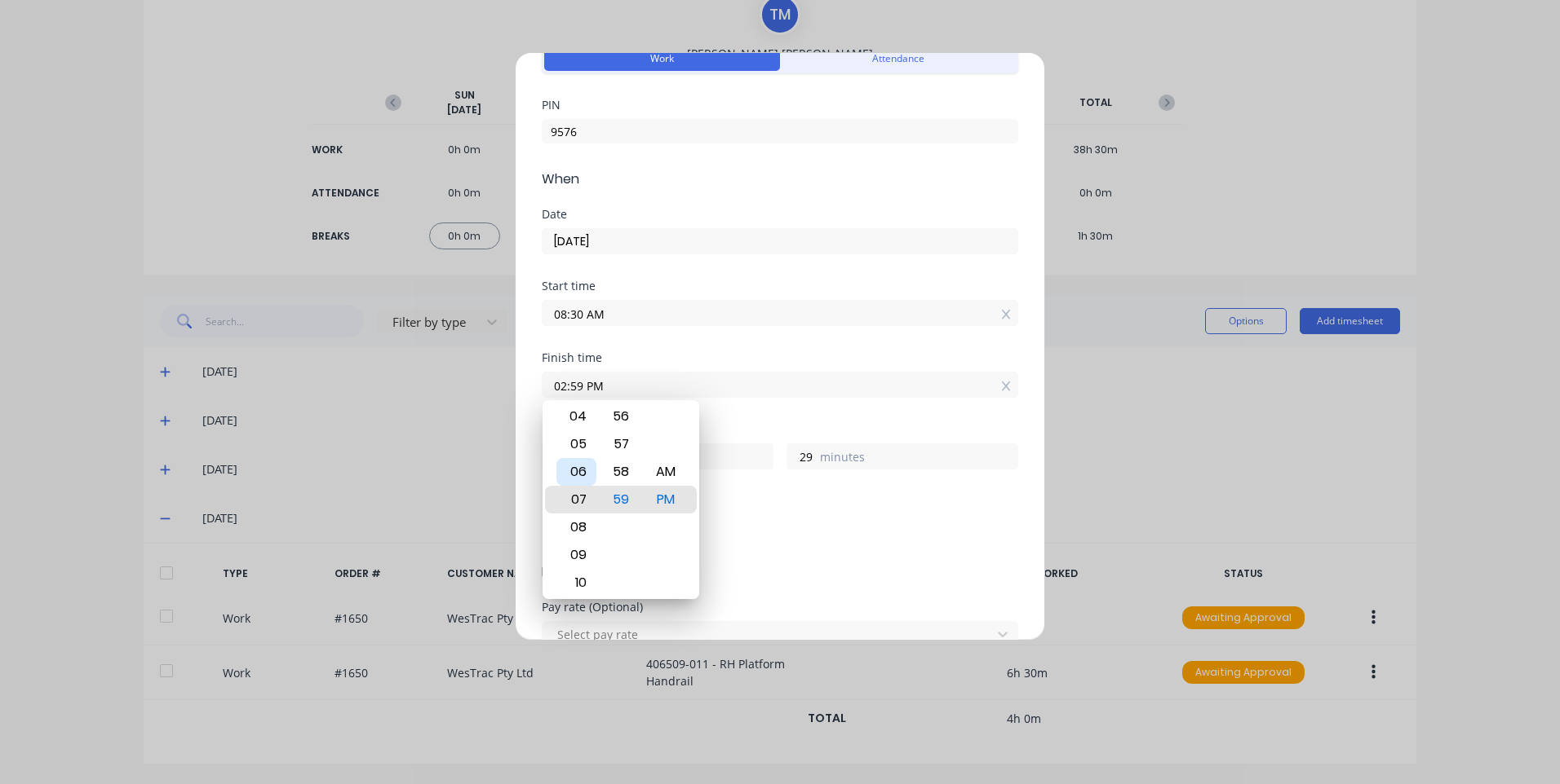
type input "07:59 PM"
type input "11"
type input "09:59 PM"
type input "13"
type input "09:45 PM"
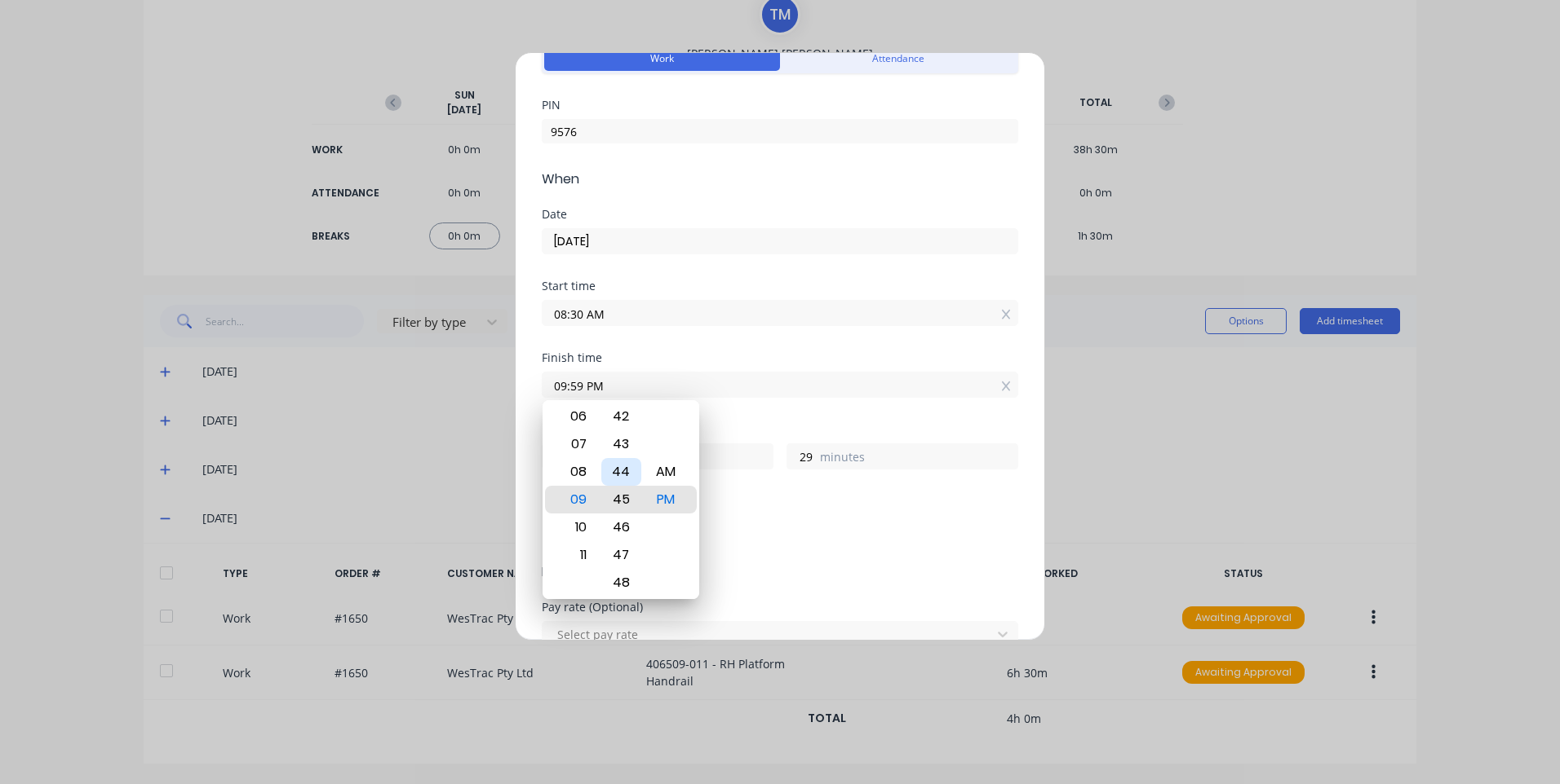
type input "15"
type input "09:35 PM"
type input "5"
click at [652, 452] on div at bounding box center [666, 444] width 40 height 28
drag, startPoint x: 652, startPoint y: 469, endPoint x: 651, endPoint y: 459, distance: 10.0
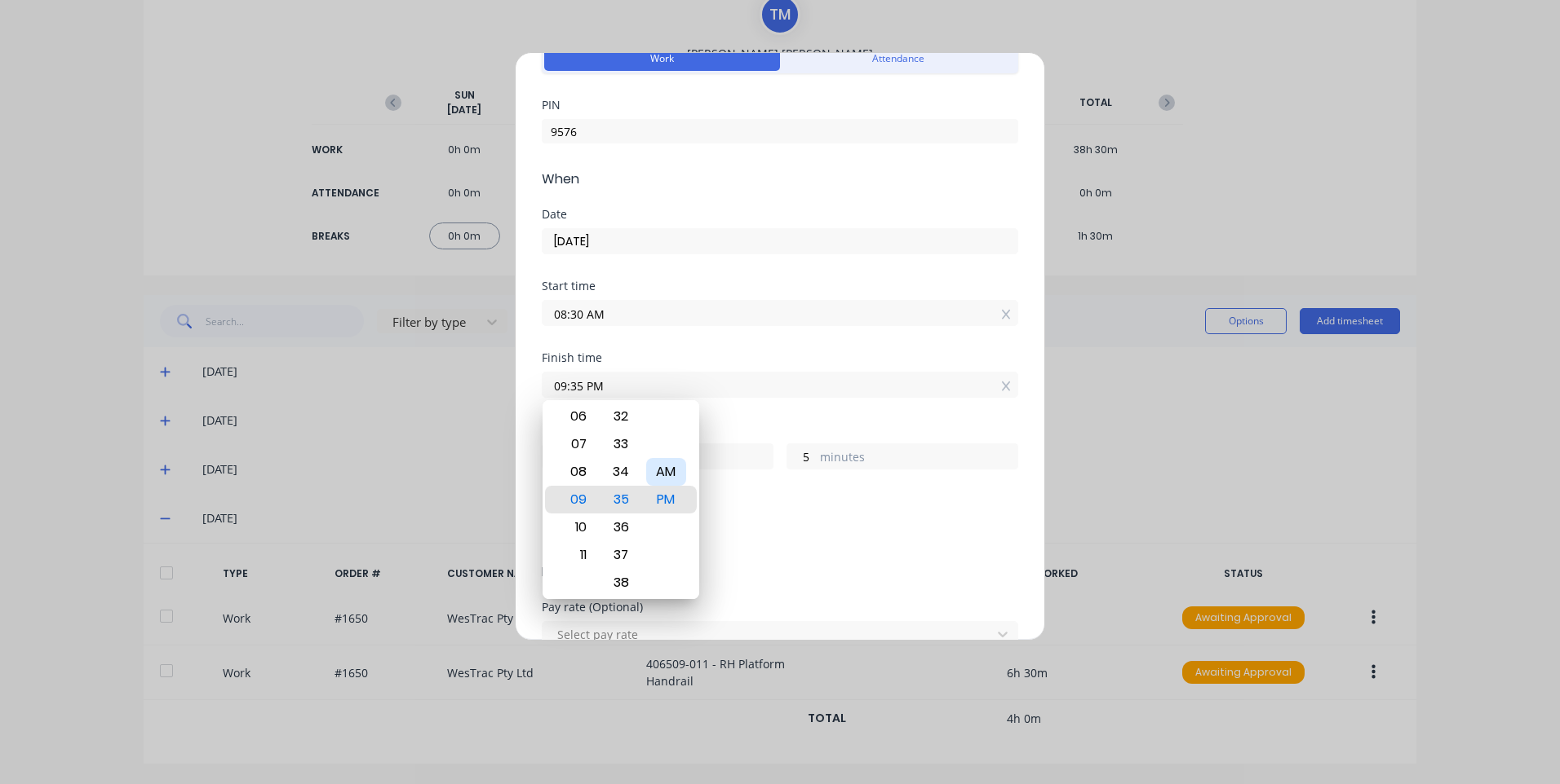
click at [652, 468] on div "AM" at bounding box center [666, 472] width 40 height 28
type input "09:35 AM"
type input "1"
click at [621, 433] on div "33" at bounding box center [621, 444] width 40 height 28
type input "09:33 AM"
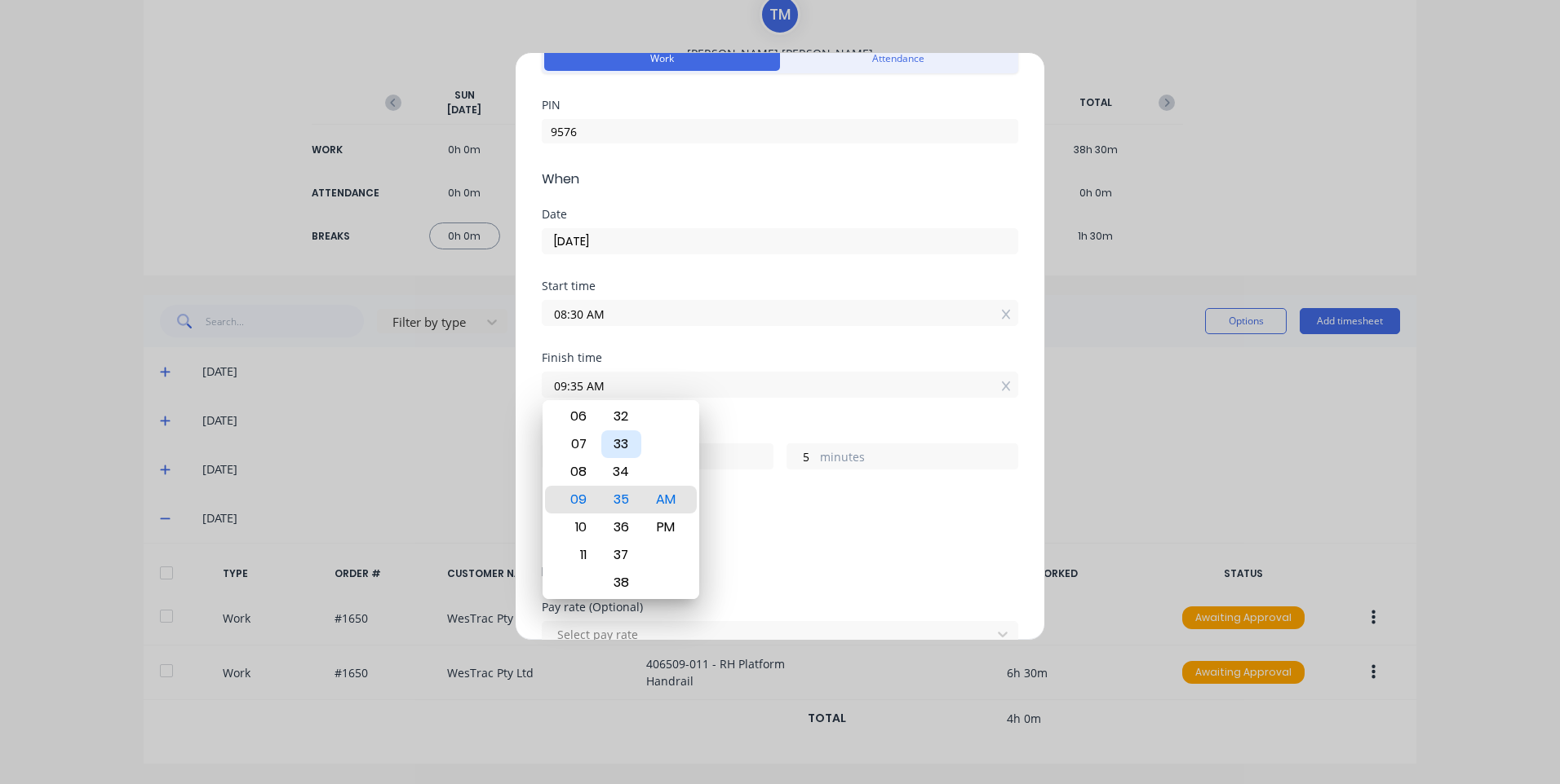
type input "3"
drag, startPoint x: 621, startPoint y: 432, endPoint x: 623, endPoint y: 445, distance: 13.2
click at [622, 434] on div "00 01 02 03 04 05 06 07 08 09 10 11 12 13 14 15 16 17 18 19 20 21 22 23 24 25 2…" at bounding box center [622, 555] width 45 height 2246
drag, startPoint x: 619, startPoint y: 430, endPoint x: 622, endPoint y: 421, distance: 9.5
click at [619, 428] on div "00 01 02 03 04 05 06 07 08 09 10 11 12 13 14 15 16 17 18 19 20 21 22 23 24 25 2…" at bounding box center [622, 500] width 45 height 2246
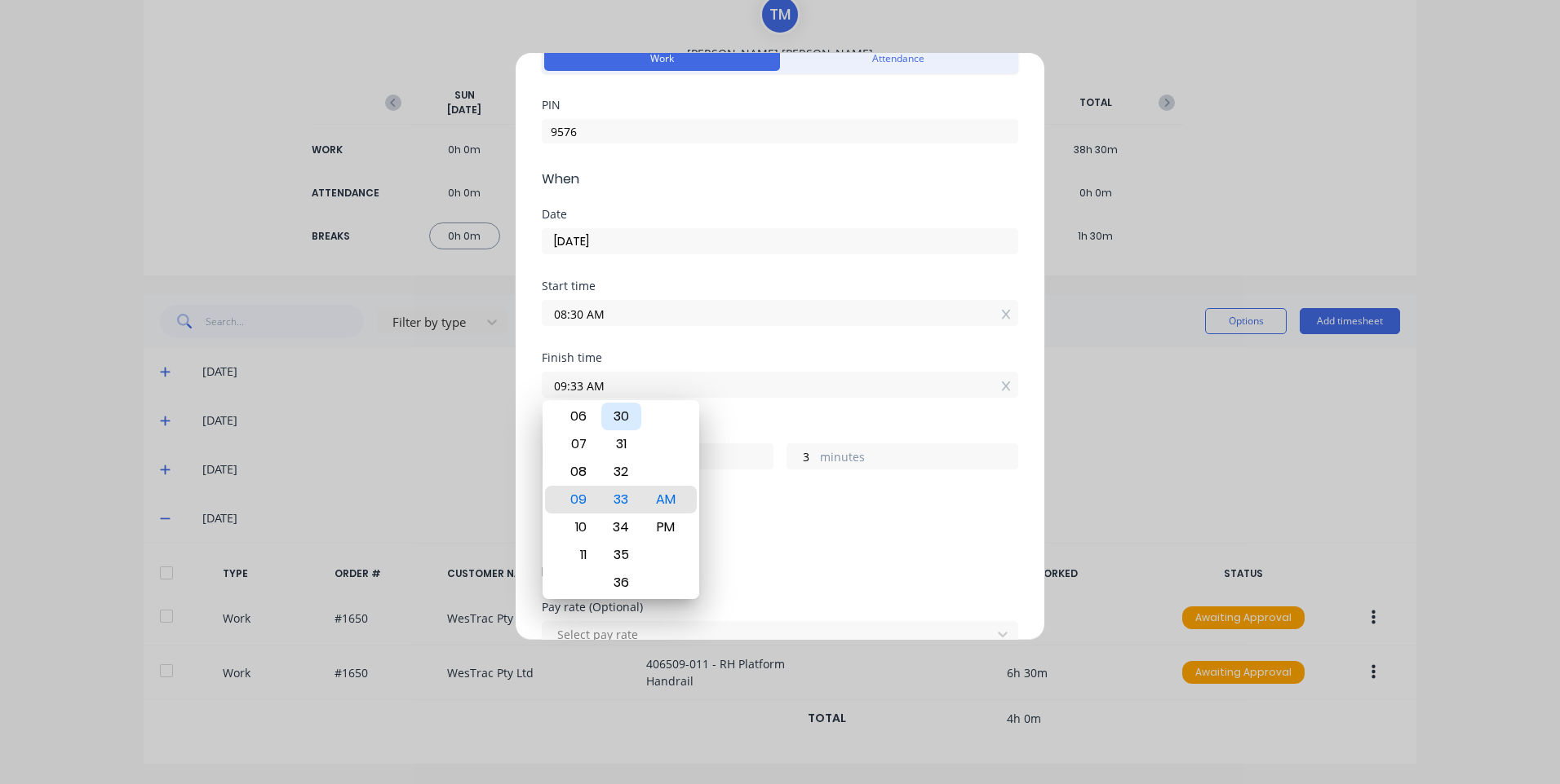
drag, startPoint x: 622, startPoint y: 421, endPoint x: 624, endPoint y: 428, distance: 7.3
click at [623, 425] on div "30" at bounding box center [621, 417] width 40 height 28
click at [626, 417] on div "30" at bounding box center [621, 417] width 40 height 28
type input "09:30 AM"
type input "0"
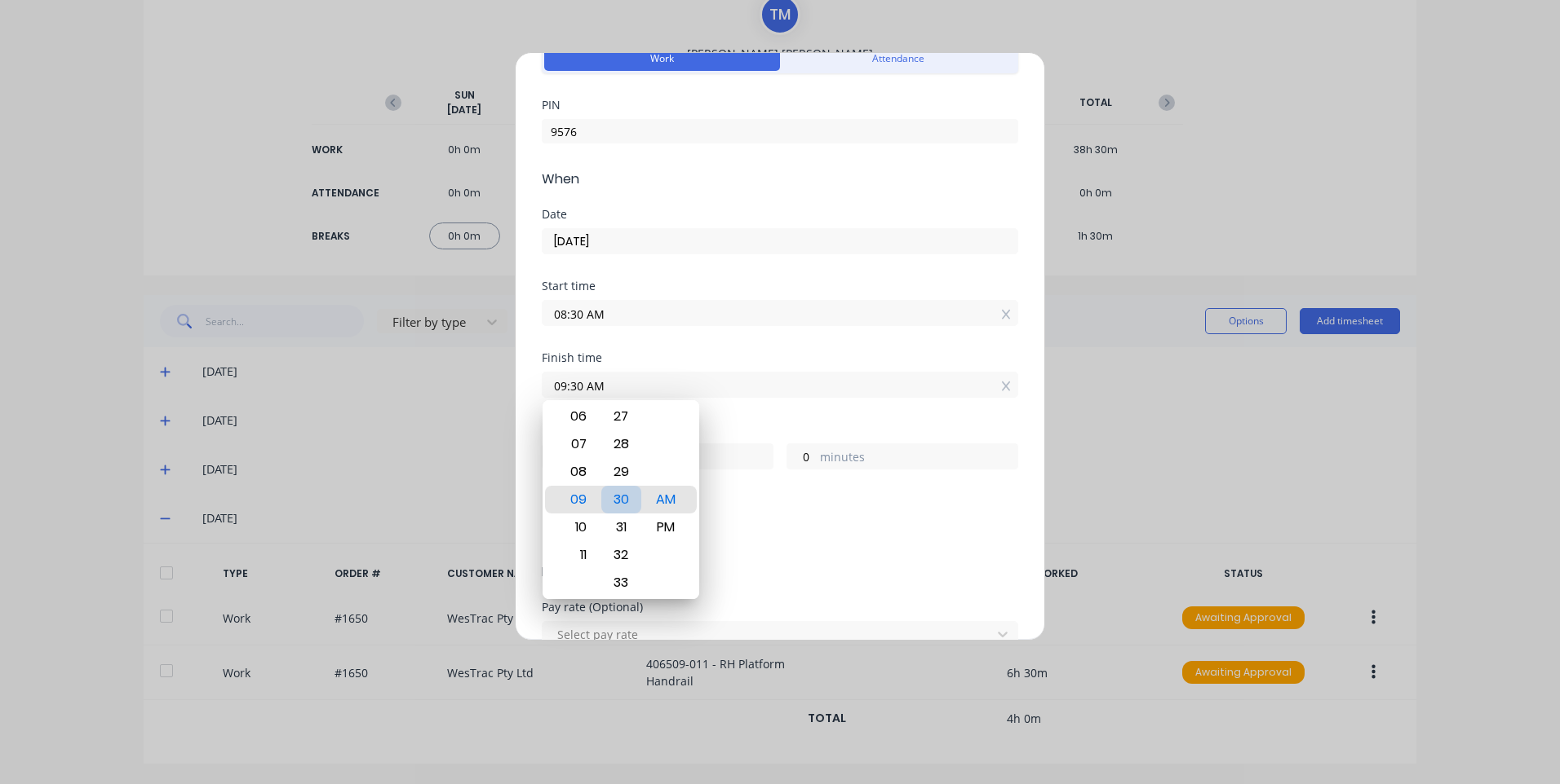
click at [962, 409] on div "Finish time 09:30 AM" at bounding box center [780, 388] width 476 height 72
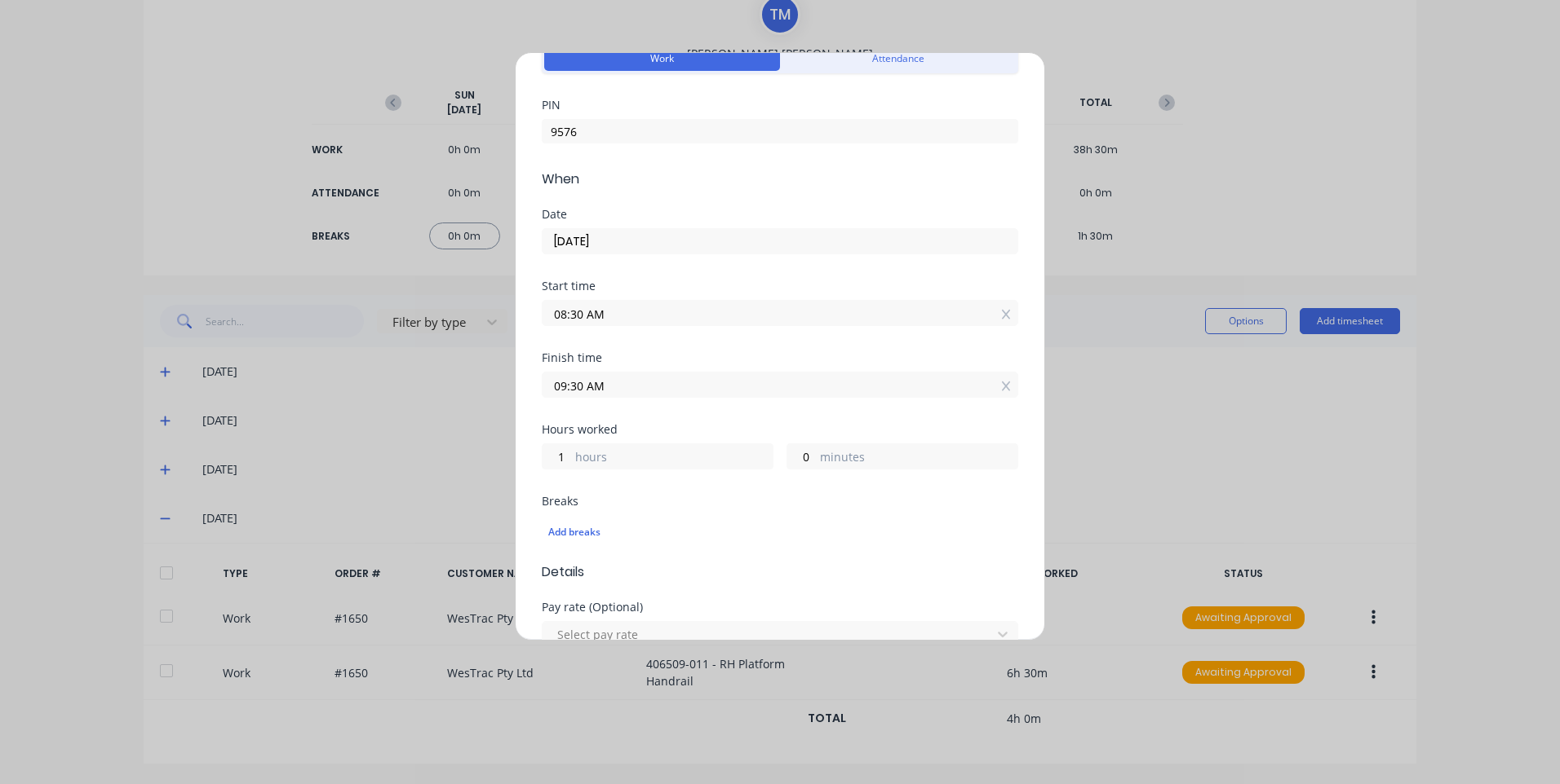
scroll to position [326, 0]
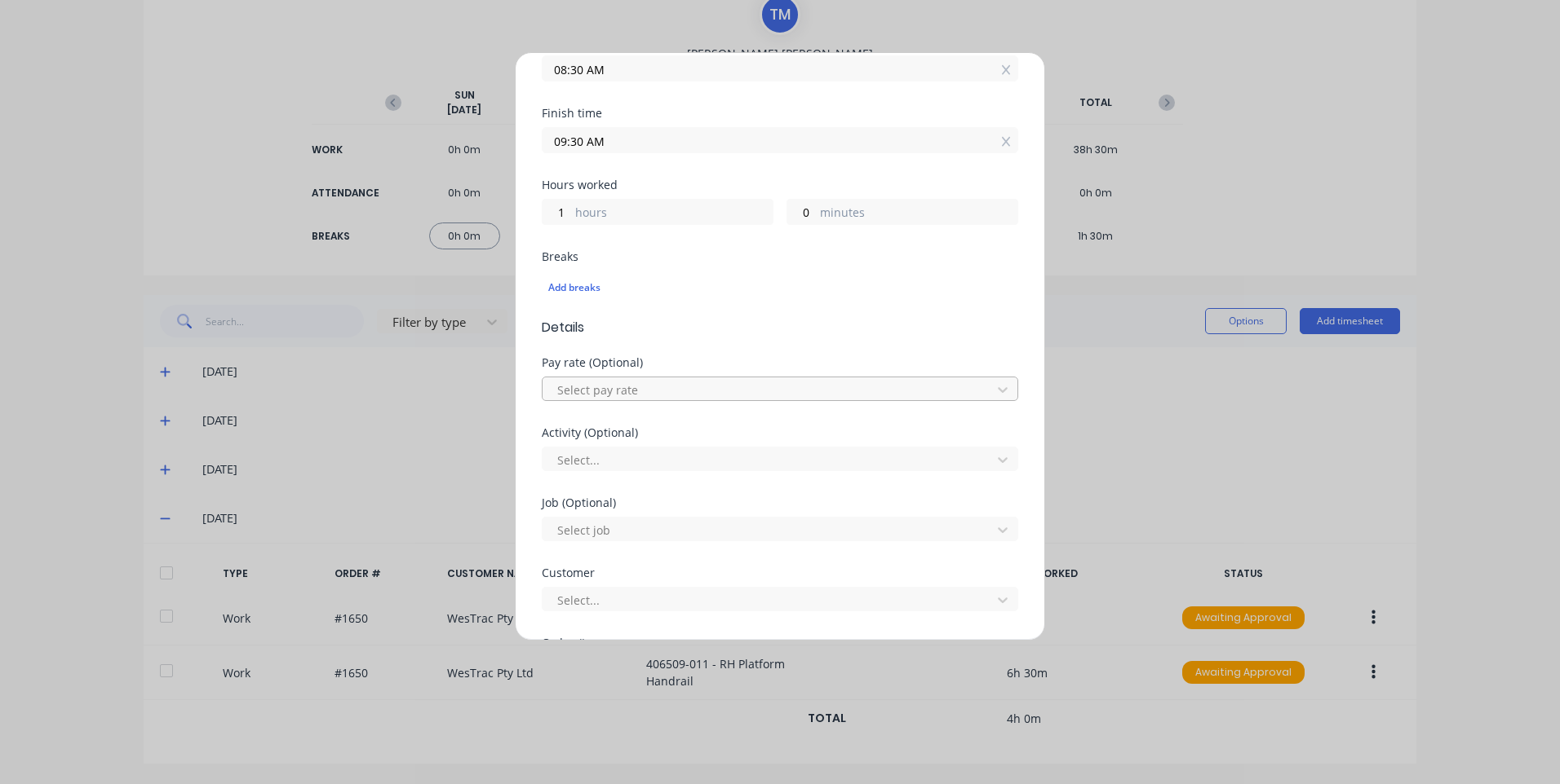
click at [621, 381] on div at bounding box center [770, 390] width 428 height 21
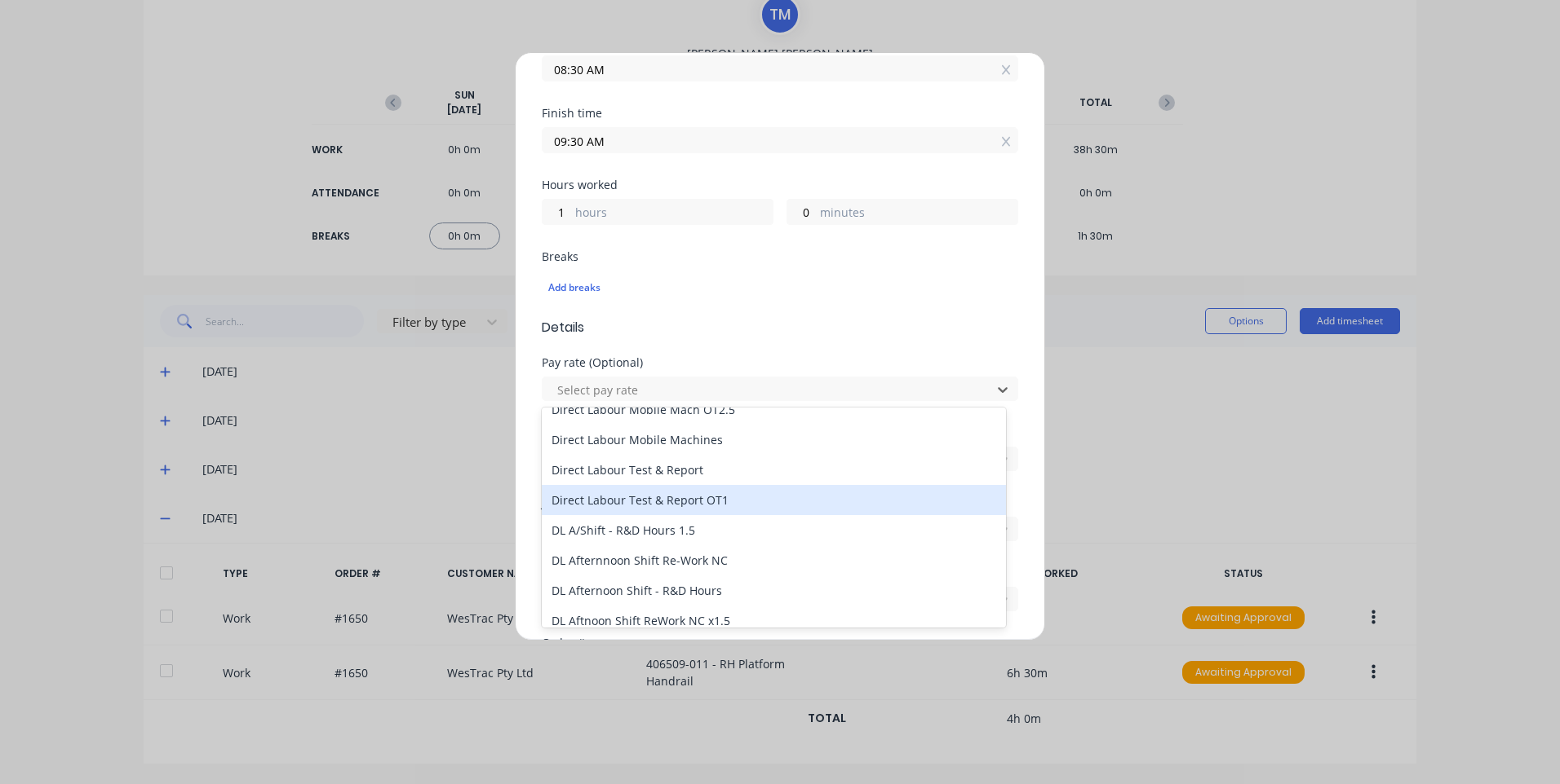
scroll to position [1142, 0]
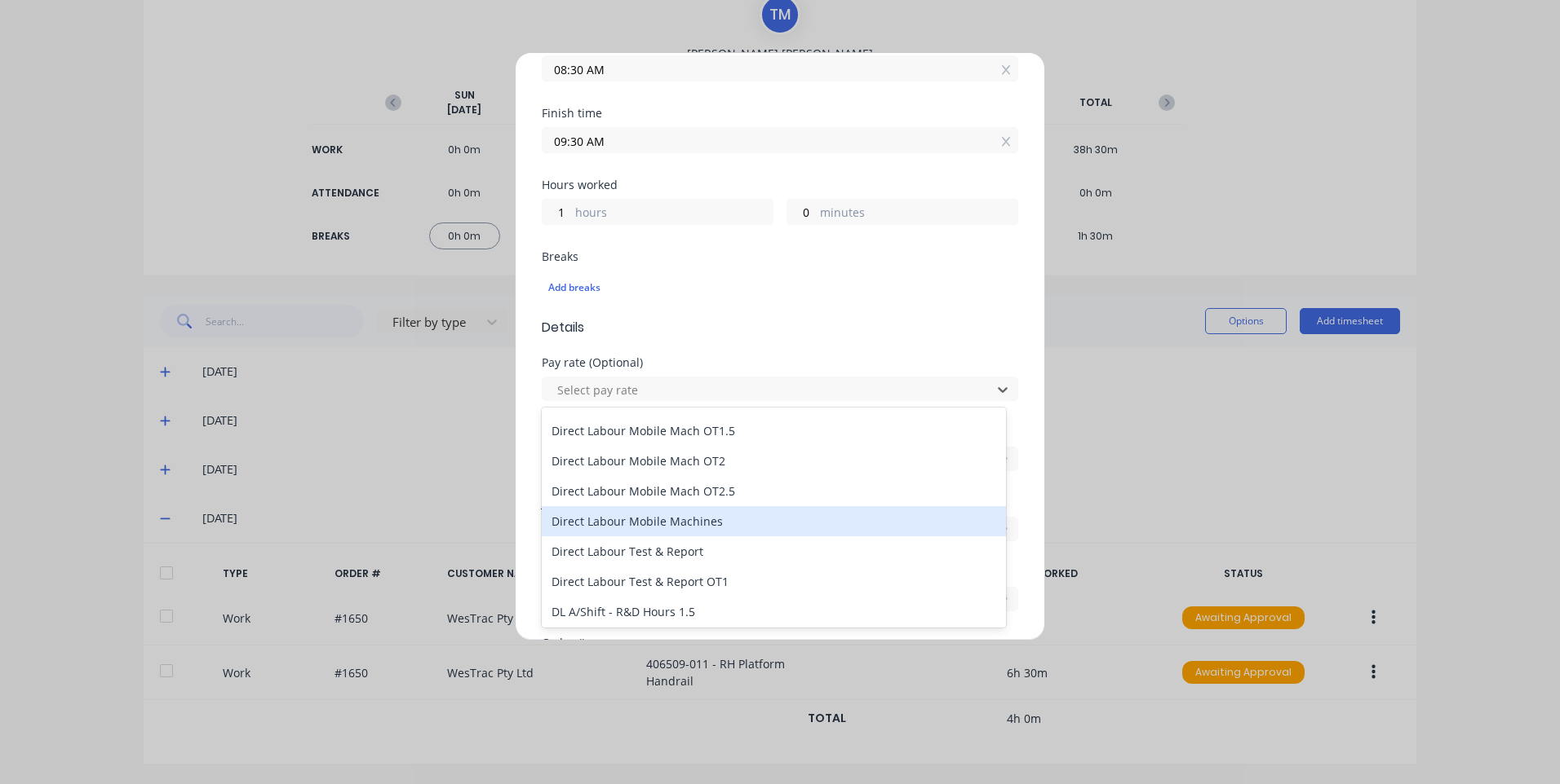
click at [719, 521] on div "Direct Labour Mobile Machines" at bounding box center [774, 521] width 464 height 31
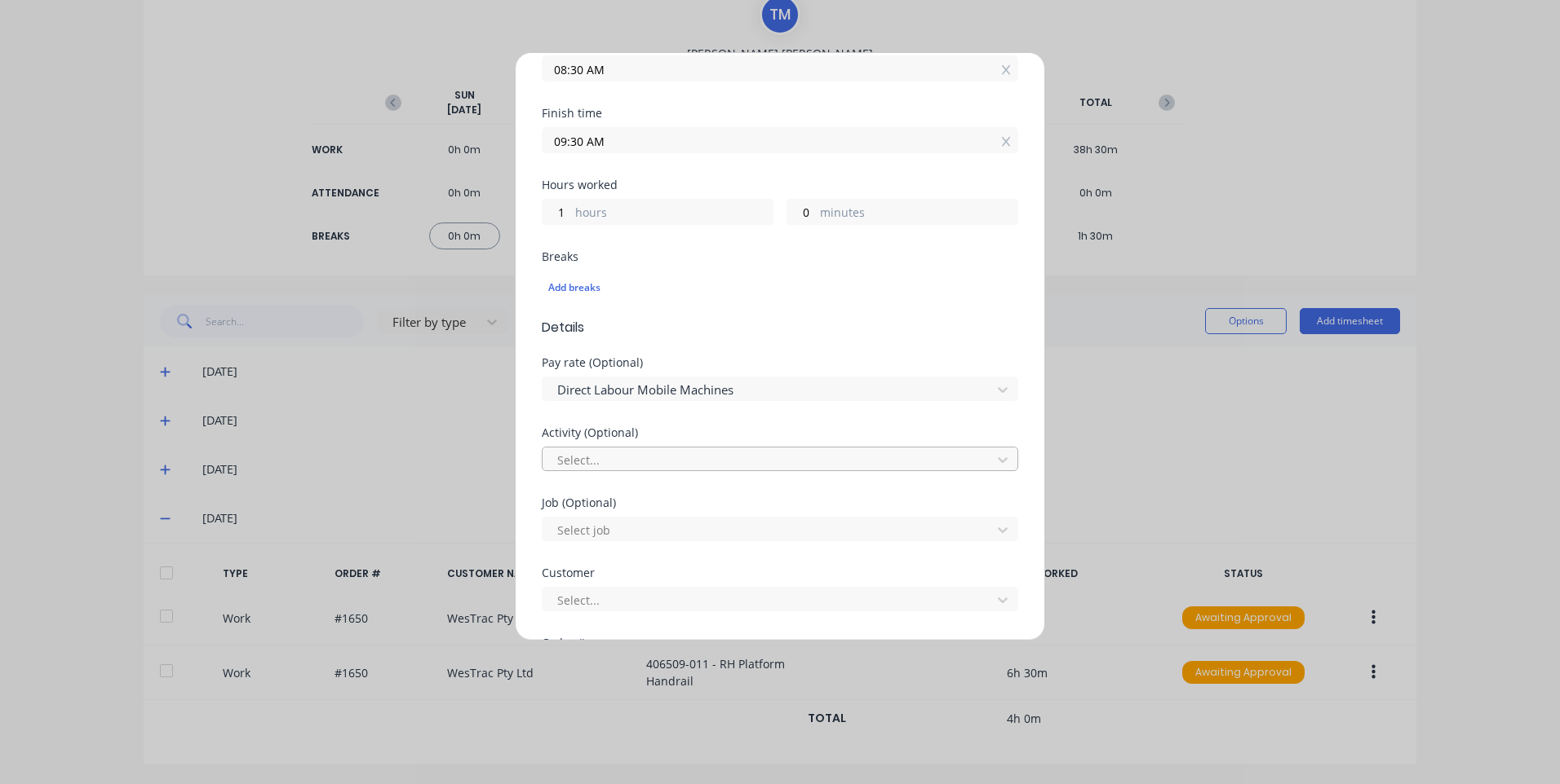
click at [648, 462] on div at bounding box center [770, 460] width 428 height 21
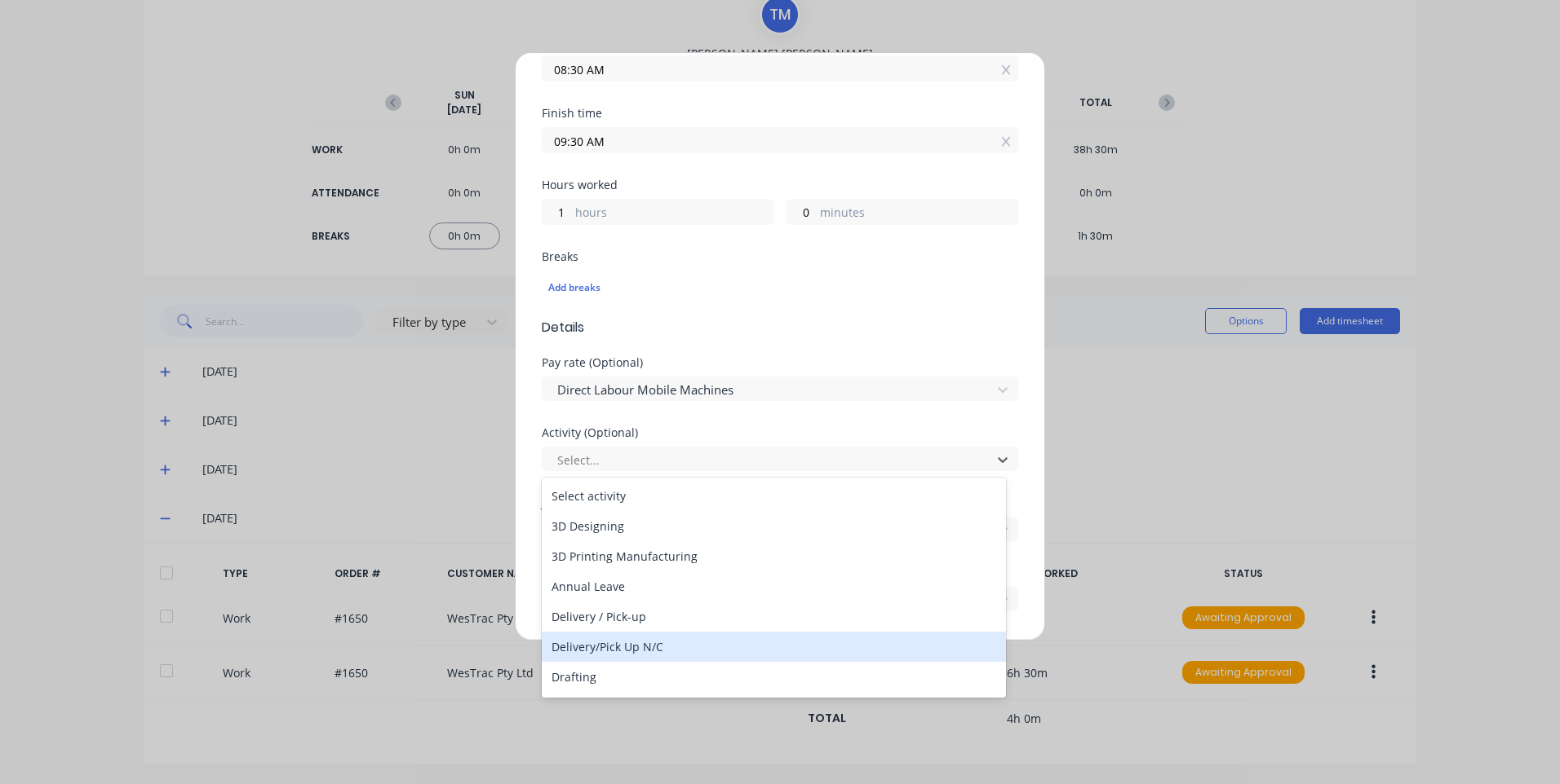
scroll to position [163, 0]
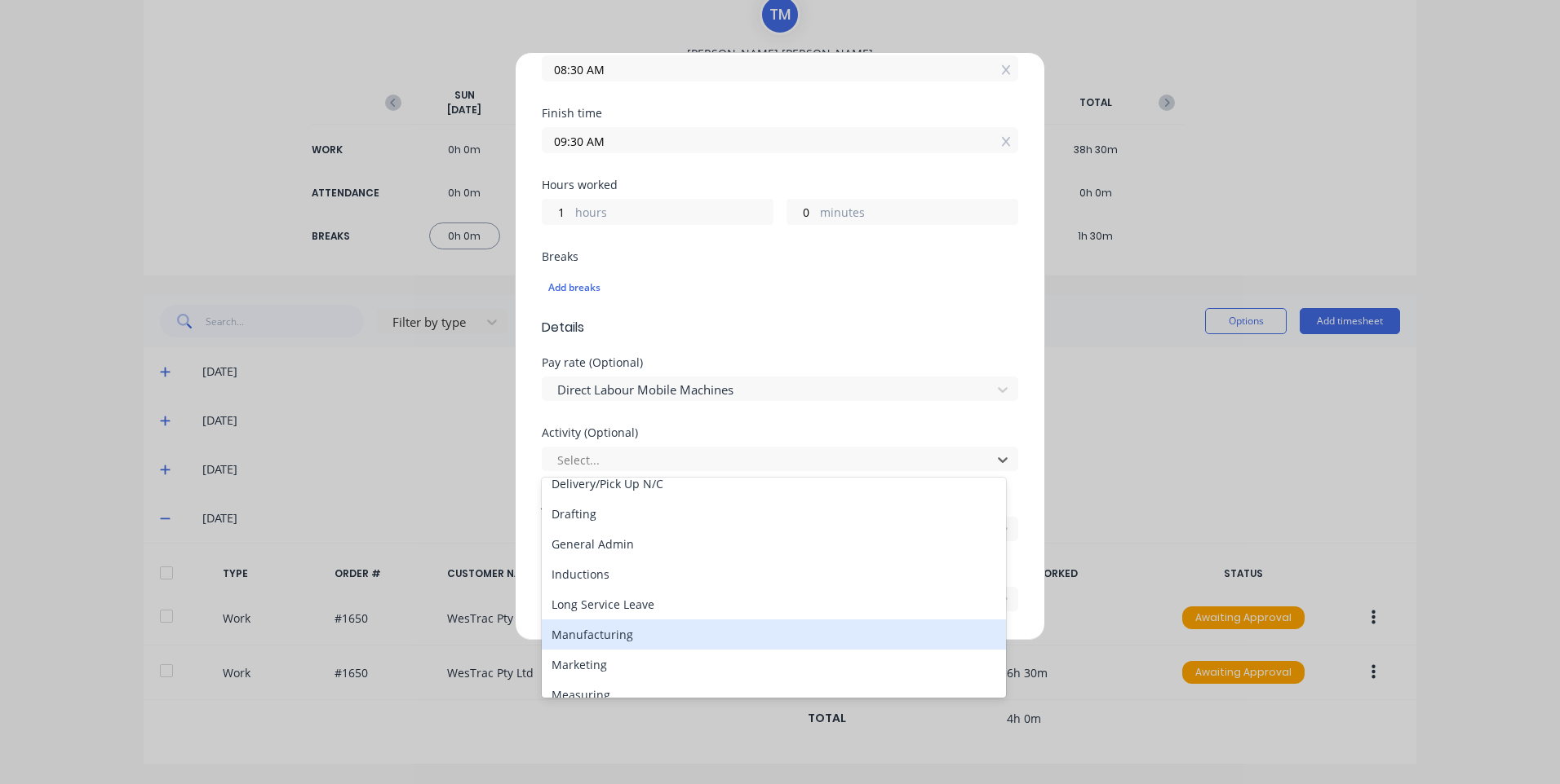
click at [647, 626] on div "Manufacturing" at bounding box center [774, 634] width 464 height 31
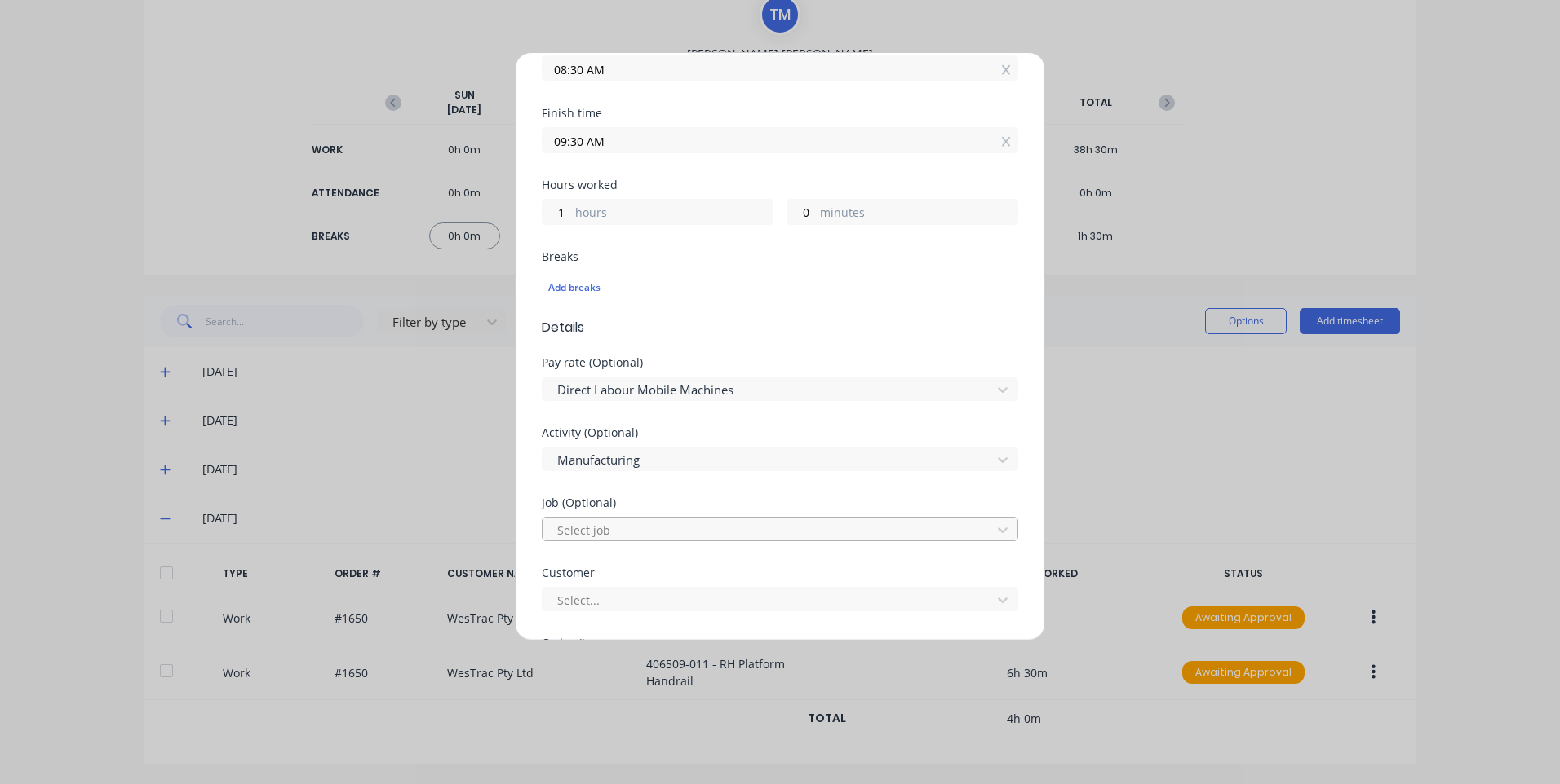
click at [638, 535] on div at bounding box center [770, 530] width 428 height 21
type input "1797"
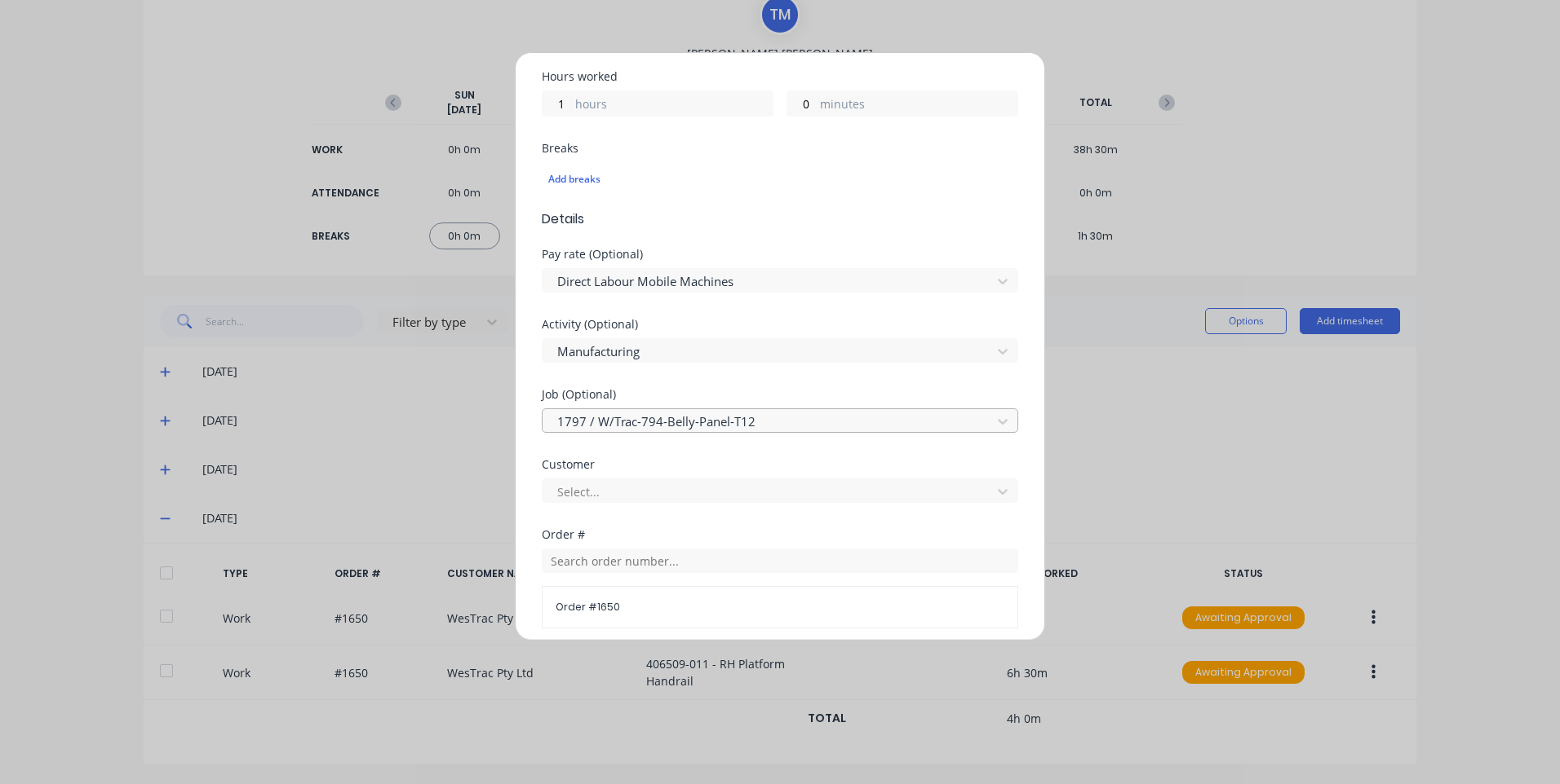
scroll to position [490, 0]
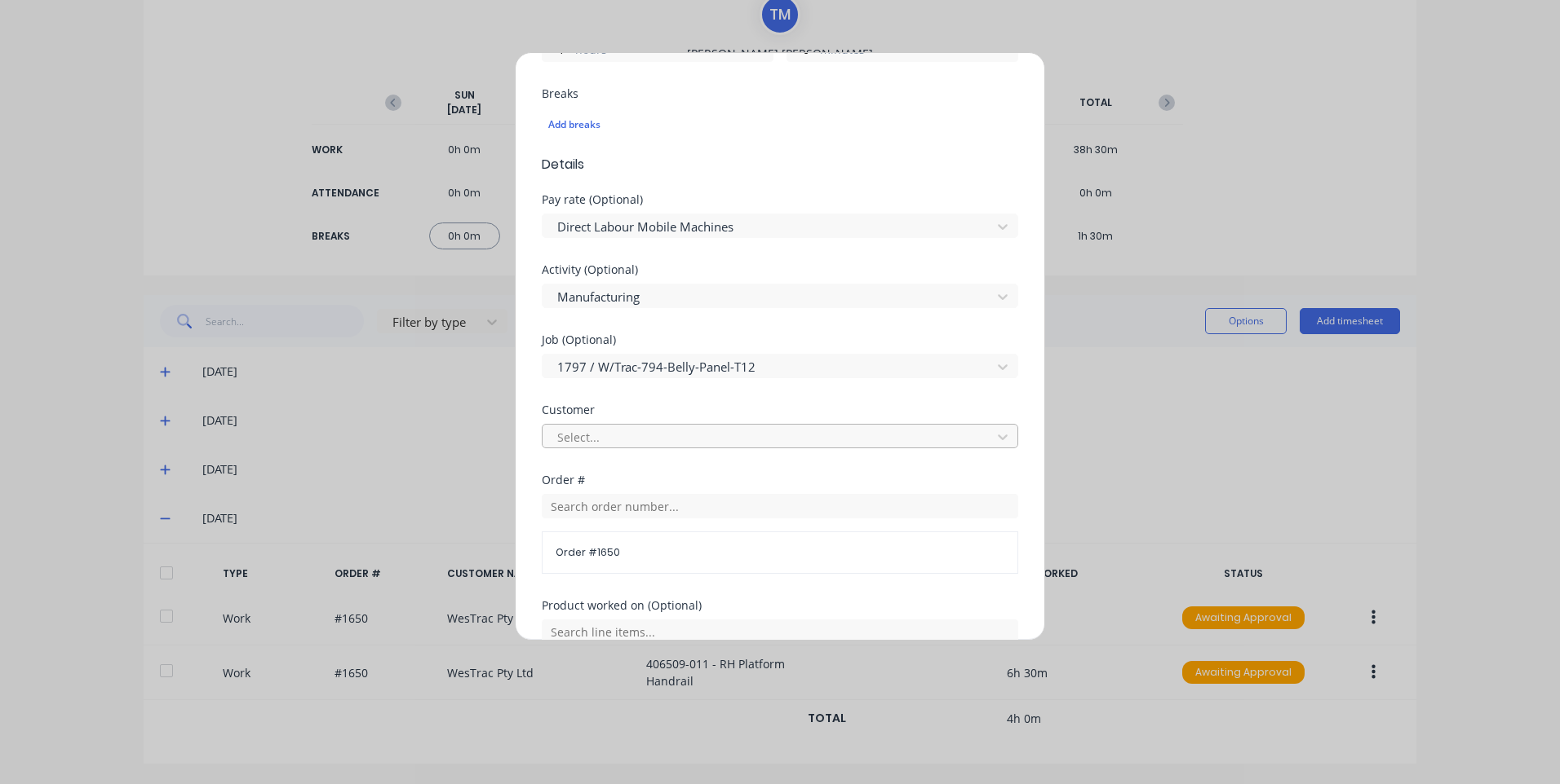
drag, startPoint x: 621, startPoint y: 432, endPoint x: 624, endPoint y: 444, distance: 12.4
click at [622, 431] on div at bounding box center [770, 437] width 428 height 21
click at [629, 517] on div "Order # 1650" at bounding box center [780, 534] width 476 height 80
click at [628, 512] on input "text" at bounding box center [780, 506] width 476 height 25
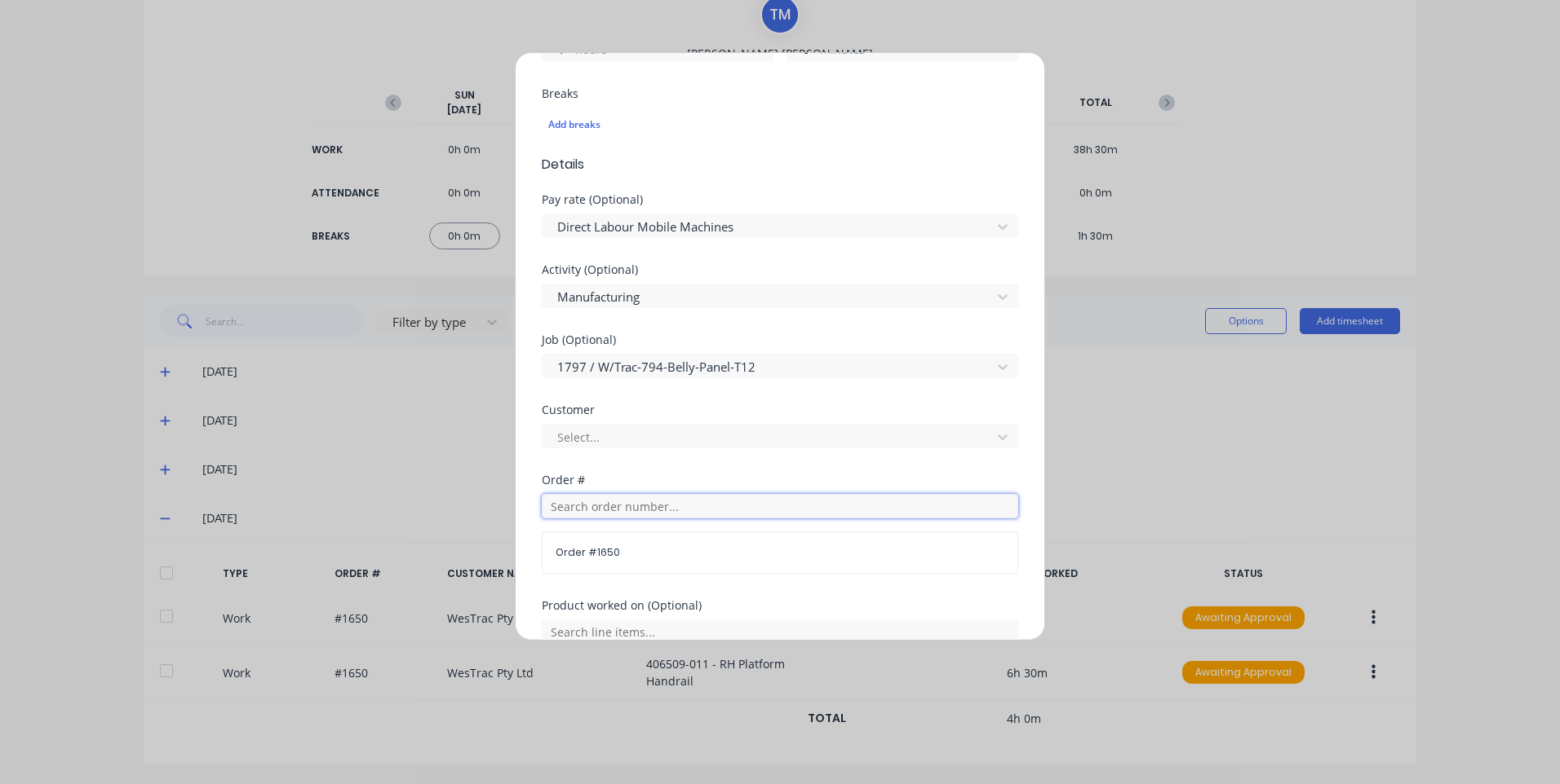
click at [636, 504] on input "text" at bounding box center [780, 506] width 476 height 25
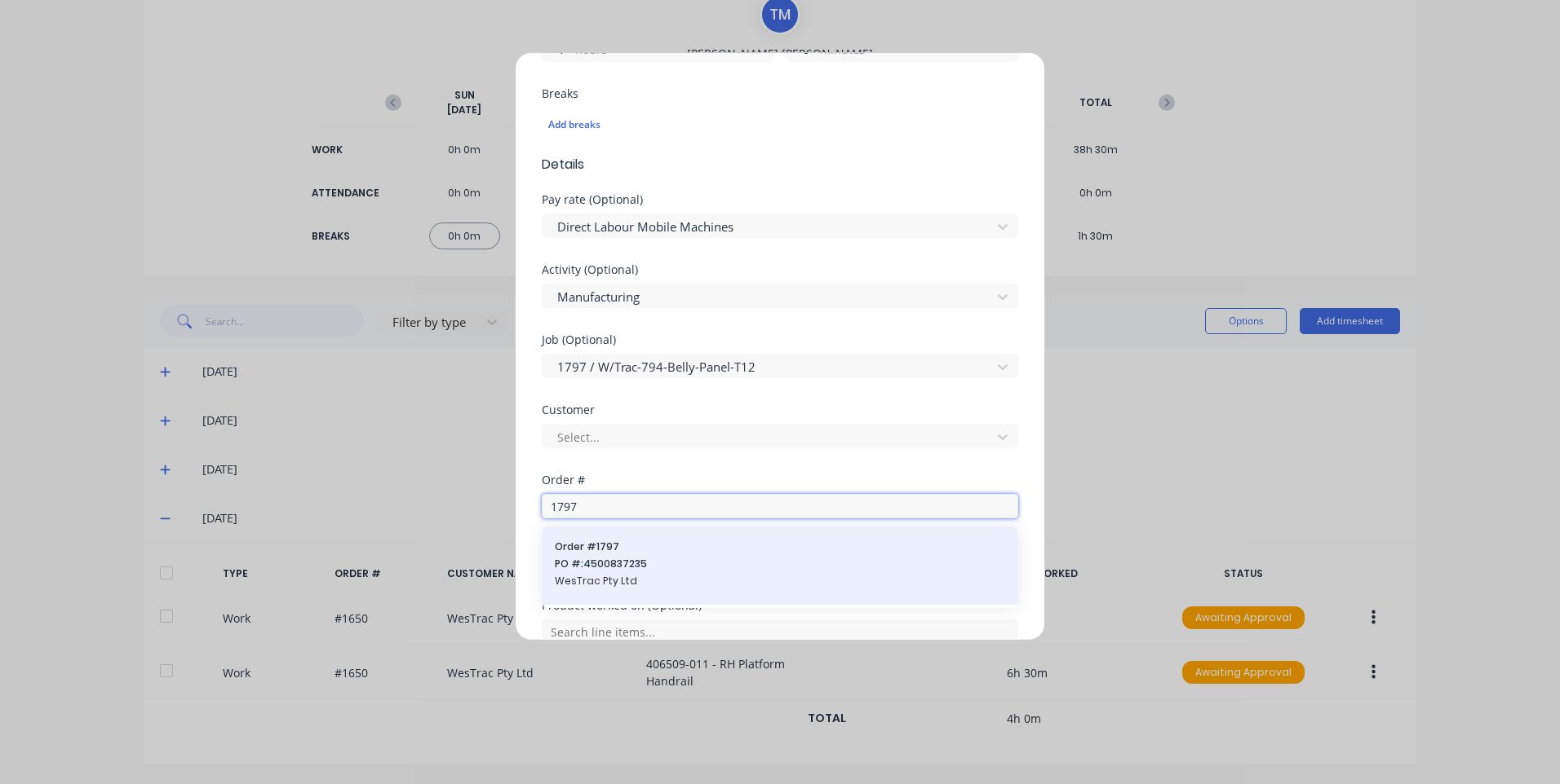
type input "1797"
click at [630, 556] on div "Order # 1797 PO #: 4500837235 WesTrac Pty Ltd" at bounding box center [780, 565] width 450 height 52
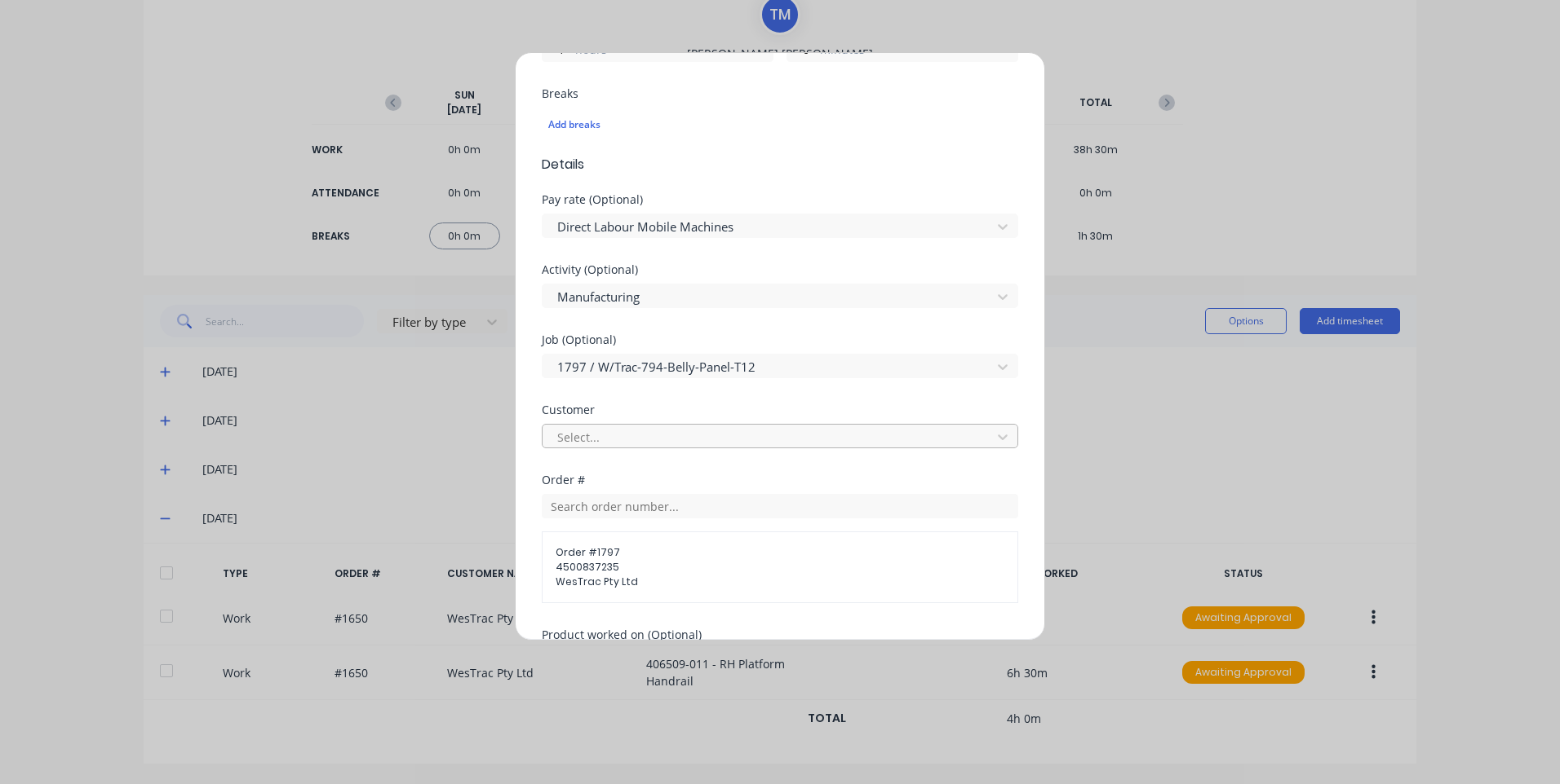
click at [619, 433] on div at bounding box center [770, 437] width 428 height 21
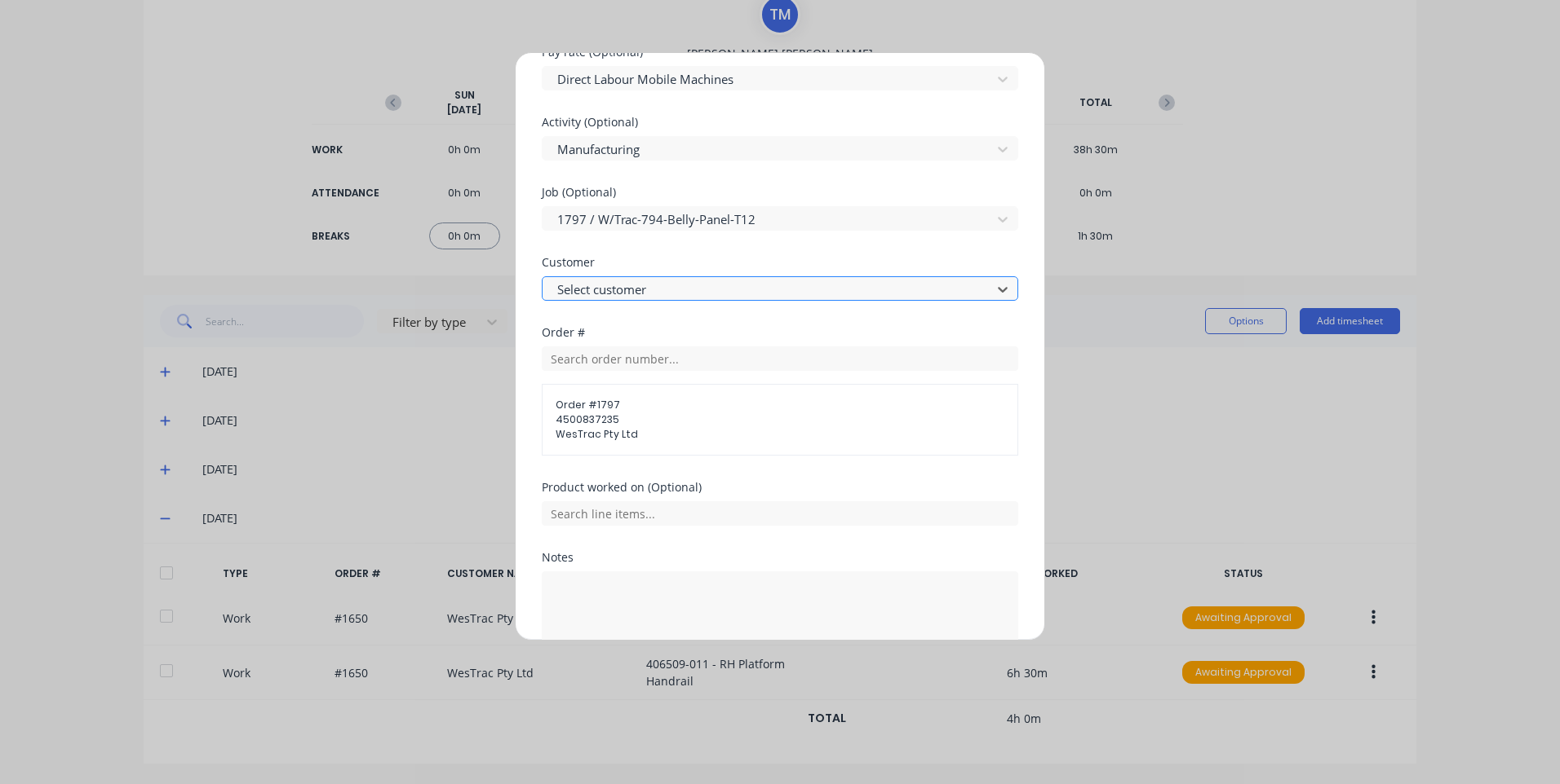
scroll to position [652, 0]
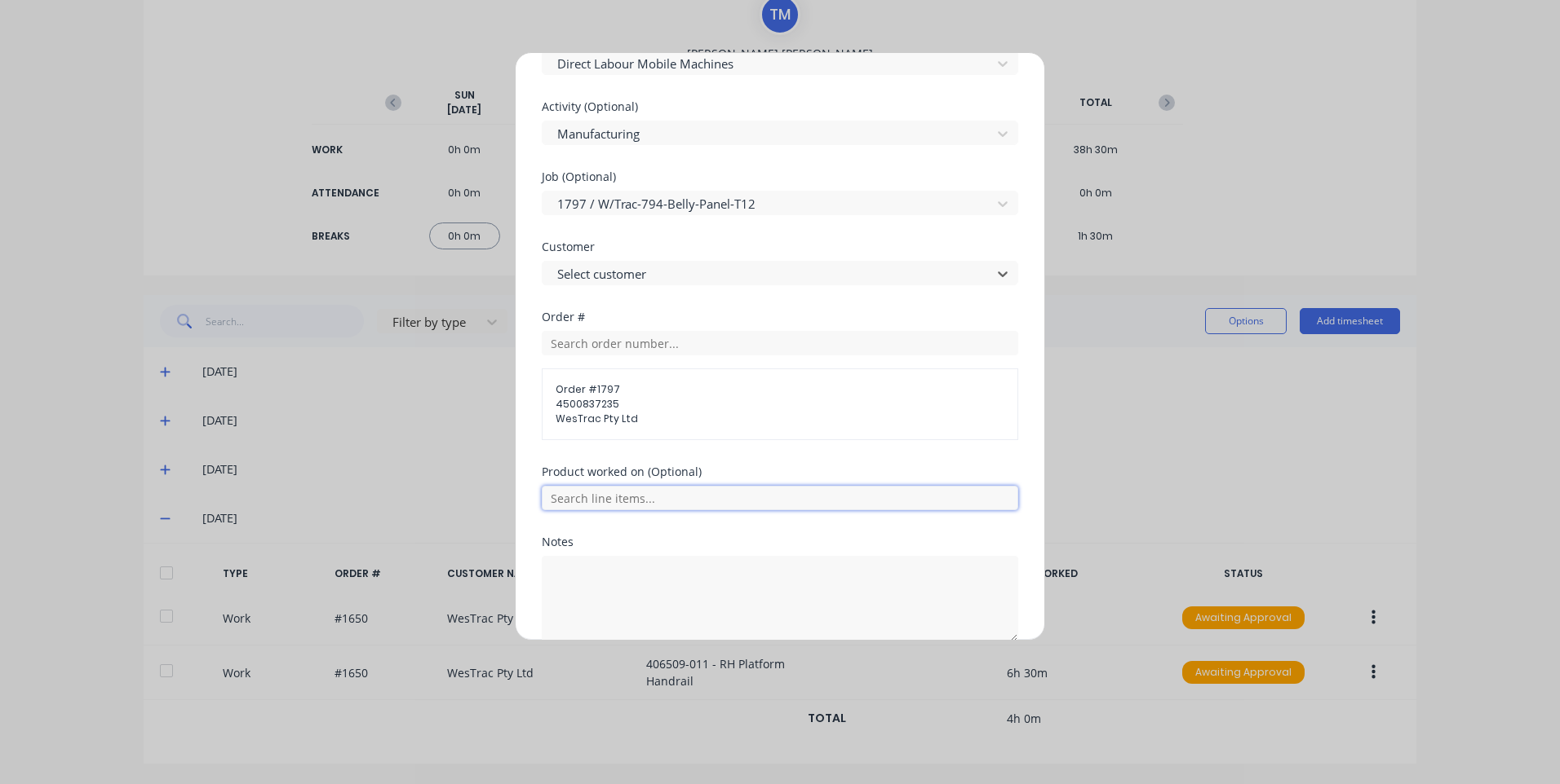
click at [656, 509] on input "text" at bounding box center [780, 497] width 476 height 25
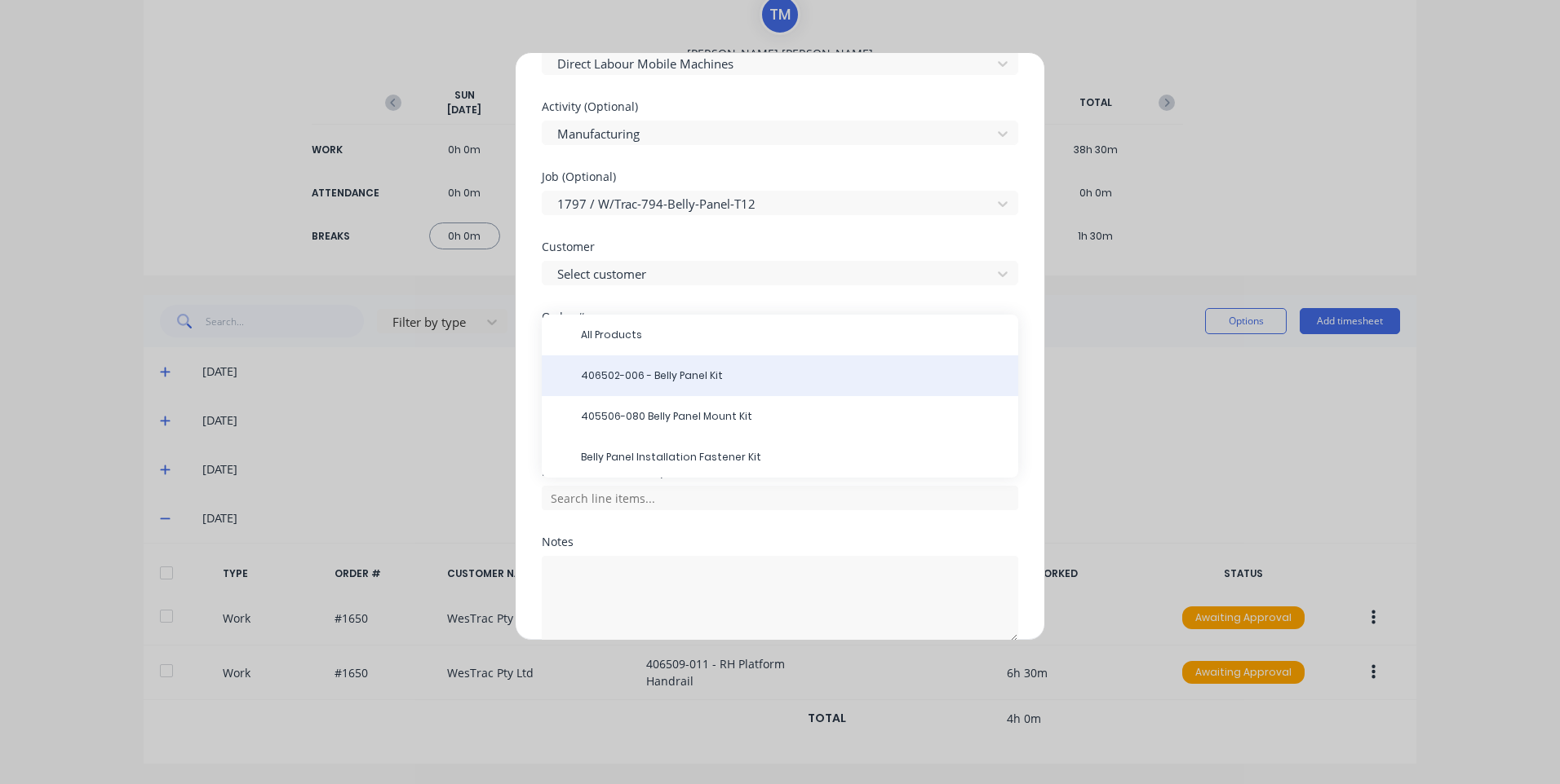
click at [675, 375] on span "406502-006 - Belly Panel Kit" at bounding box center [792, 375] width 424 height 15
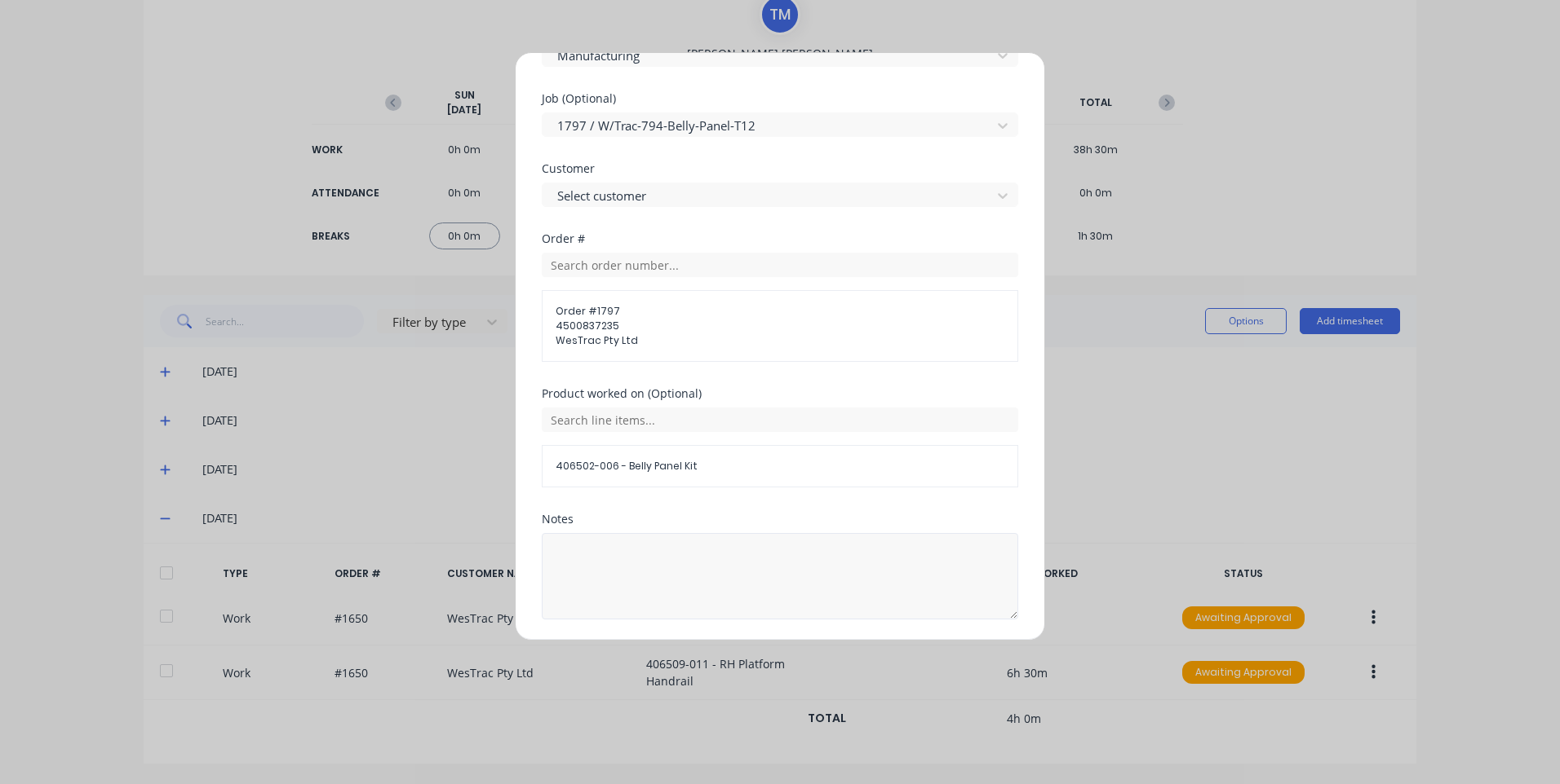
scroll to position [785, 0]
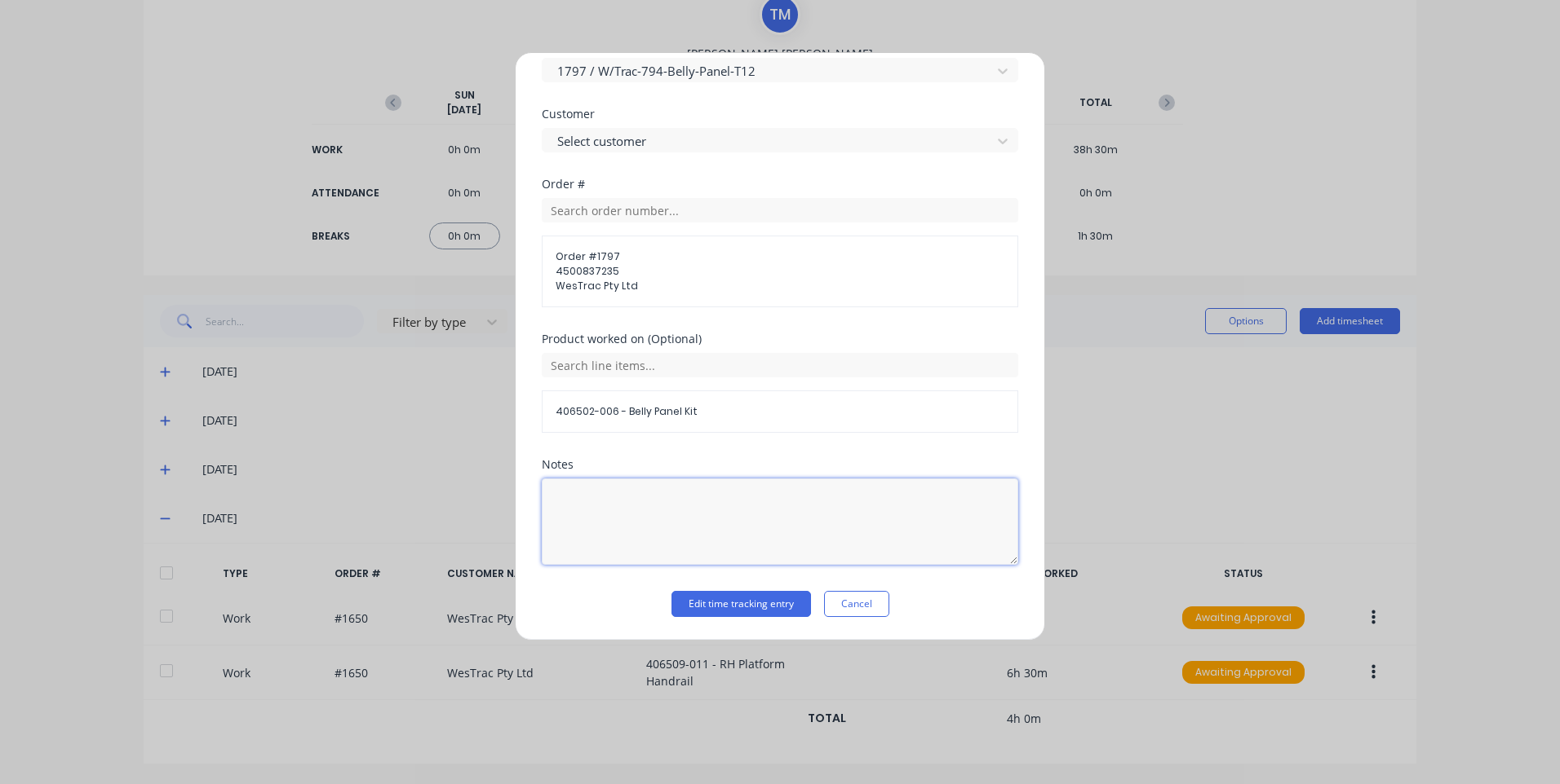
click at [636, 519] on textarea at bounding box center [780, 522] width 476 height 87
click at [741, 612] on button "Edit time tracking entry" at bounding box center [741, 604] width 140 height 26
click at [743, 606] on button "Edit time tracking entry" at bounding box center [741, 604] width 140 height 26
click at [744, 604] on button "Edit time tracking entry" at bounding box center [741, 604] width 140 height 26
click at [745, 604] on button "Edit time tracking entry" at bounding box center [741, 604] width 140 height 26
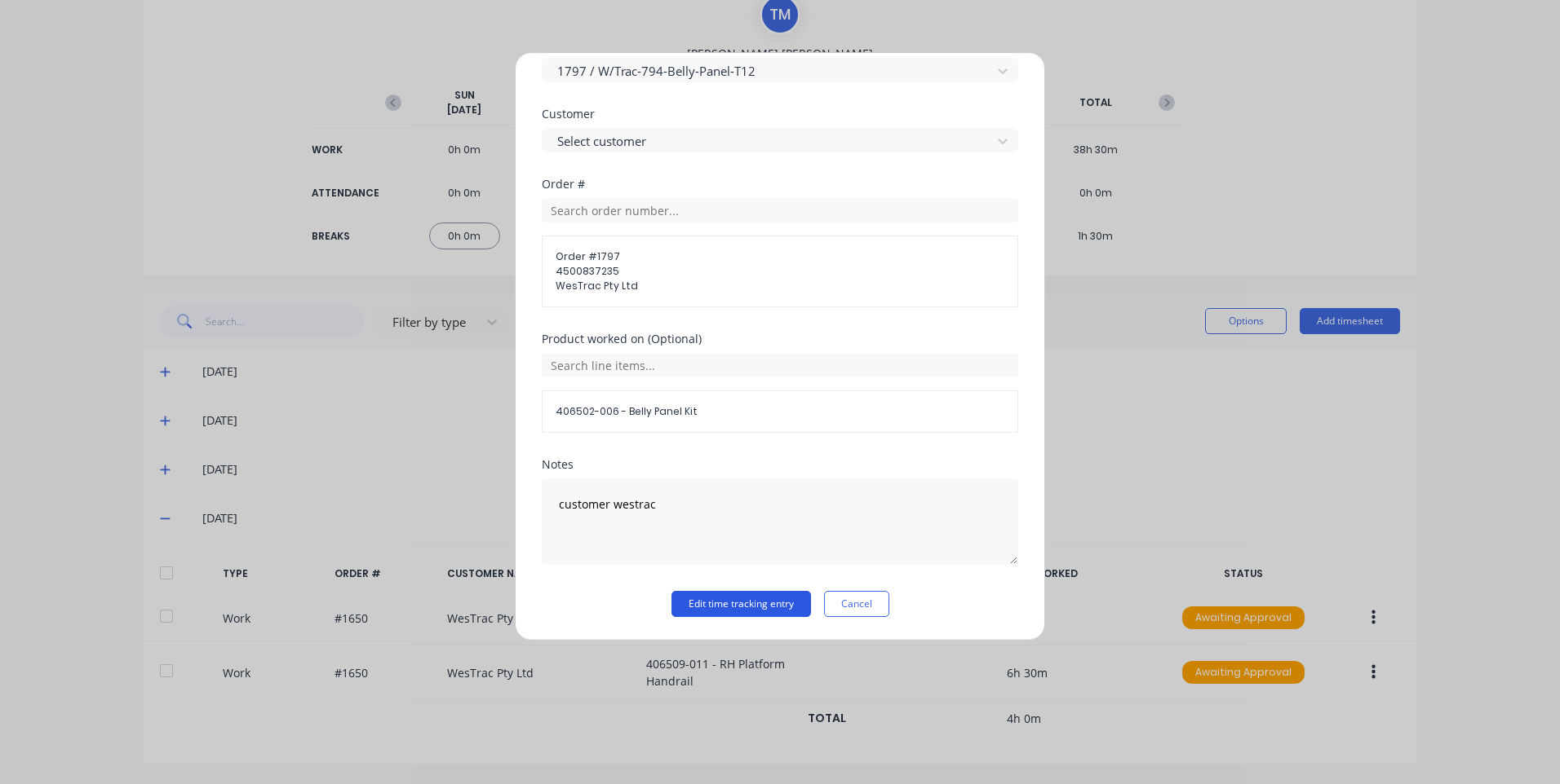
click at [745, 604] on button "Edit time tracking entry" at bounding box center [741, 604] width 140 height 26
click at [745, 602] on button "Edit time tracking entry" at bounding box center [741, 604] width 140 height 26
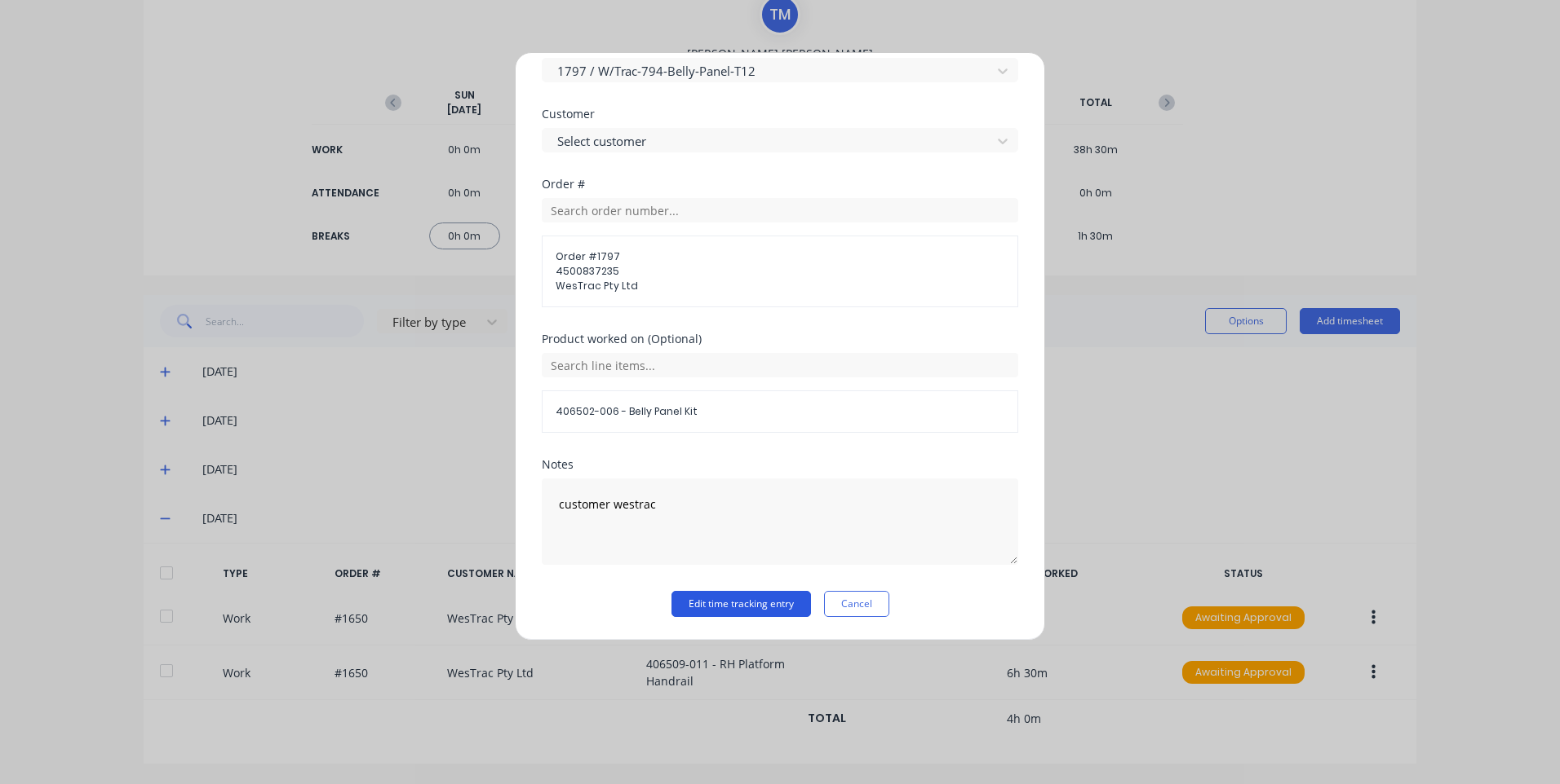
click at [745, 602] on button "Edit time tracking entry" at bounding box center [741, 604] width 140 height 26
click at [756, 601] on button "Edit time tracking entry" at bounding box center [741, 604] width 140 height 26
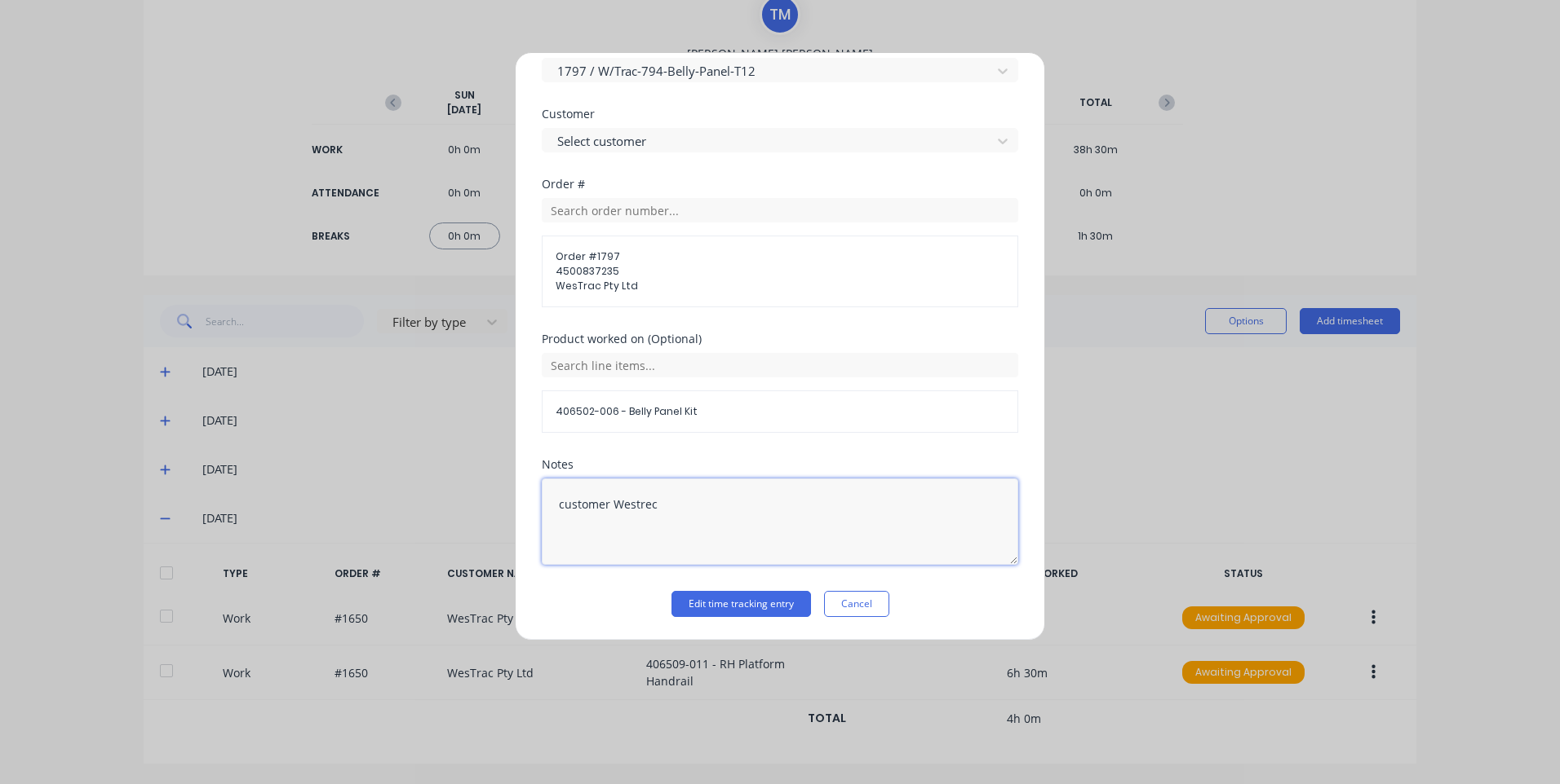
click at [664, 498] on textarea "customer Westrec" at bounding box center [780, 522] width 476 height 87
type textarea "customer [GEOGRAPHIC_DATA]"
click at [712, 620] on div "Edit time tracking entry Work Attendance PIN 9576 When Date [DATE] Start time 0…" at bounding box center [780, 347] width 530 height 589
click at [715, 614] on div "Edit time tracking entry Work Attendance PIN 9576 When Date [DATE] Start time 0…" at bounding box center [780, 347] width 530 height 589
click at [716, 611] on button "Edit time tracking entry" at bounding box center [741, 604] width 140 height 26
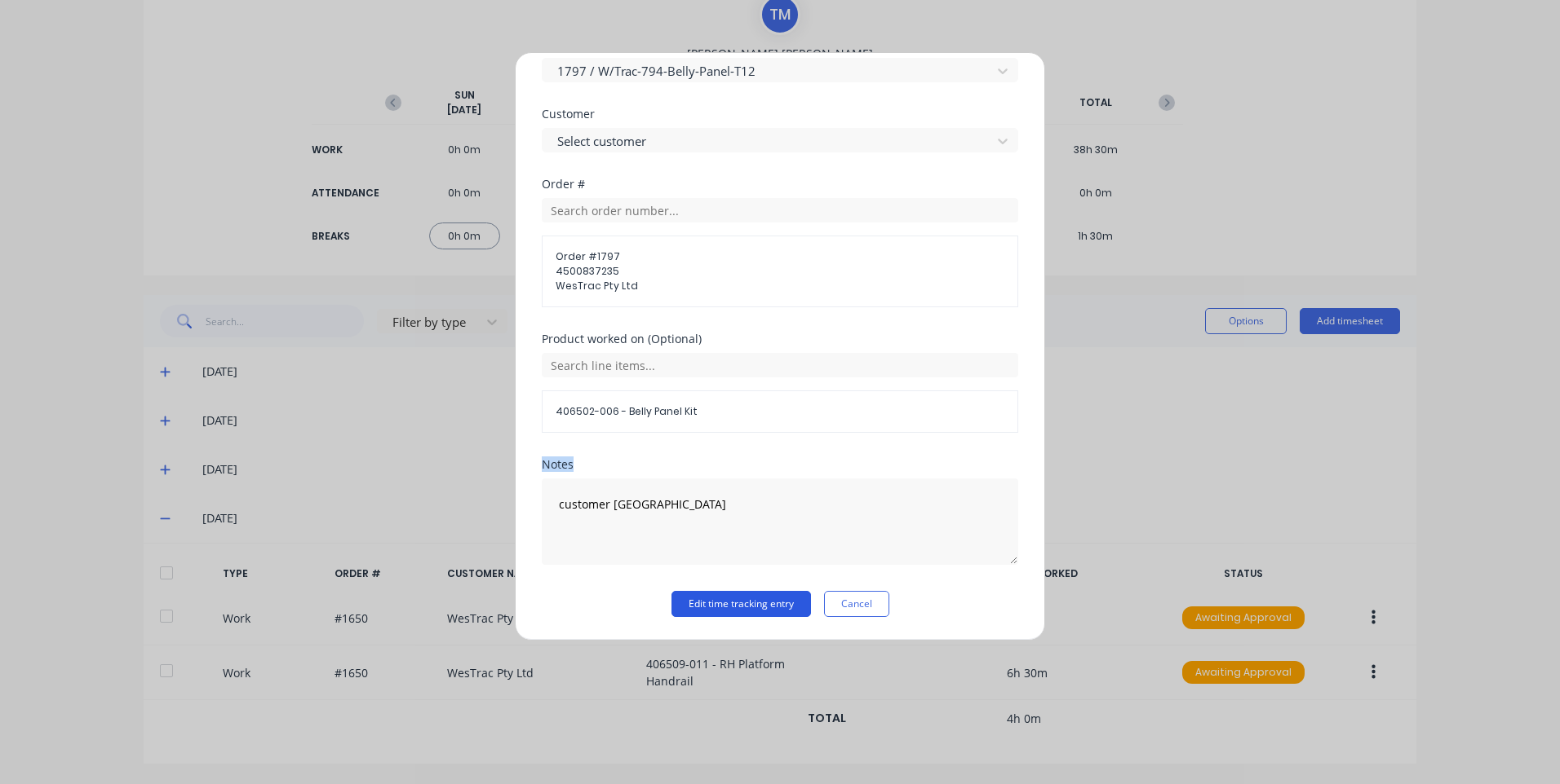
click at [716, 610] on button "Edit time tracking entry" at bounding box center [741, 604] width 140 height 26
click at [716, 609] on button "Edit time tracking entry" at bounding box center [741, 604] width 140 height 26
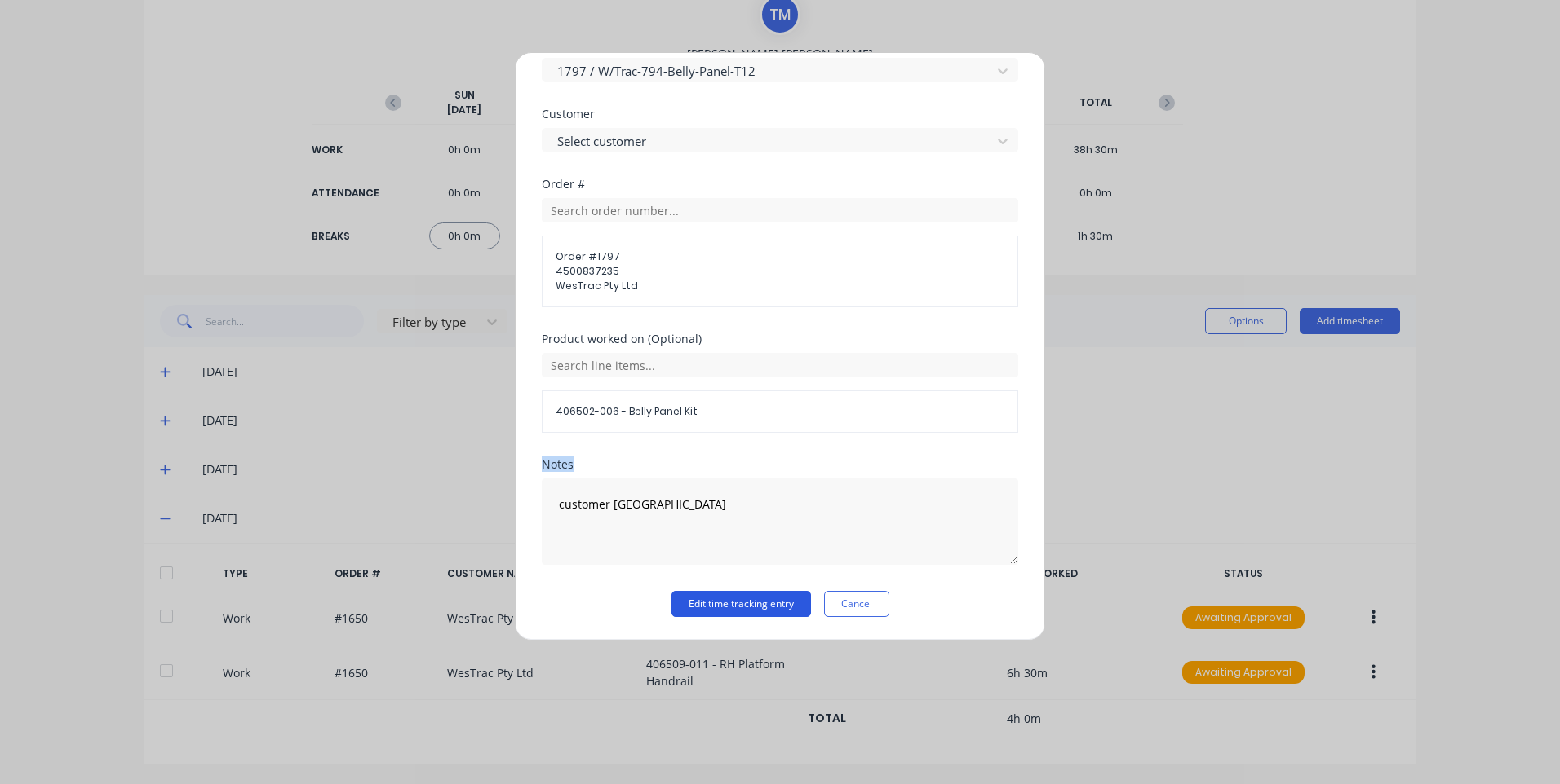
click at [716, 609] on button "Edit time tracking entry" at bounding box center [741, 604] width 140 height 26
click at [717, 609] on button "Edit time tracking entry" at bounding box center [741, 604] width 140 height 26
drag, startPoint x: 1438, startPoint y: 156, endPoint x: 1428, endPoint y: 158, distance: 10.2
click at [1434, 158] on div "Edit time tracking entry Work Attendance PIN 9576 When Date [DATE] Start time 0…" at bounding box center [780, 392] width 1560 height 784
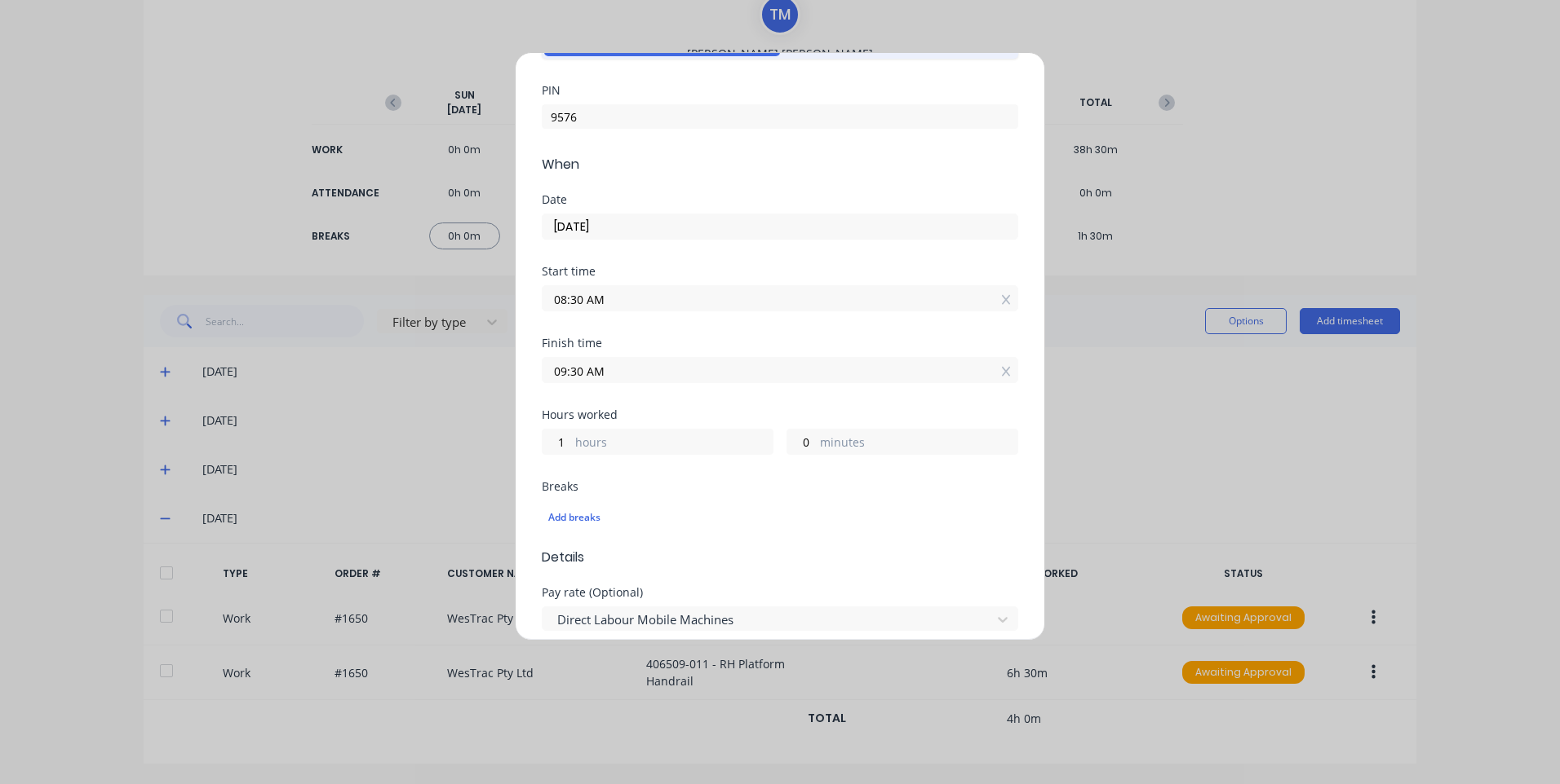
scroll to position [0, 0]
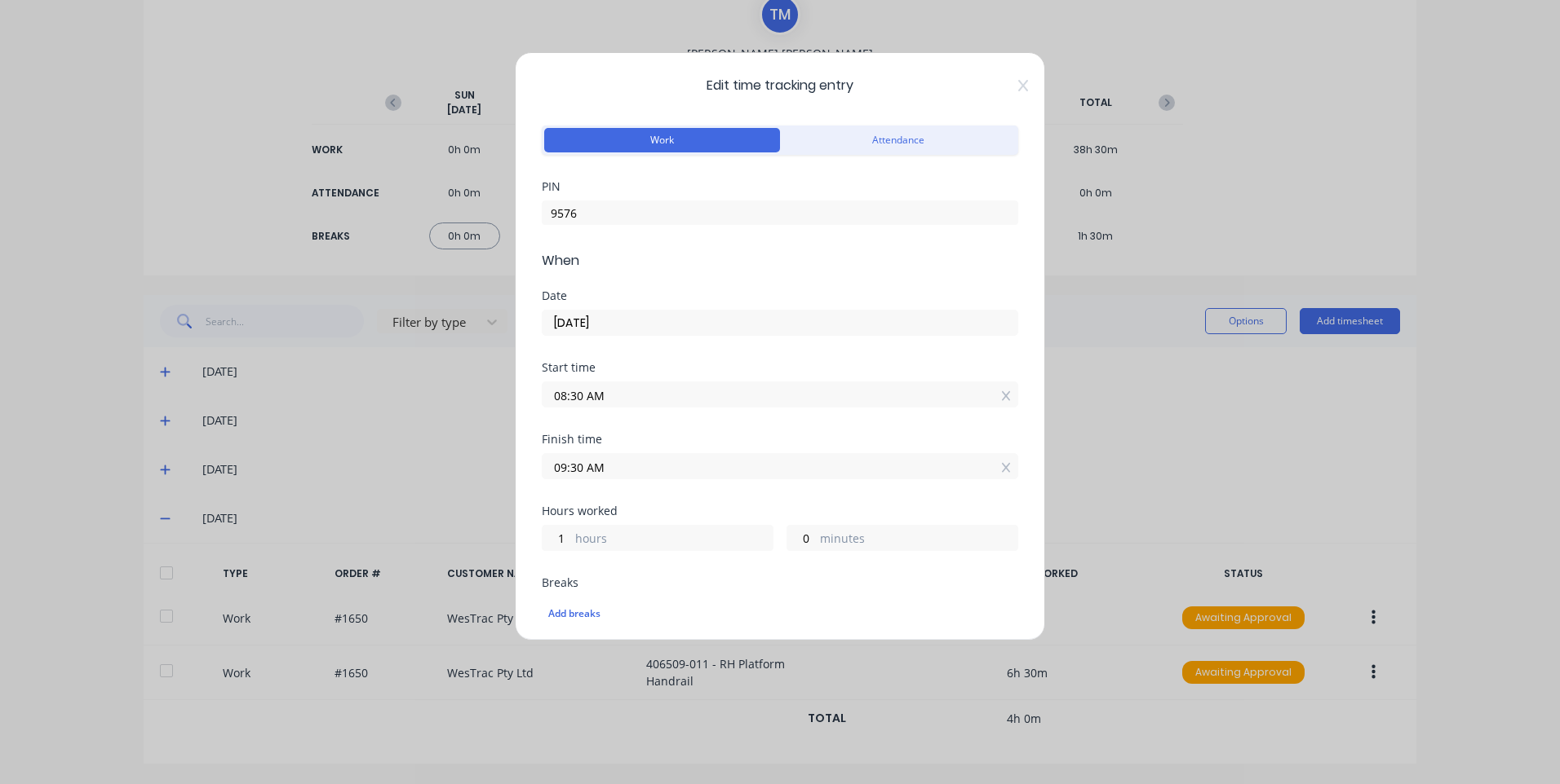
click at [1016, 88] on div "Edit time tracking entry Work Attendance PIN 9576 When Date [DATE] Start time 0…" at bounding box center [780, 347] width 530 height 589
click at [1017, 86] on div "Edit time tracking entry Work Attendance PIN 9576 When Date [DATE] Start time 0…" at bounding box center [780, 347] width 530 height 589
click at [1018, 86] on icon at bounding box center [1023, 85] width 10 height 13
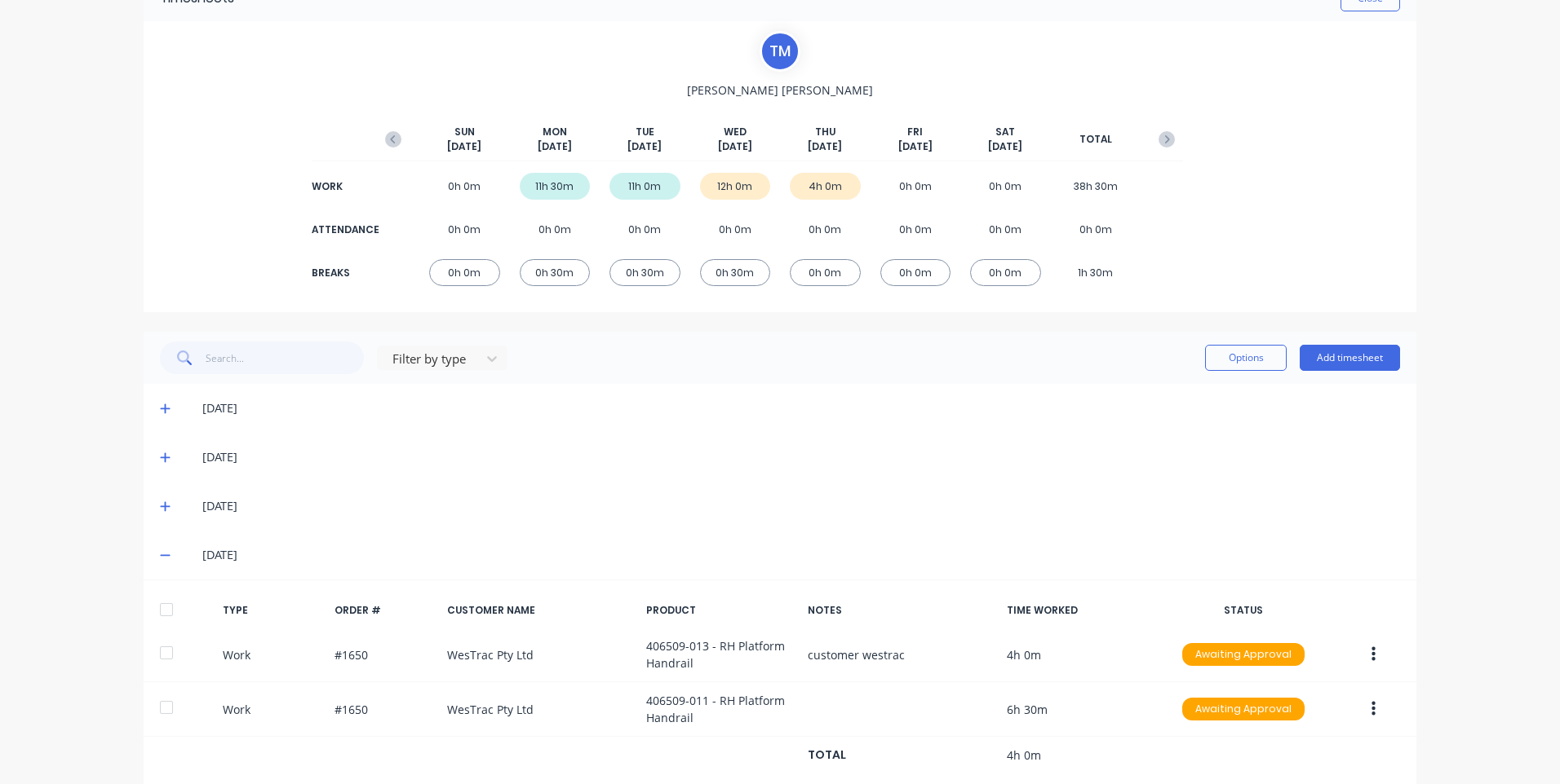
scroll to position [130, 0]
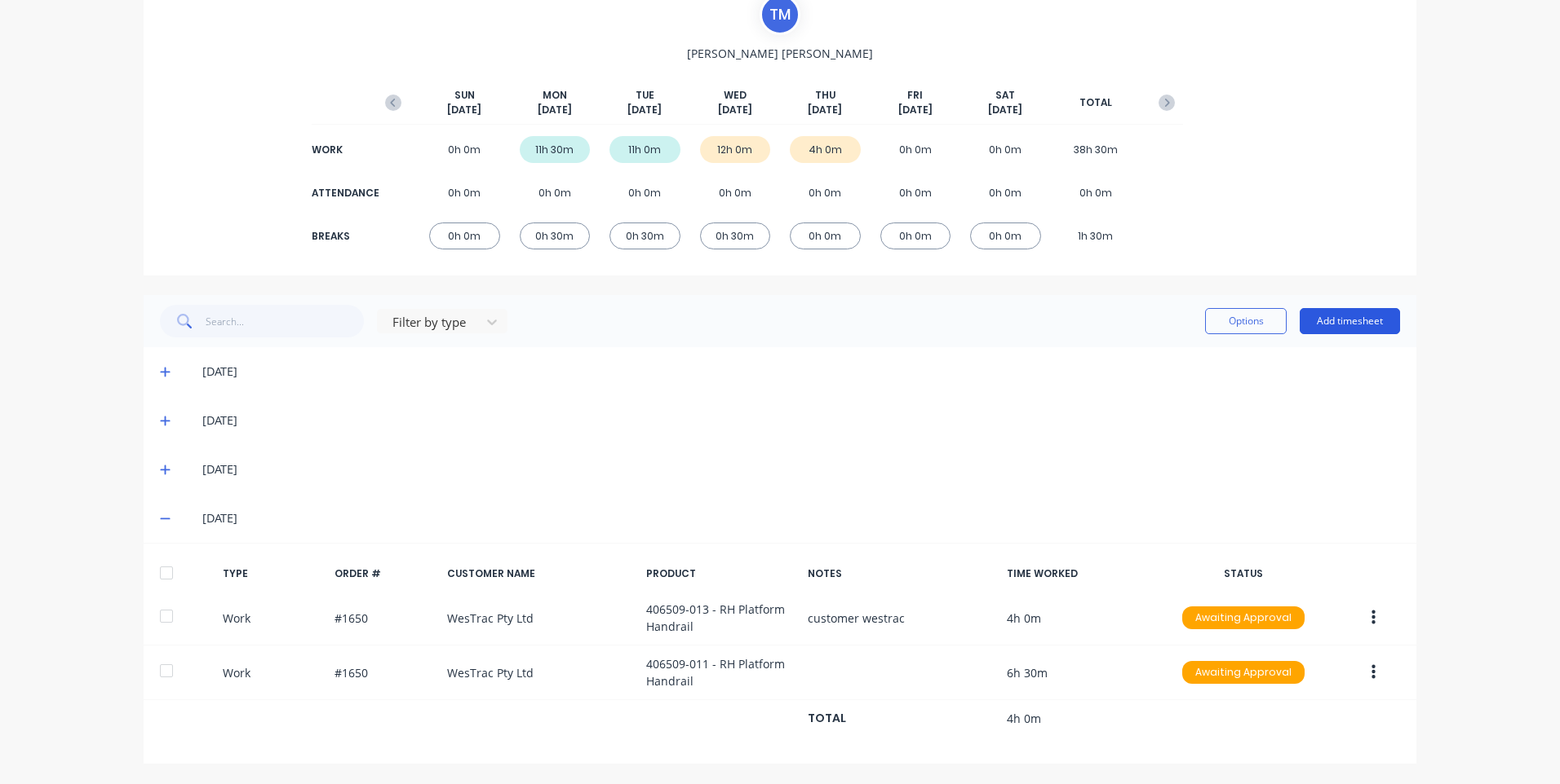
click at [1347, 310] on button "Add timesheet" at bounding box center [1350, 321] width 101 height 26
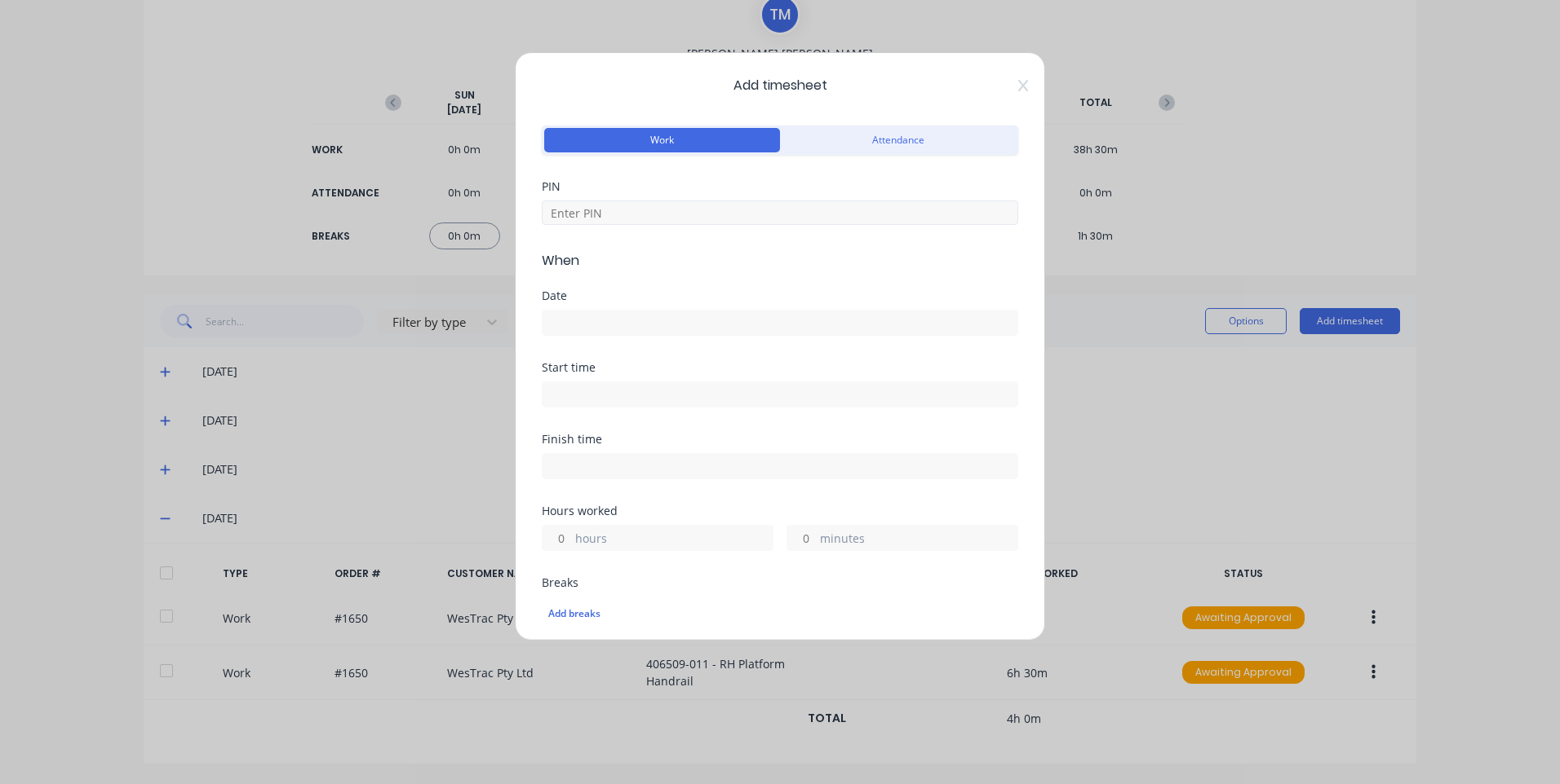
click at [656, 196] on div at bounding box center [780, 210] width 476 height 29
click at [660, 215] on input at bounding box center [780, 213] width 476 height 25
type input "9576"
click at [672, 314] on input at bounding box center [780, 322] width 475 height 25
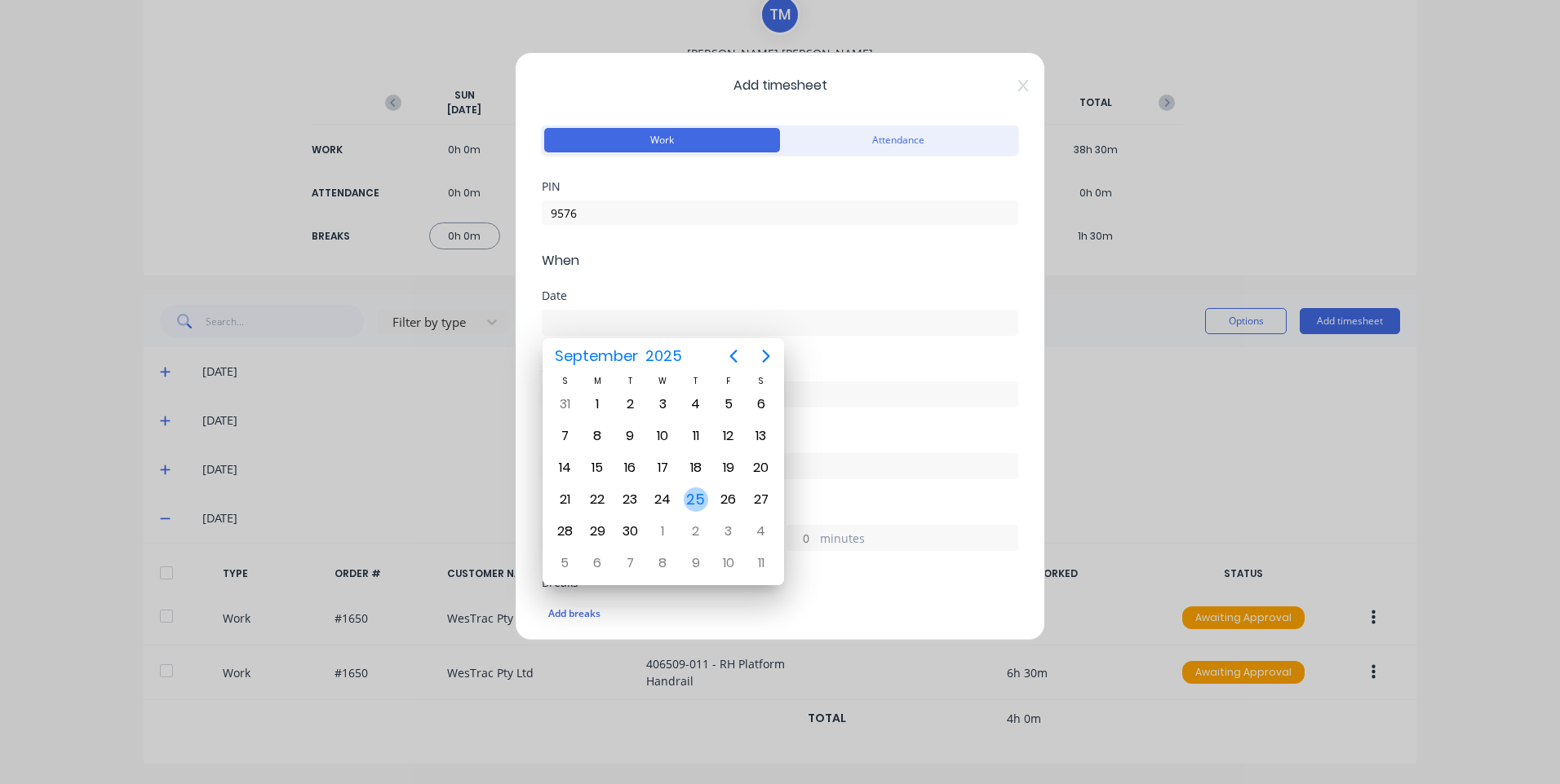
click at [703, 503] on div "25" at bounding box center [696, 499] width 25 height 25
type input "[DATE]"
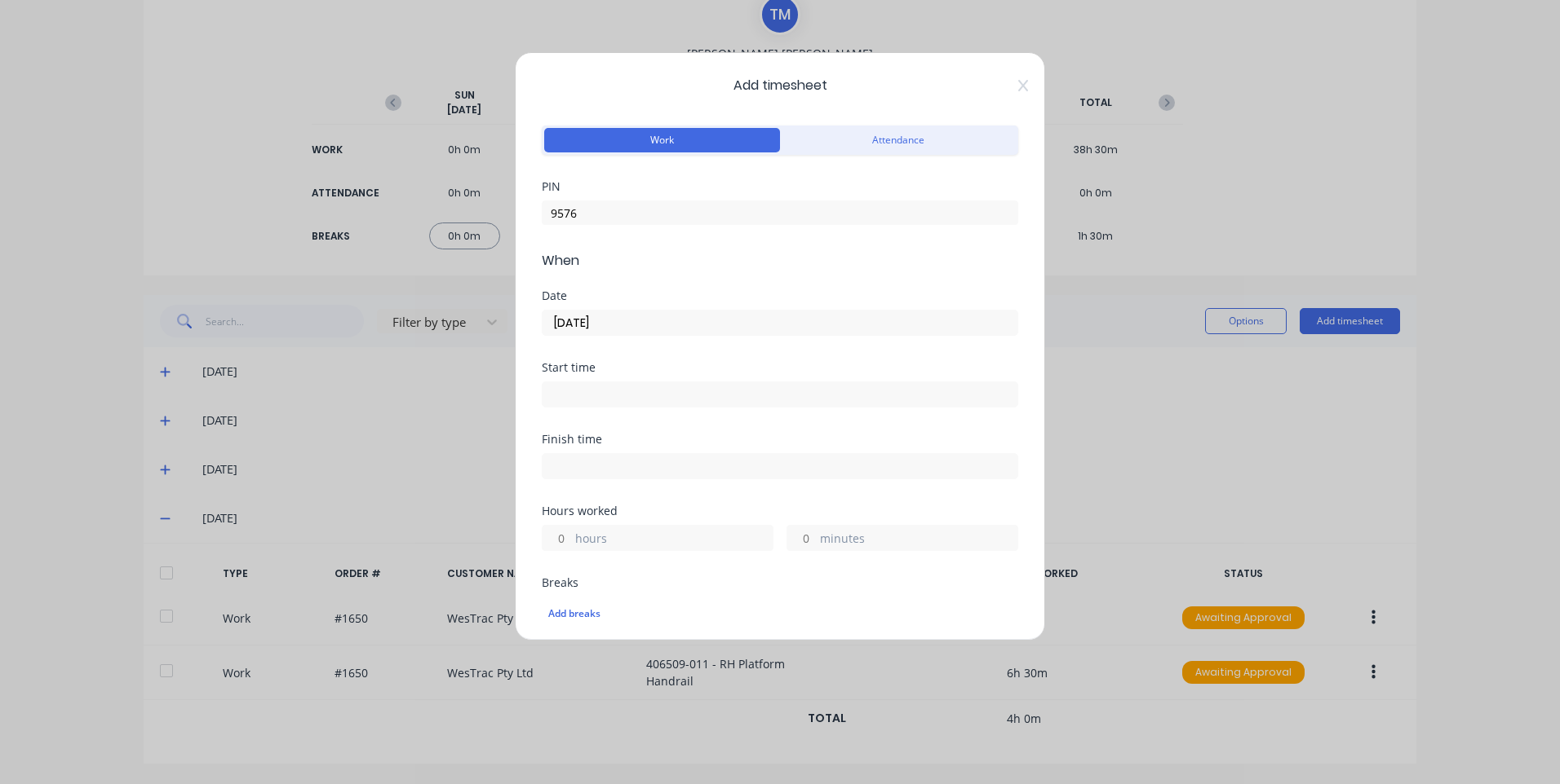
click at [673, 373] on div "Start time" at bounding box center [780, 385] width 476 height 45
click at [675, 391] on input at bounding box center [780, 394] width 475 height 25
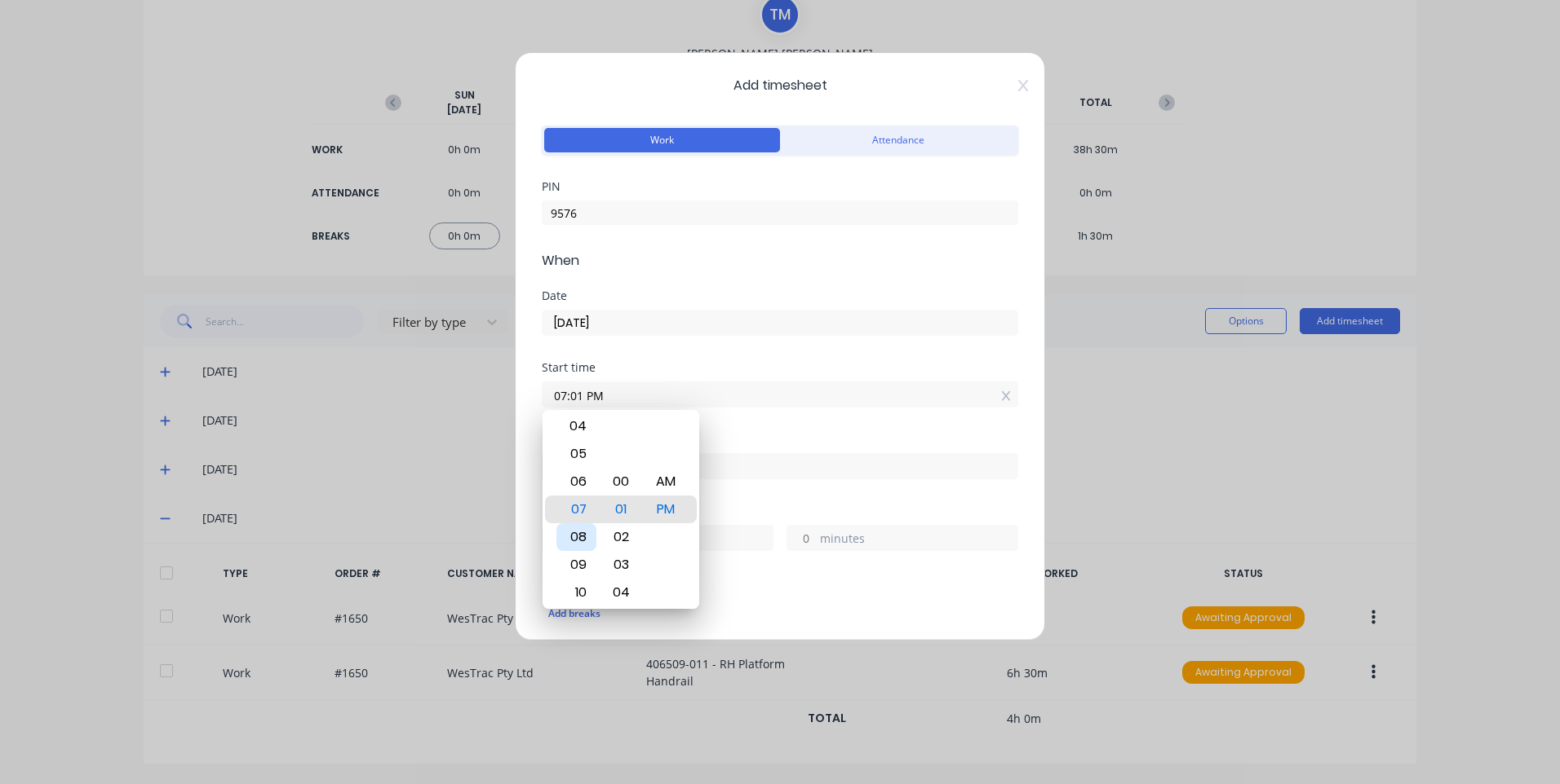
click at [577, 535] on div "08" at bounding box center [577, 537] width 40 height 28
type input "08:22 PM"
click at [1016, 79] on div "Add timesheet Work Attendance PIN 9576 When Date [DATE] Start time 08:22 PM Fin…" at bounding box center [780, 347] width 530 height 589
click at [1016, 82] on div "Add timesheet Work Attendance PIN 9576 When Date [DATE] Start time 08:22 PM Fin…" at bounding box center [780, 347] width 530 height 589
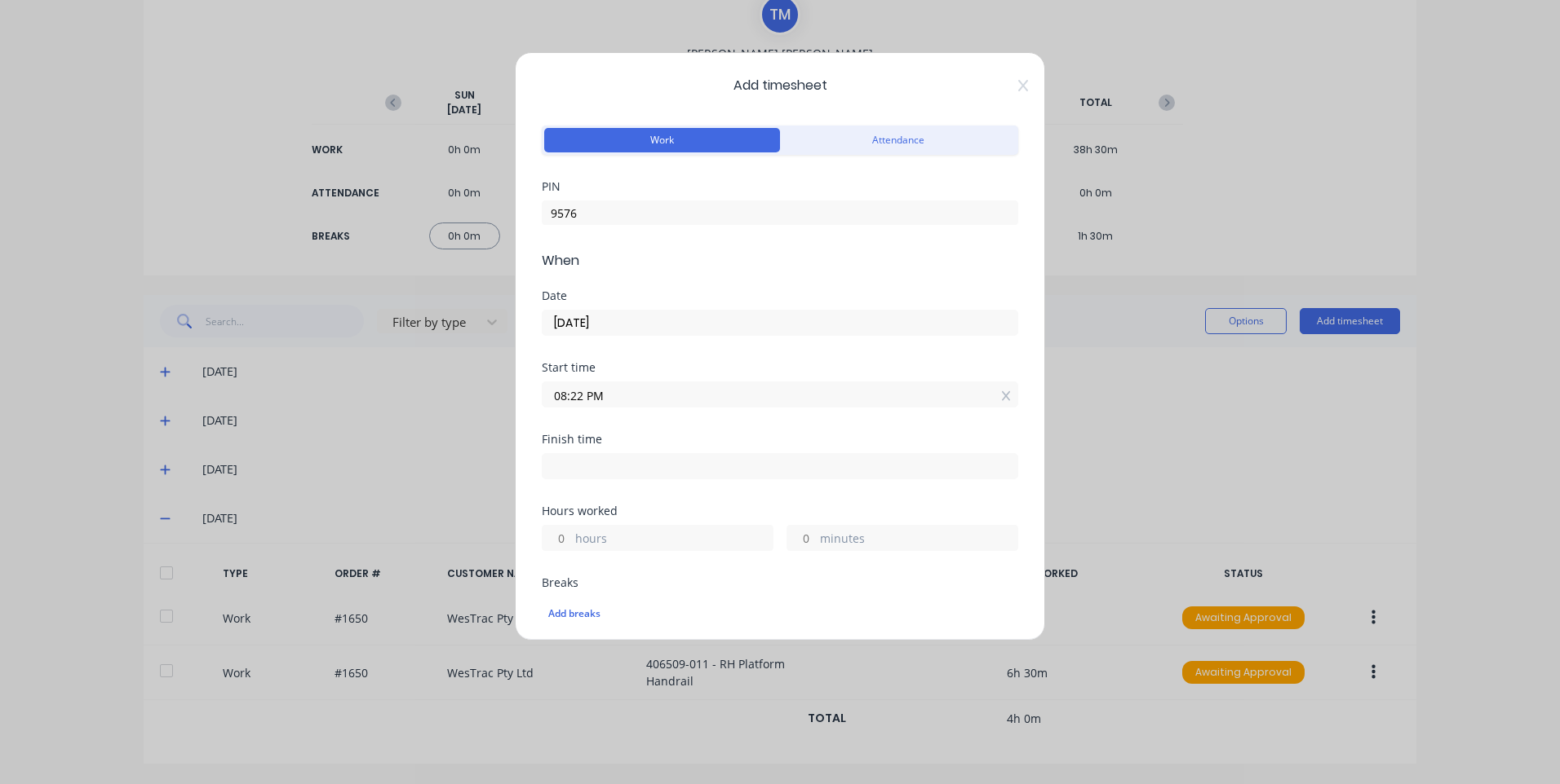
click at [1002, 85] on span "Add timesheet" at bounding box center [780, 86] width 476 height 20
click at [1022, 78] on div "Add timesheet Work Attendance PIN 9576 When Date [DATE] Start time 08:22 PM Fin…" at bounding box center [780, 347] width 530 height 589
click at [1018, 84] on icon at bounding box center [1023, 85] width 10 height 13
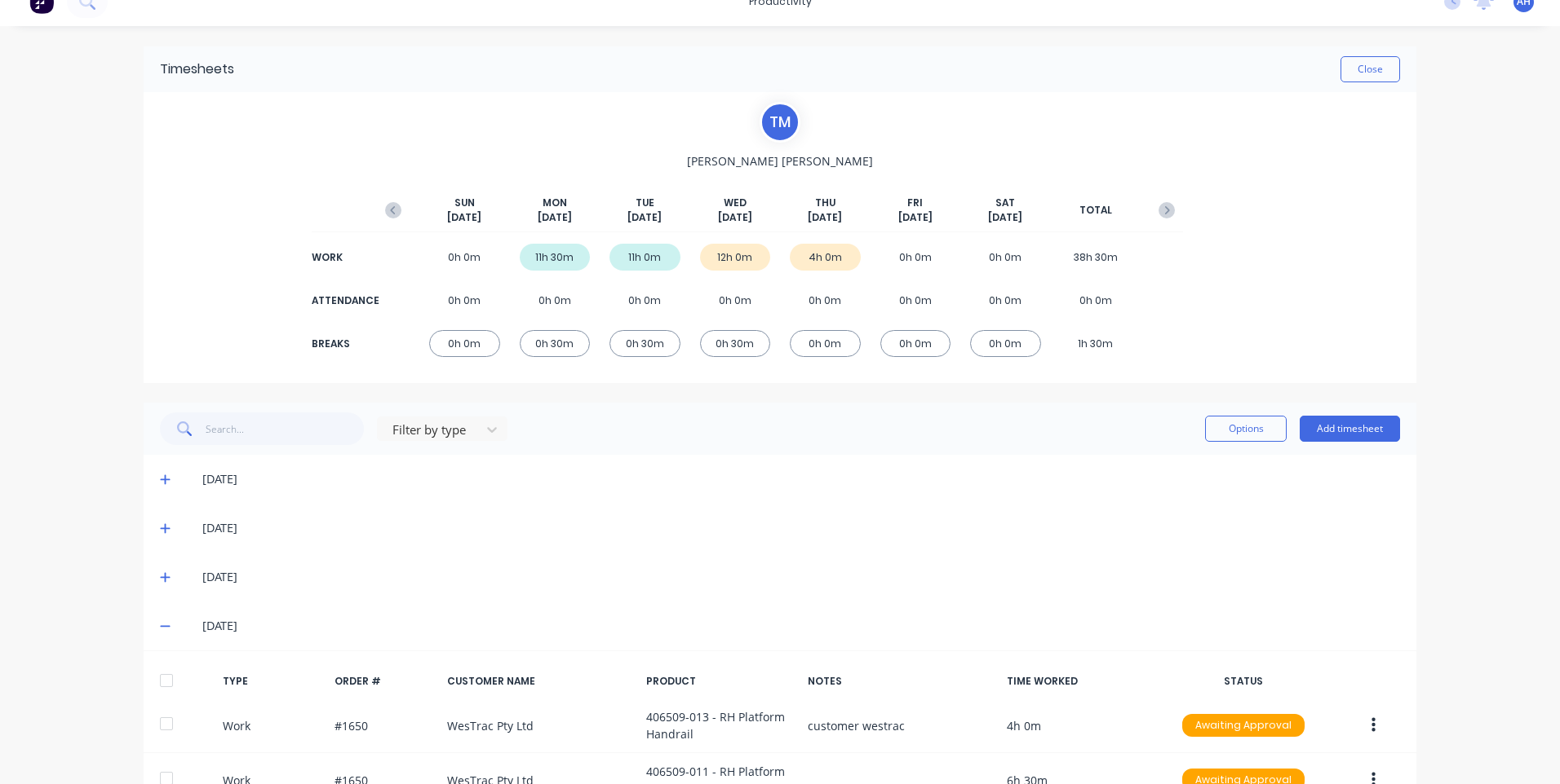
scroll to position [0, 0]
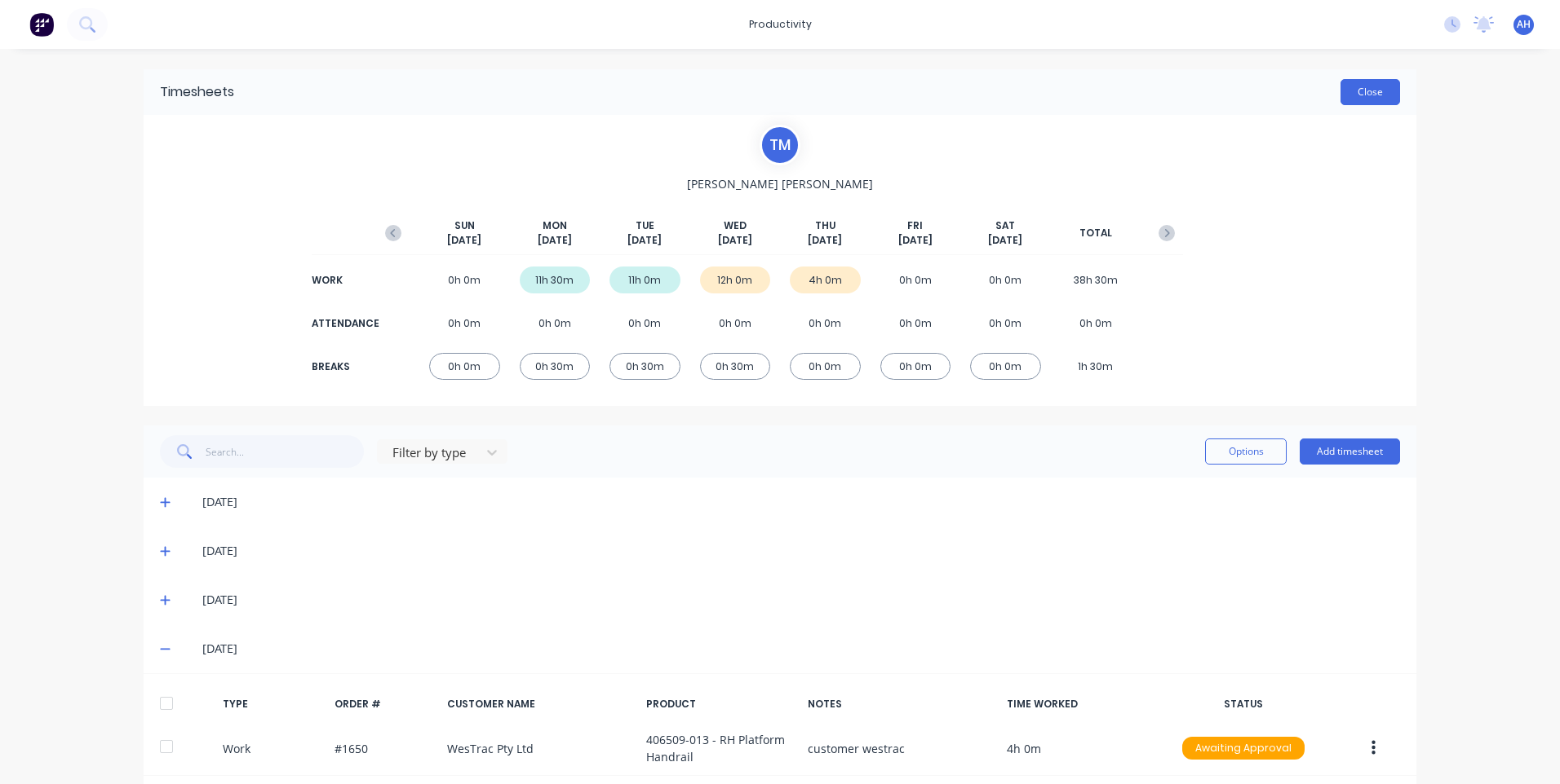
click at [1348, 89] on button "Close" at bounding box center [1370, 92] width 59 height 26
